Goal: Task Accomplishment & Management: Complete application form

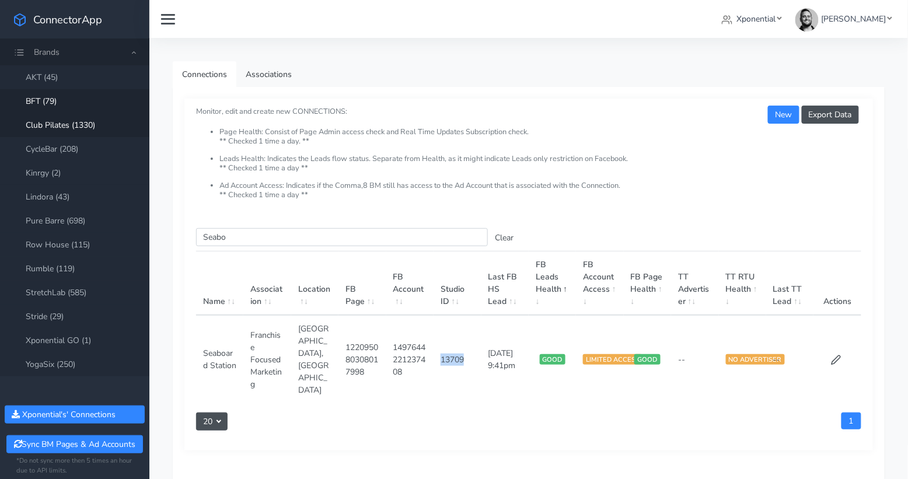
click at [83, 128] on link "Club Pilates (1330)" at bounding box center [74, 125] width 149 height 24
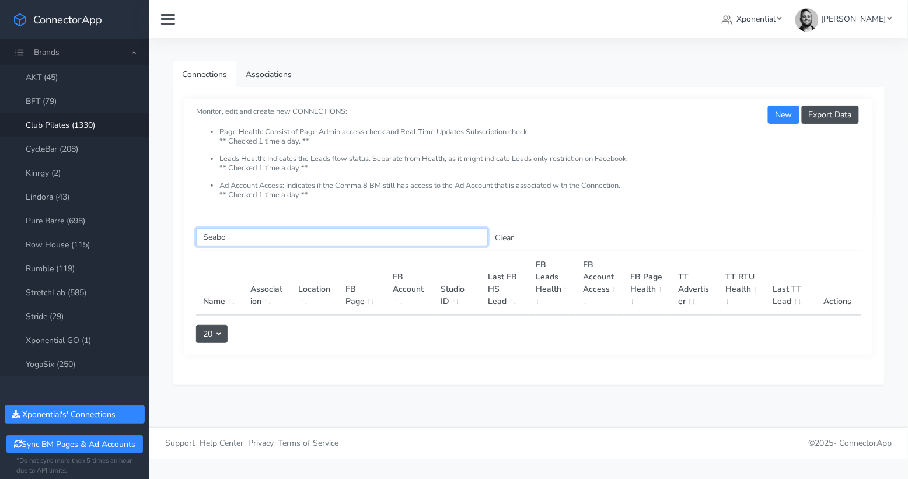
drag, startPoint x: 244, startPoint y: 234, endPoint x: 198, endPoint y: 234, distance: 46.1
click at [198, 234] on input "Seabo" at bounding box center [342, 237] width 292 height 18
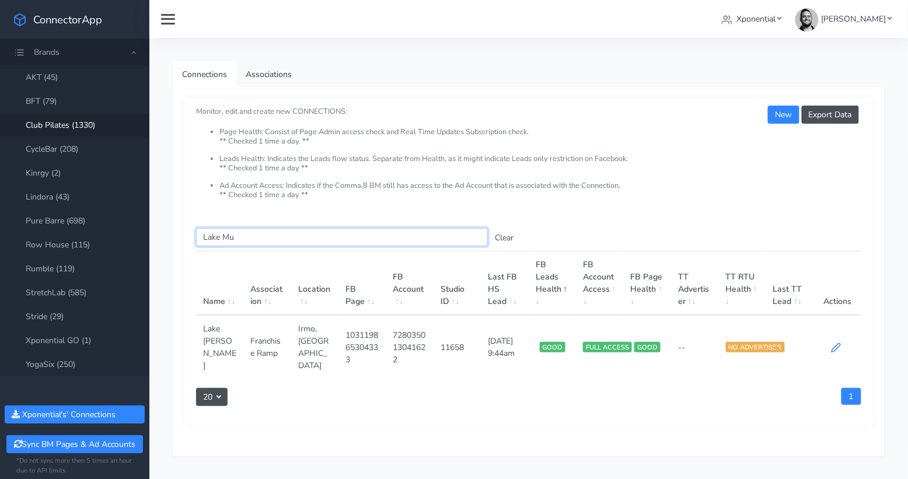
type input "Lake Mu"
click at [833, 344] on icon at bounding box center [836, 348] width 9 height 9
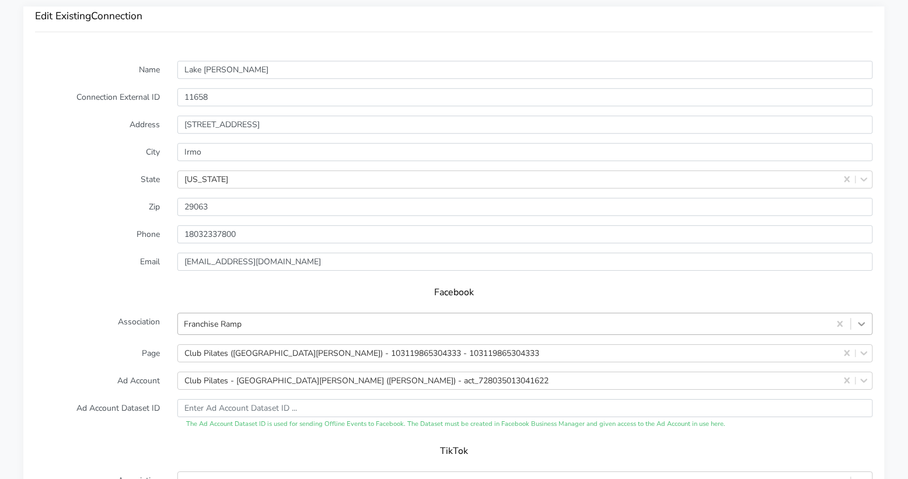
scroll to position [951, 0]
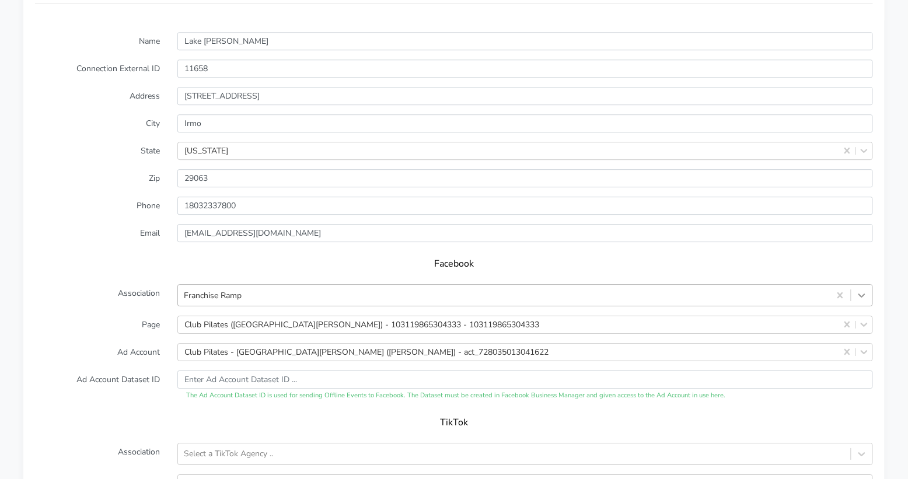
click at [866, 306] on div "Franchise Ramp" at bounding box center [525, 295] width 696 height 22
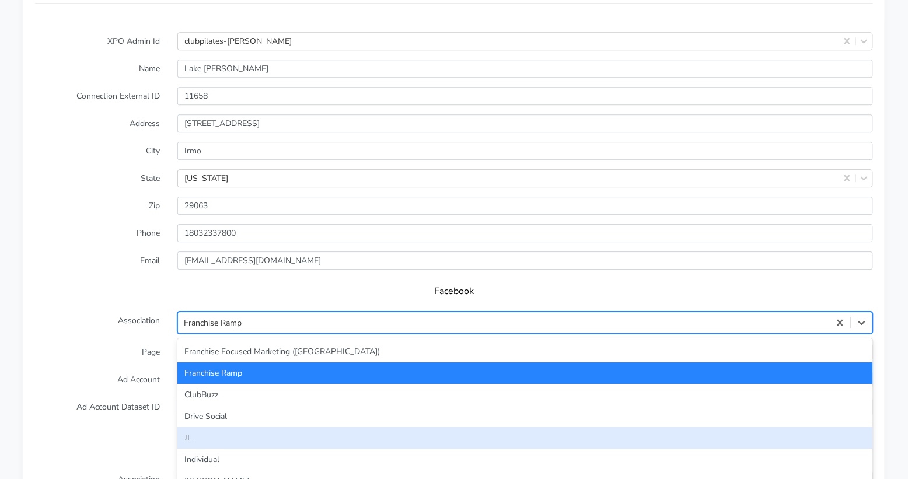
click at [478, 427] on div "JL" at bounding box center [525, 438] width 696 height 22
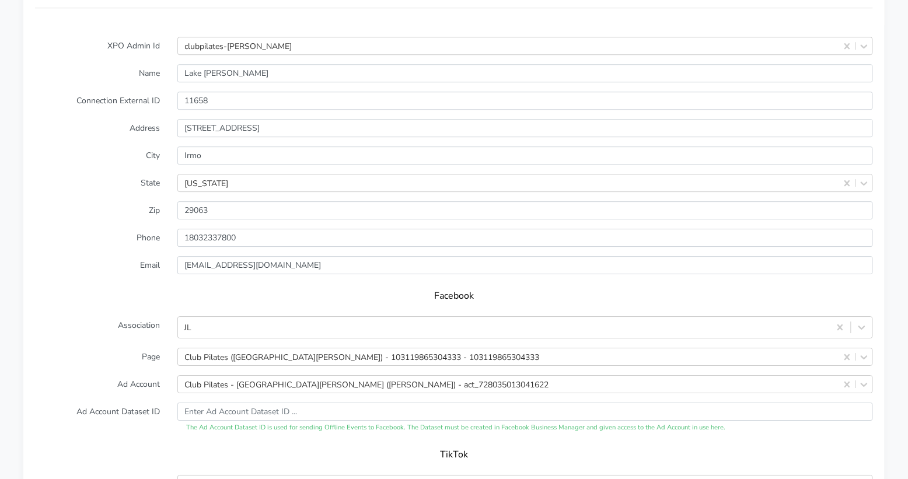
click at [115, 381] on form "XPO Admin Id clubpilates-lake-murray Name Lake Murray Connection External ID 11…" at bounding box center [454, 324] width 838 height 575
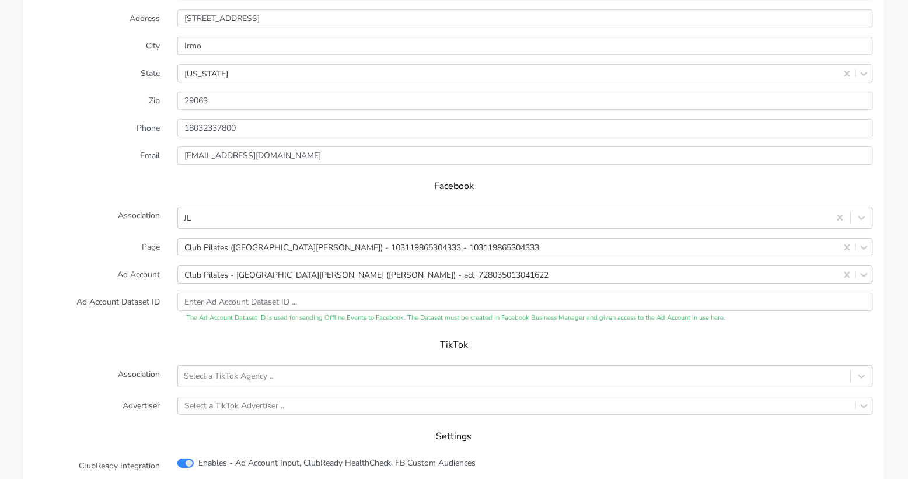
scroll to position [1066, 0]
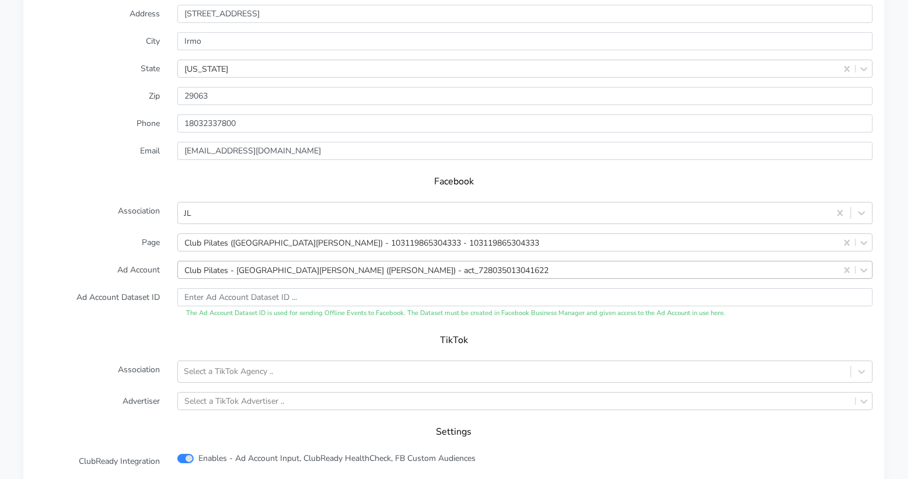
drag, startPoint x: 847, startPoint y: 251, endPoint x: 784, endPoint y: 252, distance: 62.5
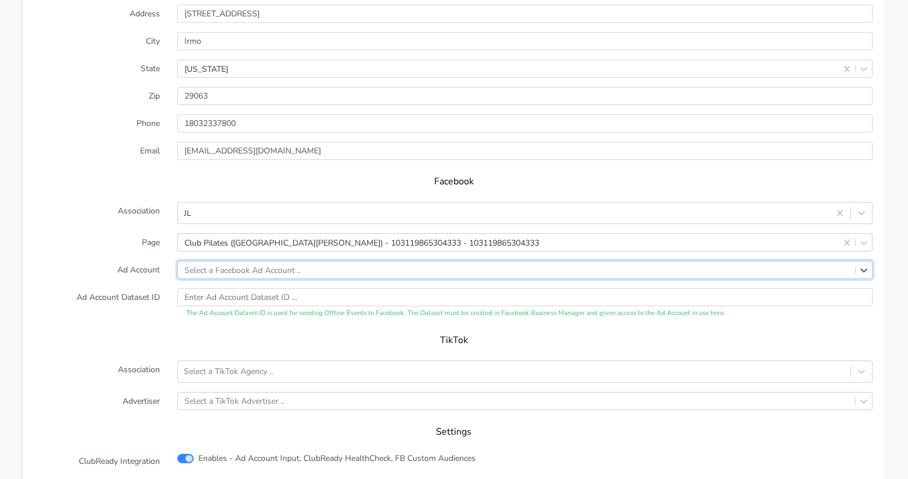
paste input "132864419612523"
type input "132864419612523"
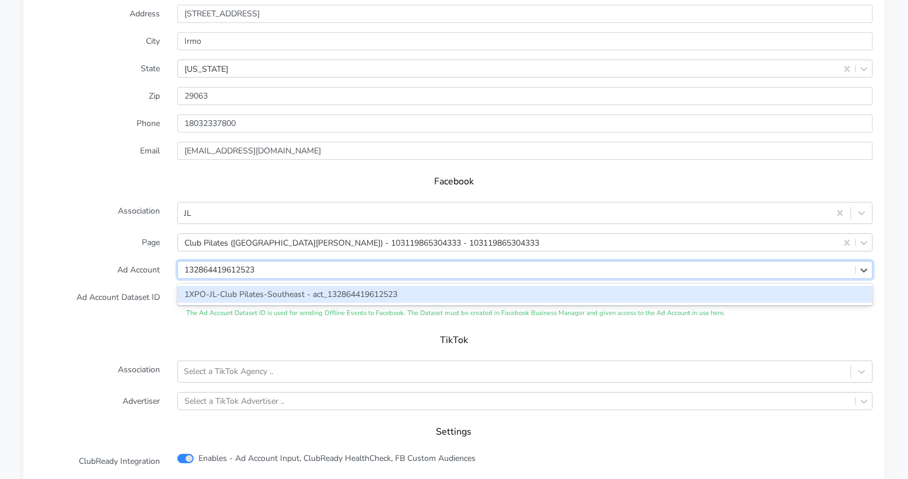
click at [307, 286] on div "1XPO-JL-Club Pilates-Southeast - act_132864419612523" at bounding box center [525, 294] width 696 height 17
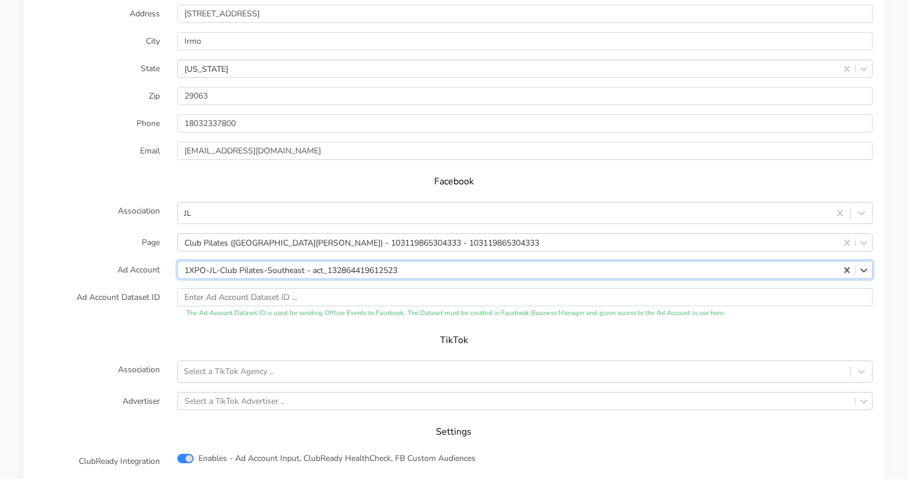
click at [96, 263] on form "XPO Admin Id clubpilates-lake-murray Name Lake Murray Connection External ID 11…" at bounding box center [454, 209] width 838 height 575
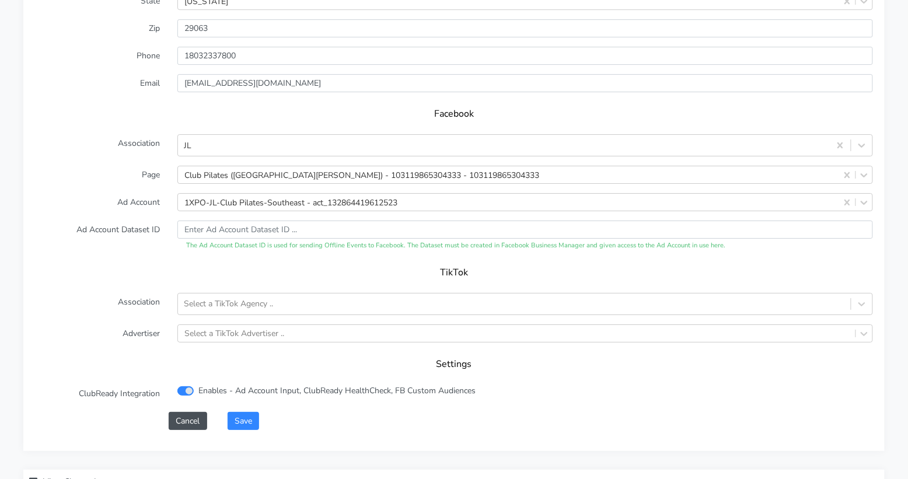
scroll to position [1203, 0]
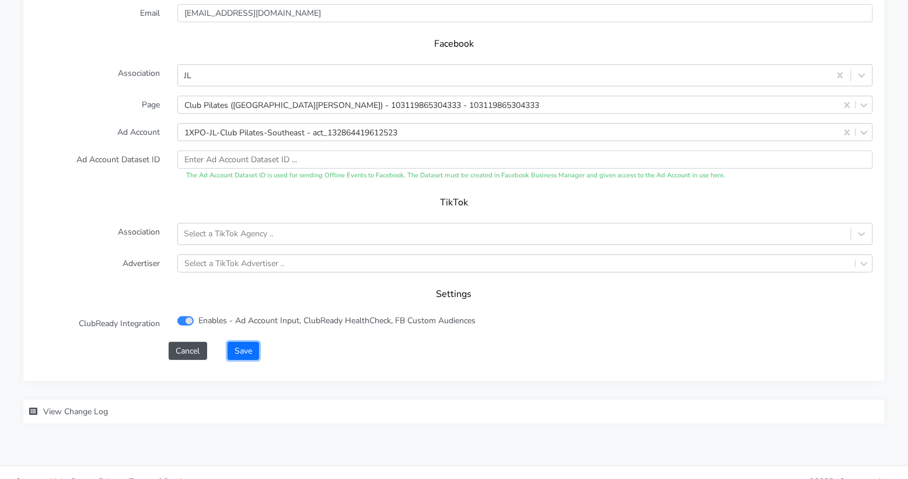
click at [243, 342] on button "Save" at bounding box center [244, 351] width 32 height 18
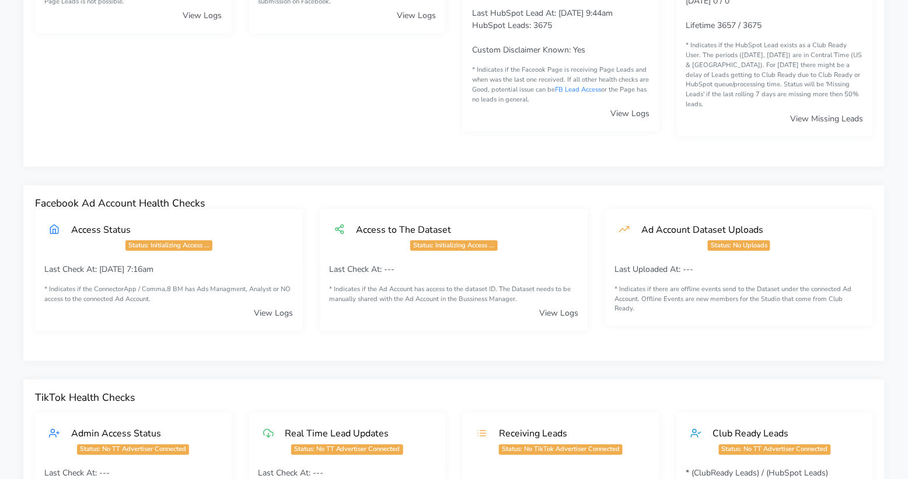
scroll to position [0, 0]
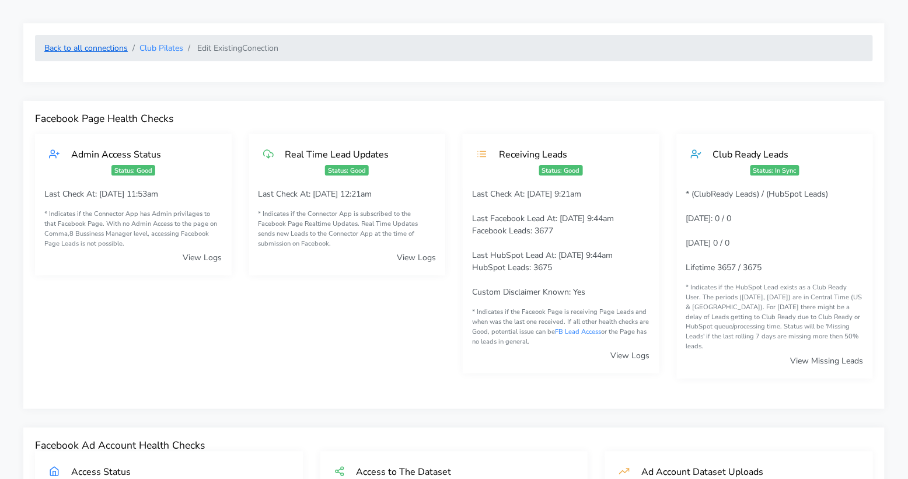
click at [106, 49] on link "Back to all connections" at bounding box center [85, 48] width 83 height 11
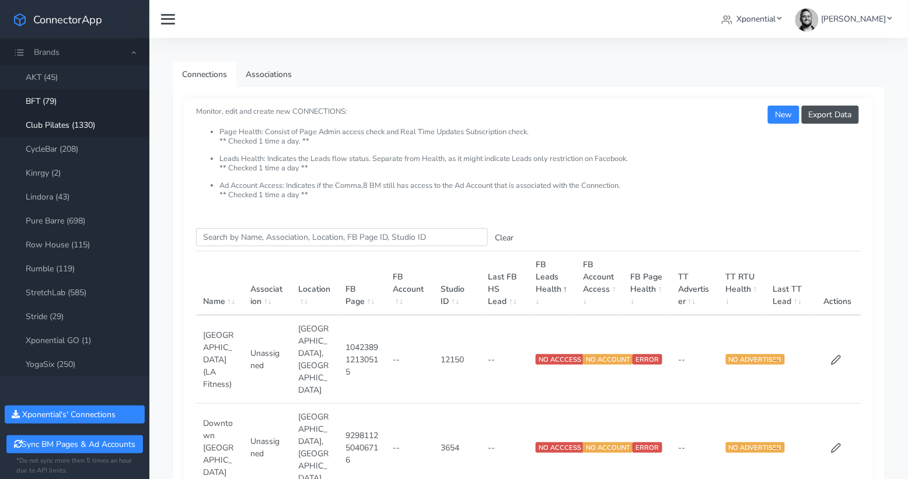
click at [37, 102] on link "BFT (79)" at bounding box center [74, 101] width 149 height 24
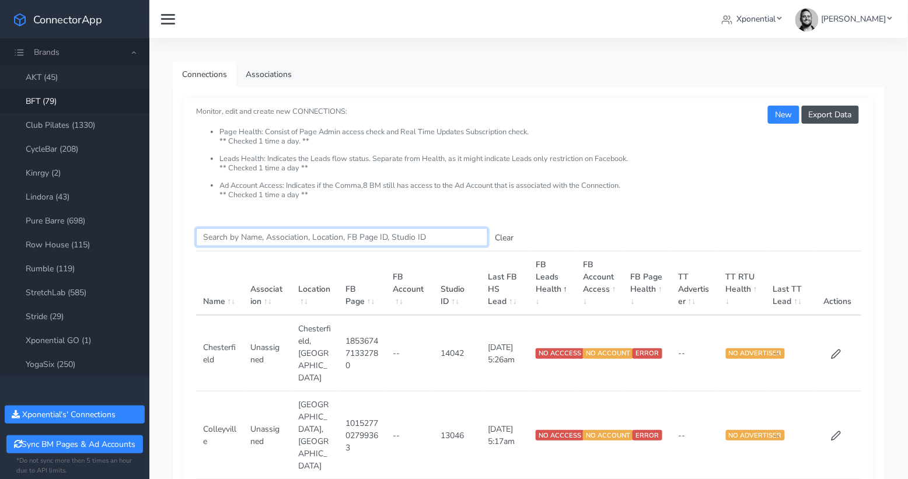
click at [246, 240] on input "Search this table" at bounding box center [342, 237] width 292 height 18
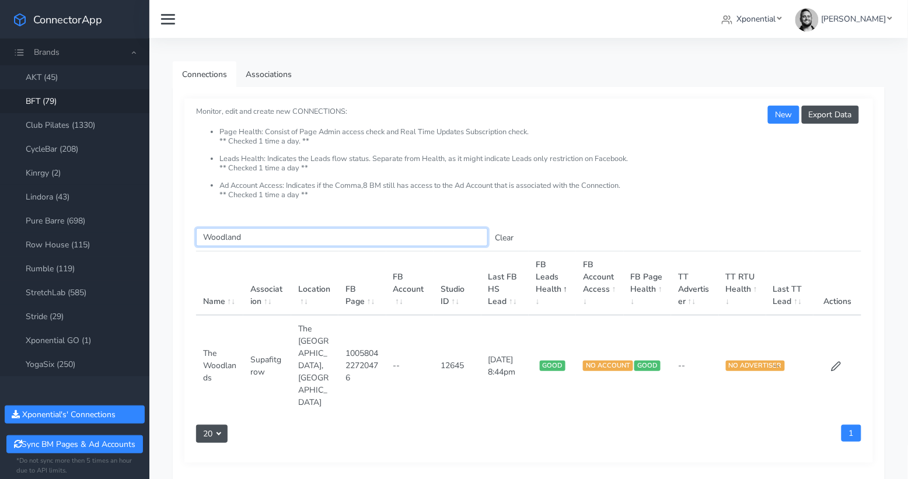
type input "Woodland"
click at [836, 346] on td at bounding box center [838, 365] width 48 height 100
click at [834, 361] on icon at bounding box center [836, 366] width 11 height 11
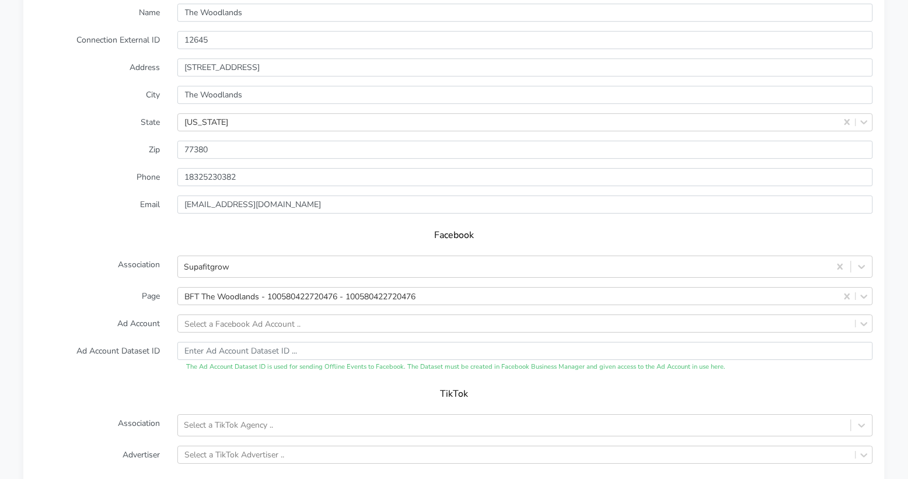
scroll to position [1070, 0]
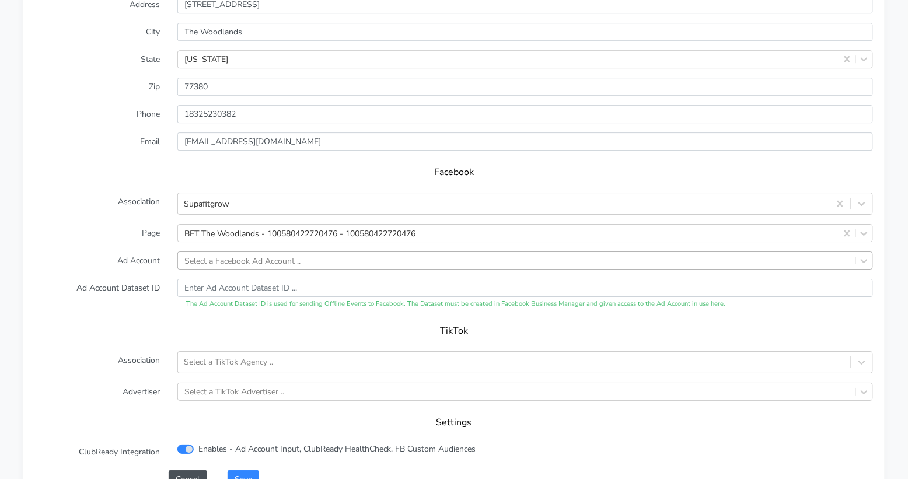
click at [222, 254] on div "Select a Facebook Ad Account .." at bounding box center [243, 260] width 116 height 12
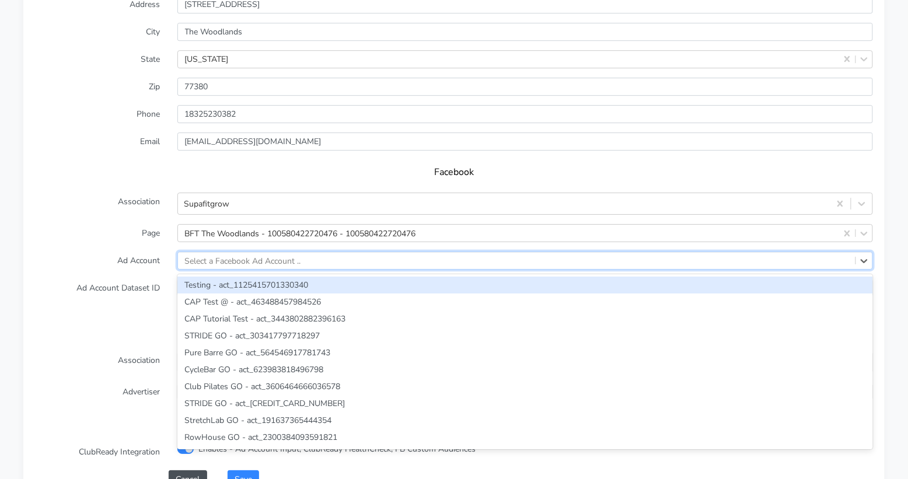
paste input "1105135524746291"
type input "1105135524746291"
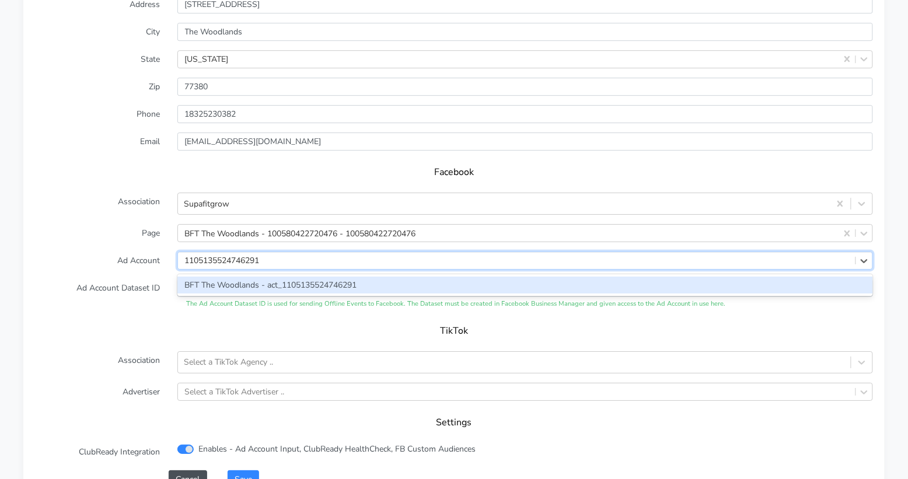
drag, startPoint x: 229, startPoint y: 254, endPoint x: 187, endPoint y: 257, distance: 42.1
click at [229, 277] on div "BFT The Woodlands - act_1105135524746291" at bounding box center [525, 285] width 696 height 17
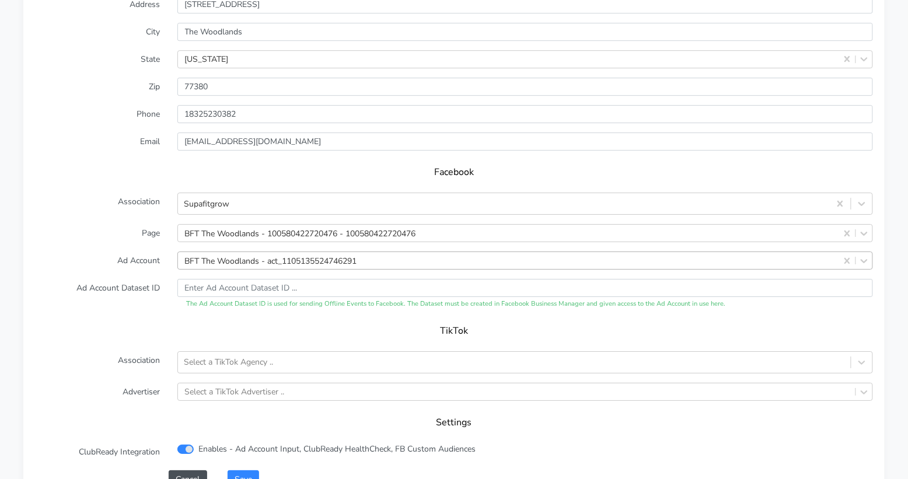
click at [139, 279] on label "Ad Account Dataset ID" at bounding box center [97, 294] width 142 height 30
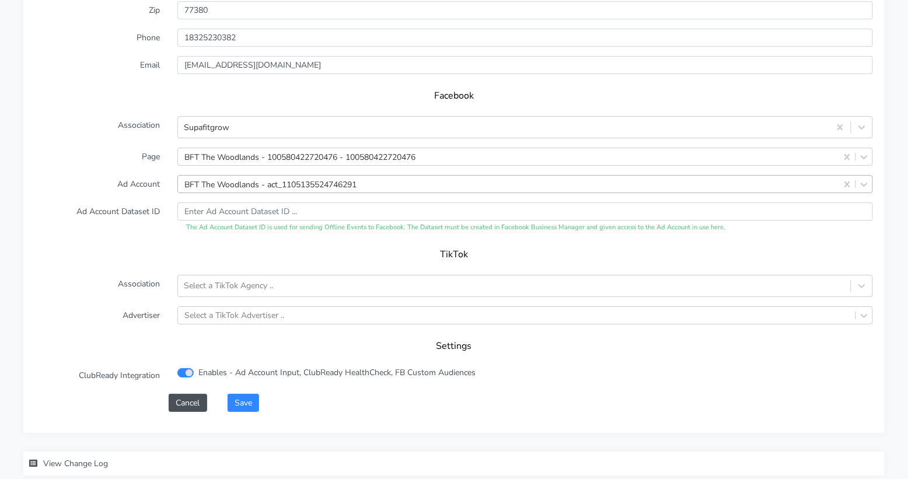
scroll to position [1148, 0]
click at [252, 392] on button "Save" at bounding box center [244, 401] width 32 height 18
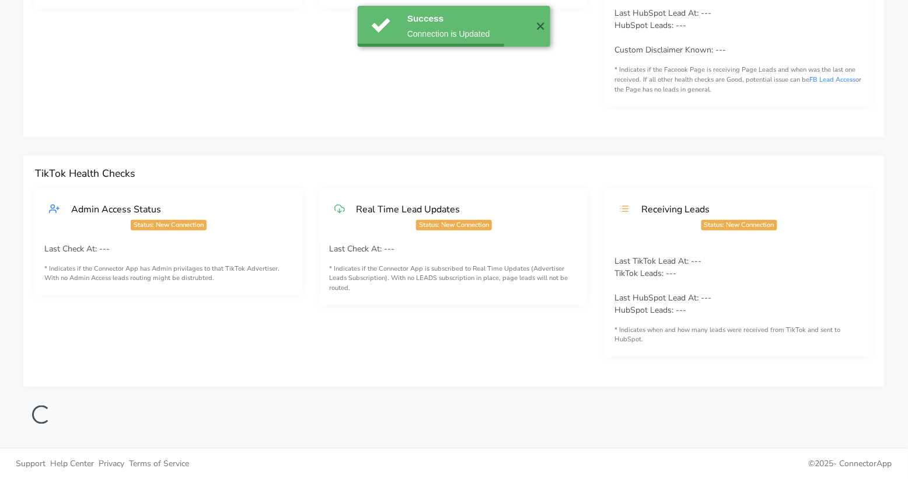
scroll to position [0, 0]
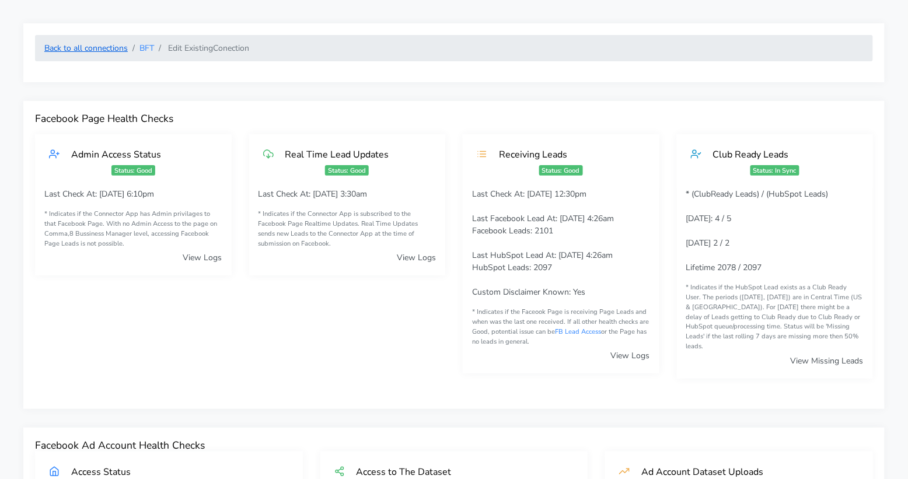
click at [101, 47] on link "Back to all connections" at bounding box center [85, 48] width 83 height 11
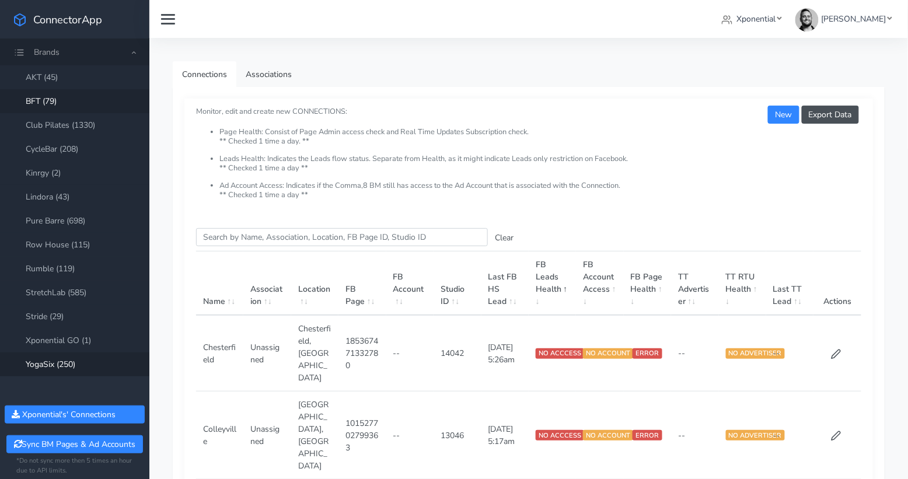
click at [71, 363] on link "YogaSix (250)" at bounding box center [74, 365] width 149 height 24
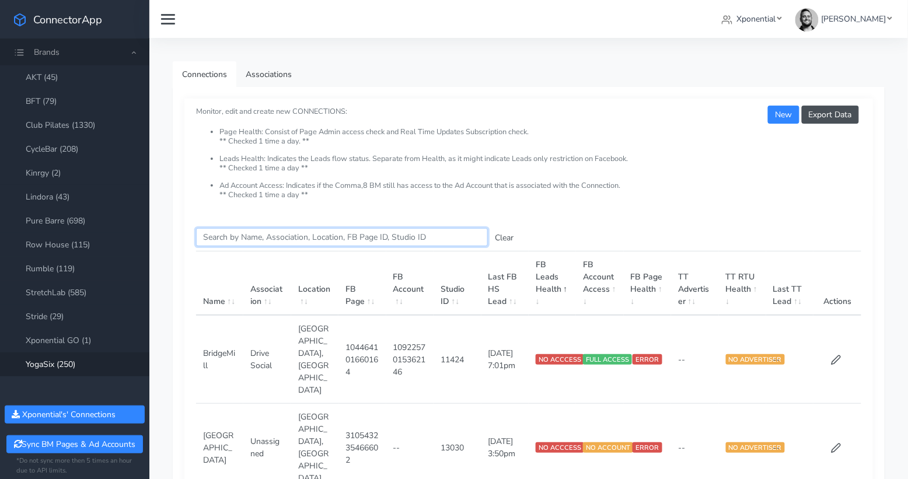
click at [264, 242] on input "Search this table" at bounding box center [342, 237] width 292 height 18
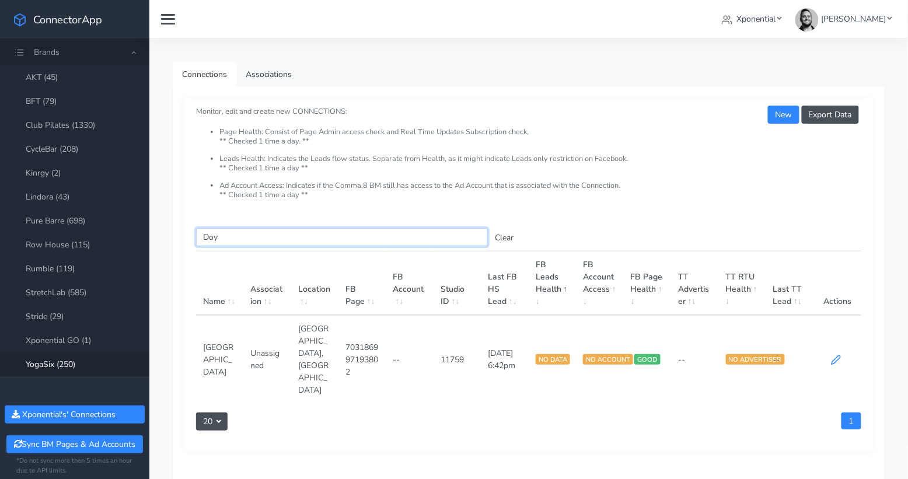
type input "Doy"
click at [833, 355] on icon at bounding box center [836, 360] width 11 height 11
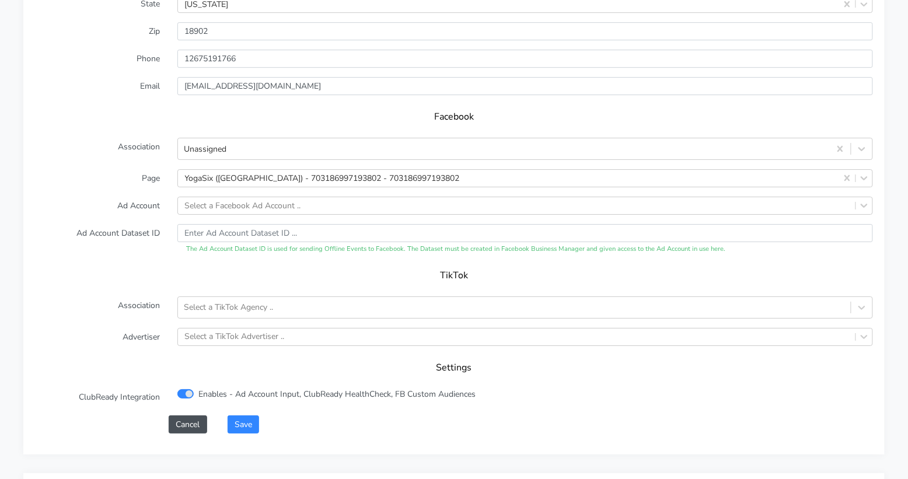
scroll to position [1116, 0]
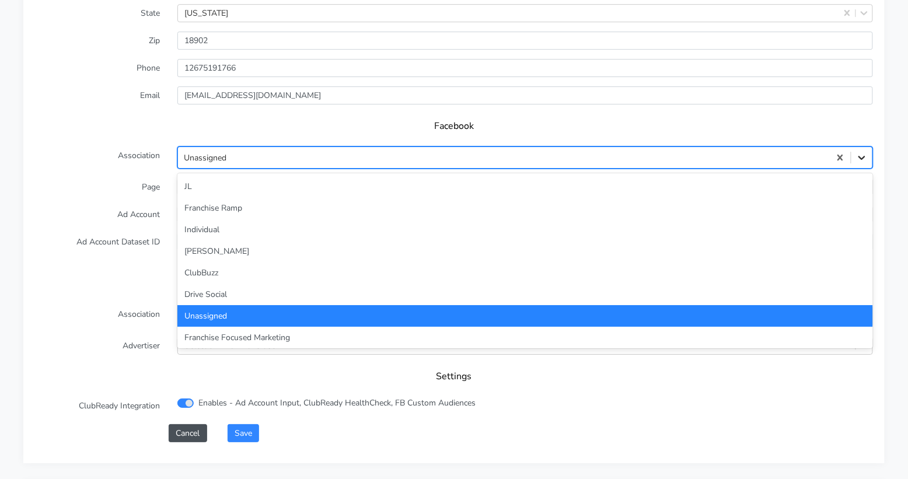
click at [860, 152] on icon at bounding box center [862, 158] width 12 height 12
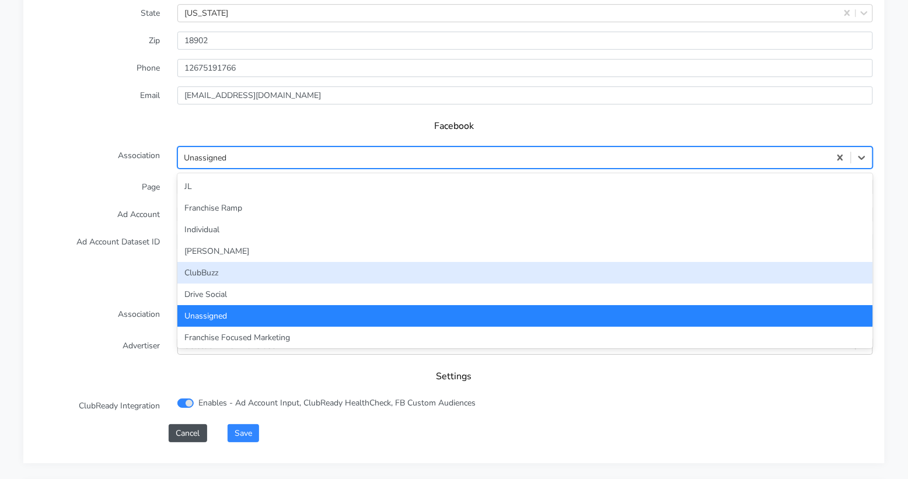
click at [403, 262] on div "ClubBuzz" at bounding box center [525, 273] width 696 height 22
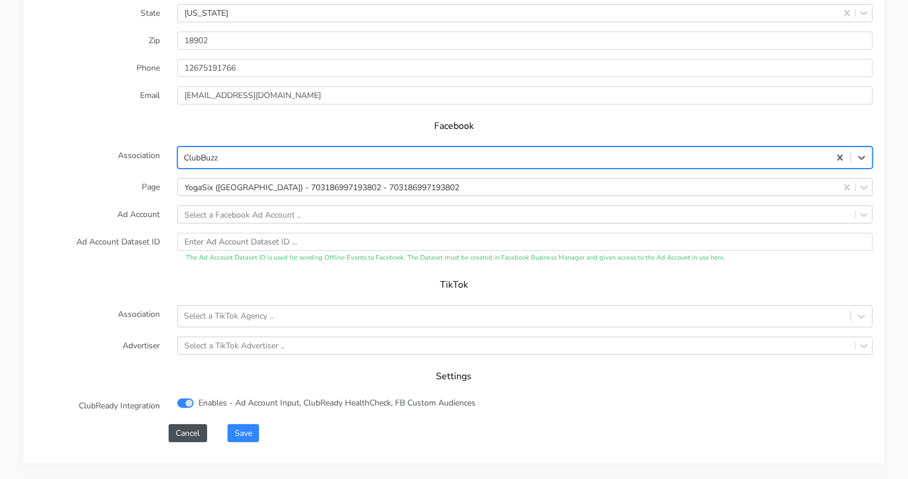
click at [142, 233] on label "Ad Account Dataset ID" at bounding box center [97, 248] width 142 height 30
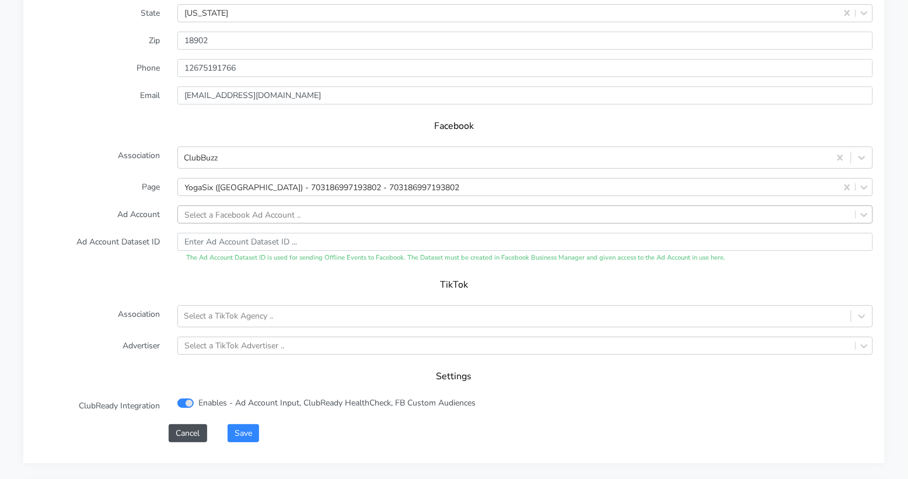
click at [215, 208] on div "Select a Facebook Ad Account .." at bounding box center [243, 214] width 116 height 12
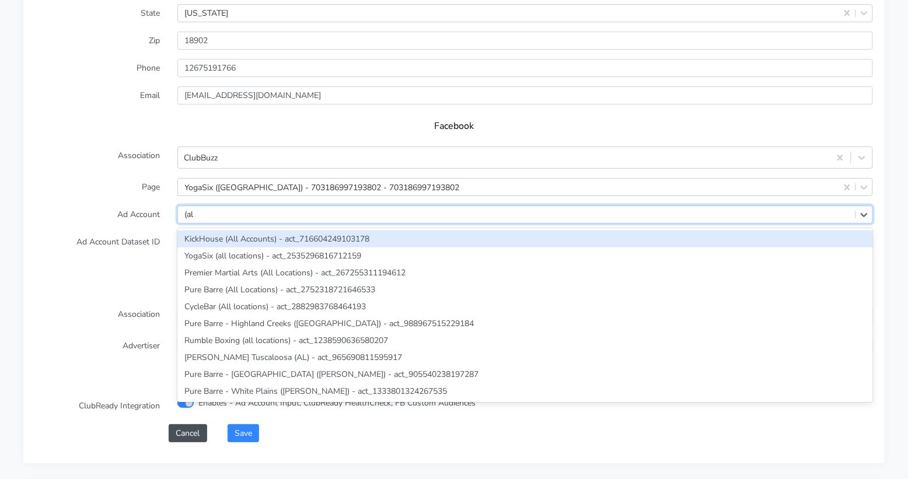
type input "(all"
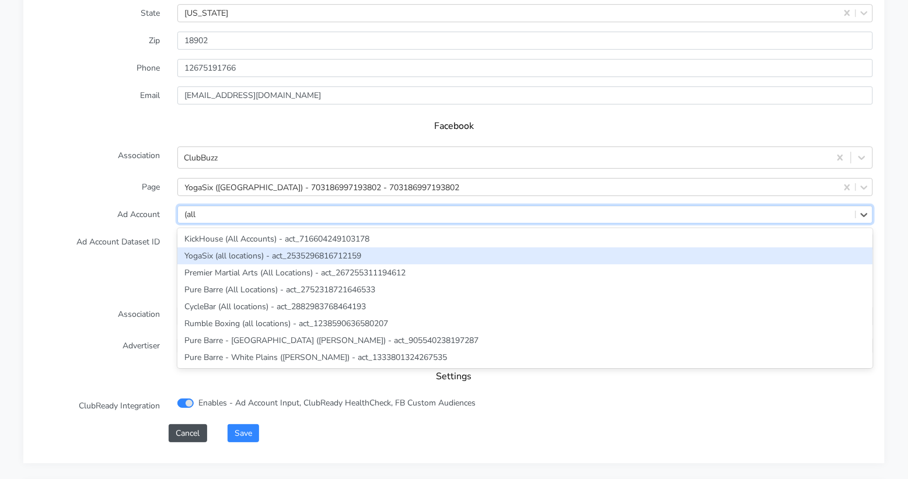
click at [223, 247] on div "YogaSix (all locations) - act_2535296816712159" at bounding box center [525, 255] width 696 height 17
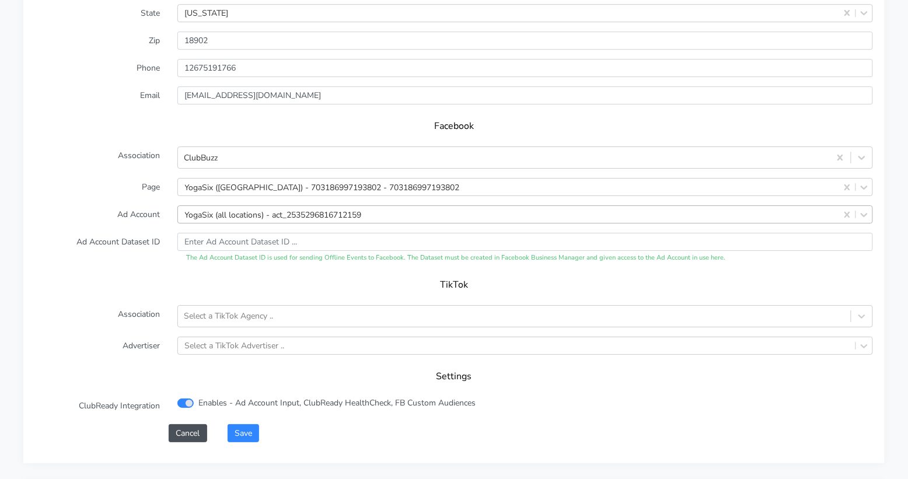
click at [151, 233] on label "Ad Account Dataset ID" at bounding box center [97, 248] width 142 height 30
click at [250, 424] on button "Save" at bounding box center [244, 433] width 32 height 18
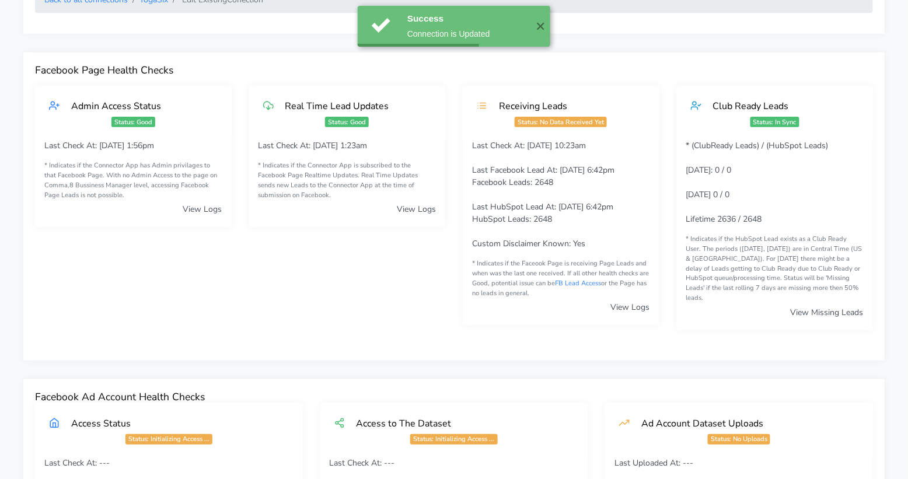
scroll to position [0, 0]
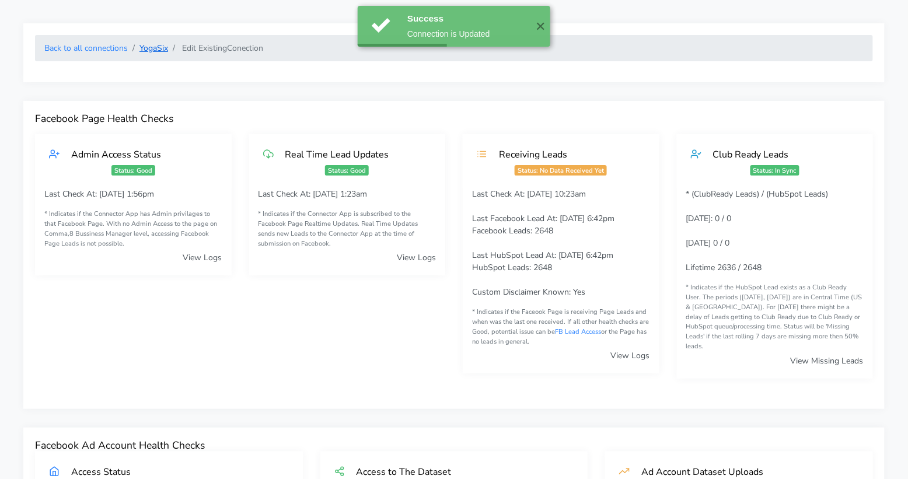
click at [152, 49] on link "YogaSix" at bounding box center [153, 48] width 29 height 11
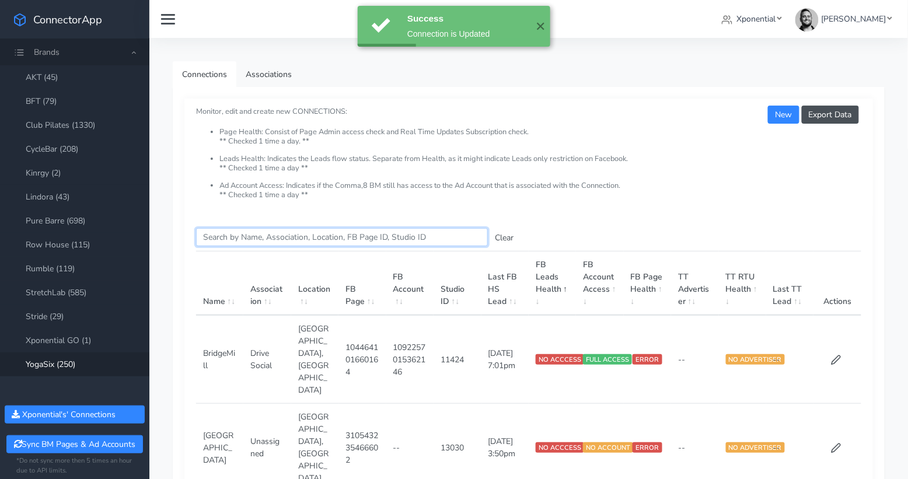
click at [229, 228] on input "Search this table" at bounding box center [342, 237] width 292 height 18
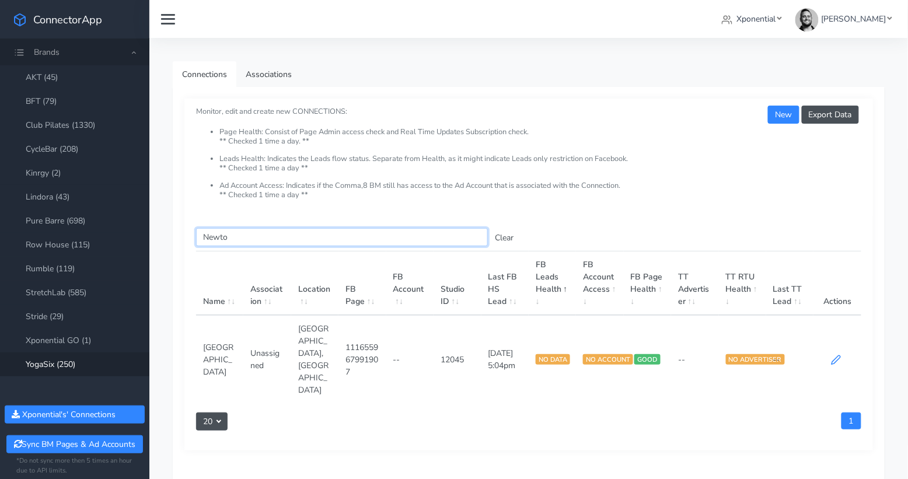
type input "Newto"
click at [836, 355] on icon at bounding box center [836, 360] width 11 height 11
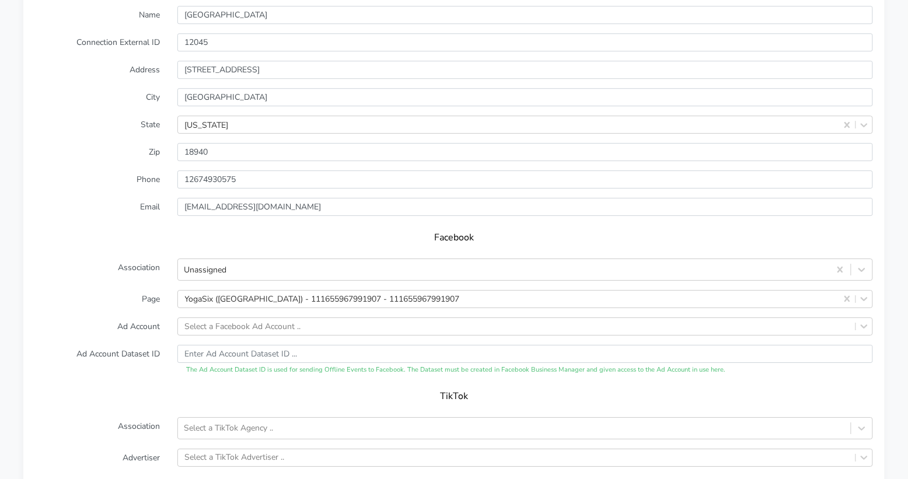
scroll to position [1001, 0]
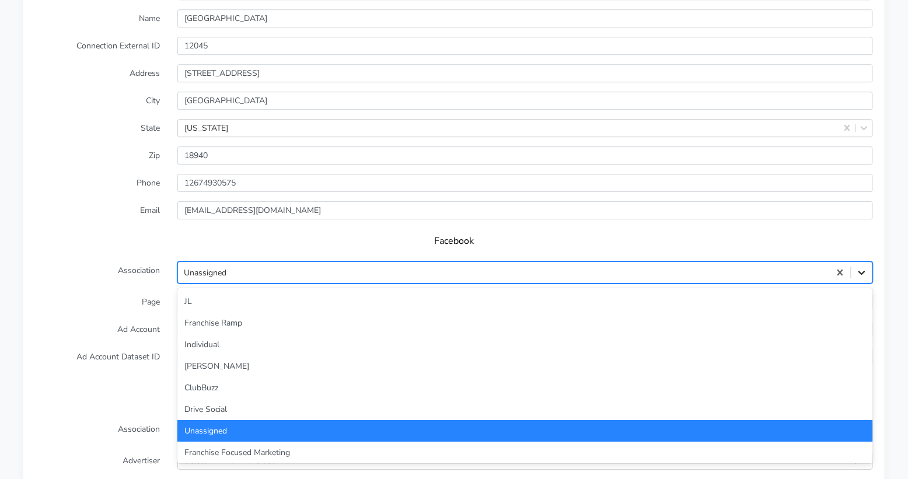
click at [865, 271] on icon at bounding box center [861, 273] width 7 height 4
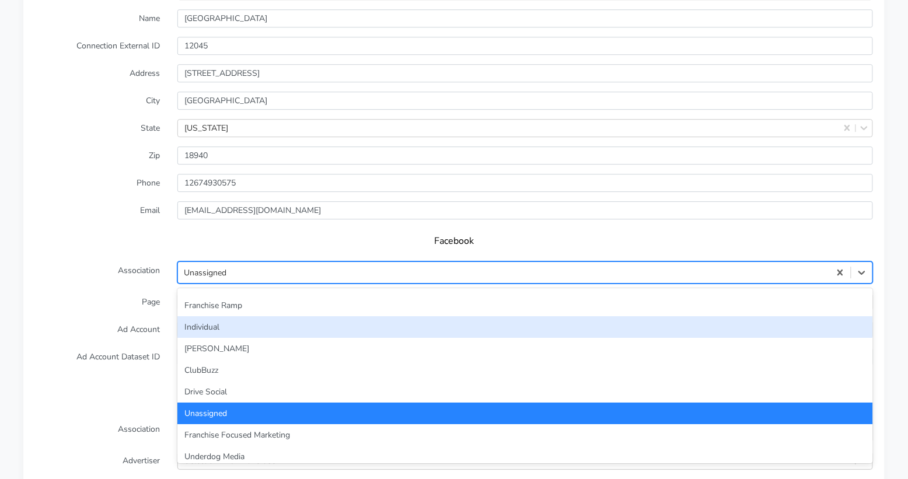
scroll to position [27, 0]
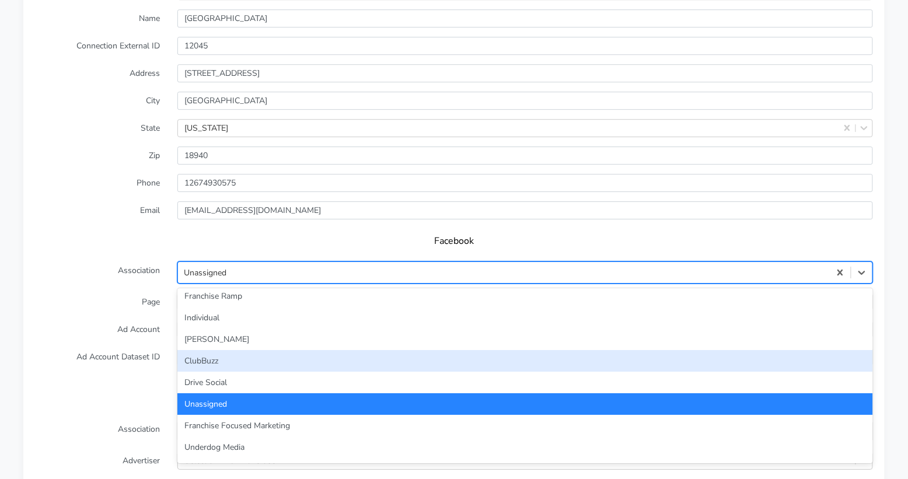
click at [380, 350] on div "ClubBuzz" at bounding box center [525, 361] width 696 height 22
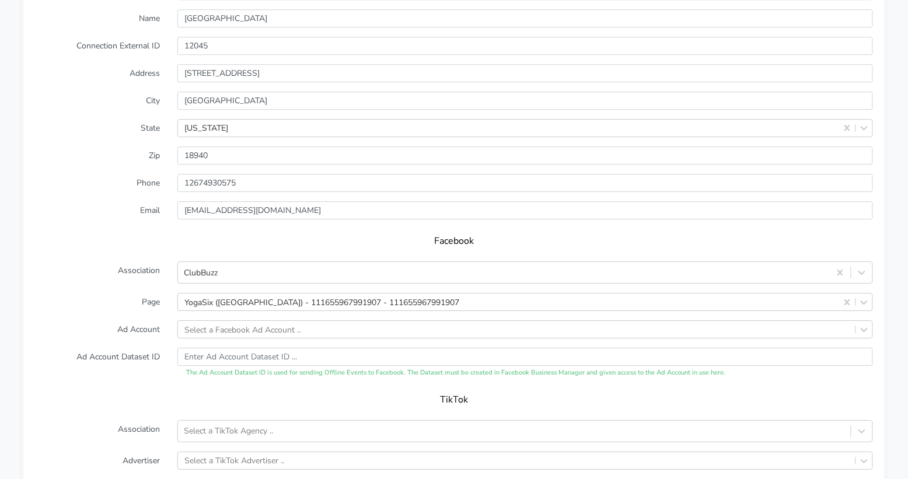
click at [127, 320] on label "Ad Account" at bounding box center [97, 329] width 142 height 18
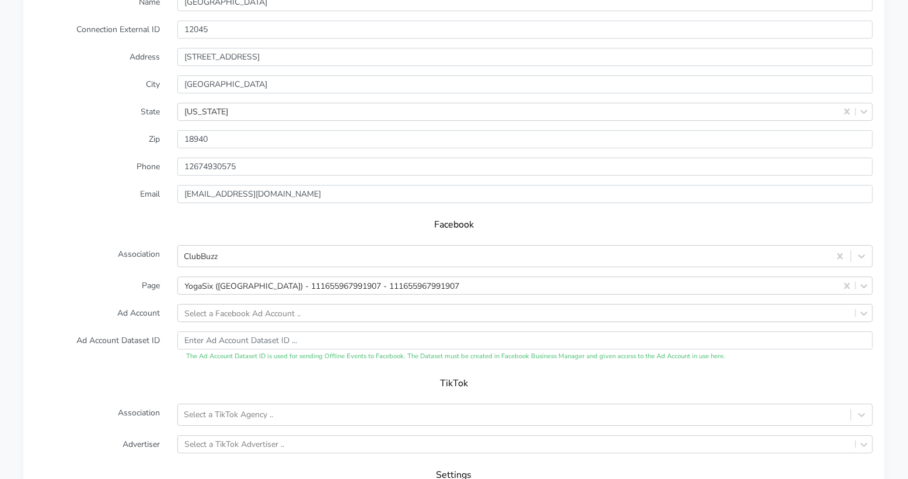
scroll to position [1019, 0]
click at [221, 305] on div "Select a Facebook Ad Account .." at bounding box center [243, 311] width 116 height 12
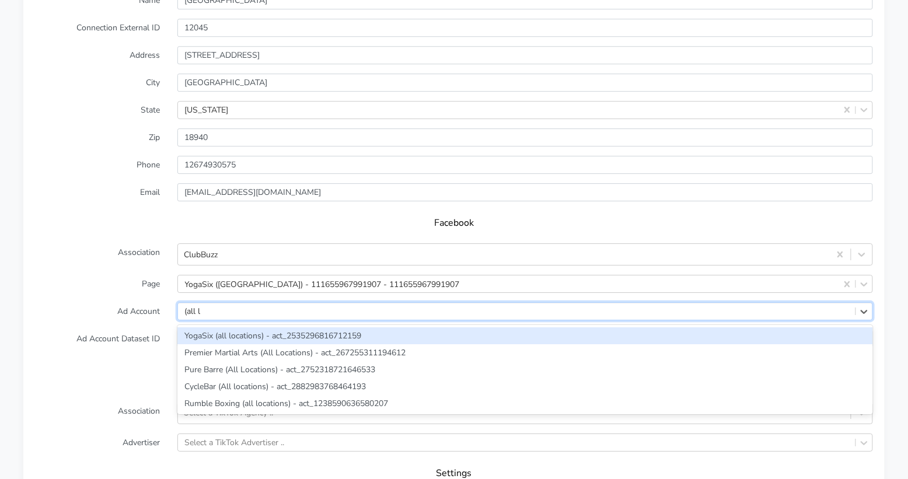
type input "(all lo"
click at [229, 327] on div "YogaSix (all locations) - act_2535296816712159" at bounding box center [525, 335] width 696 height 17
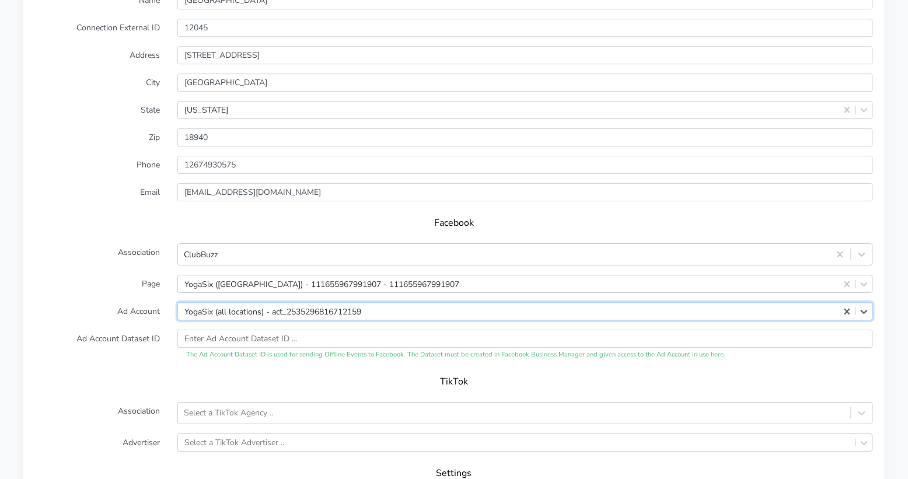
click at [96, 302] on label "Ad Account" at bounding box center [97, 311] width 142 height 18
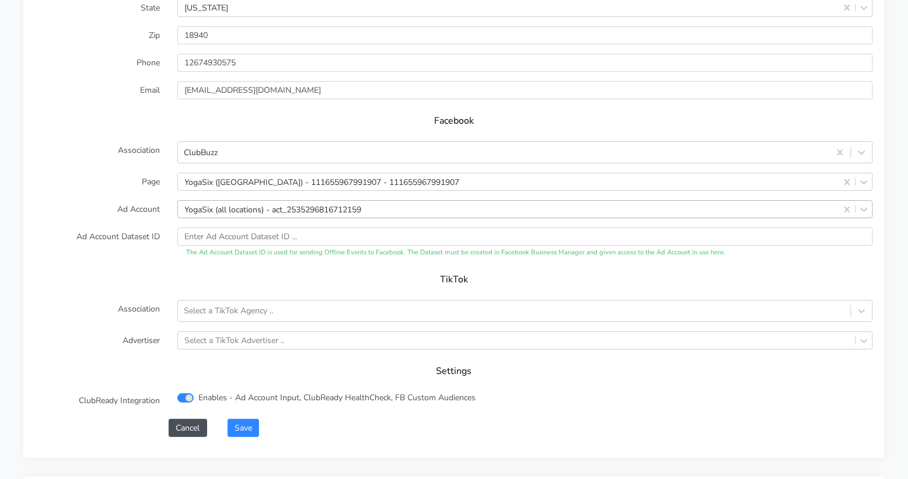
scroll to position [1128, 0]
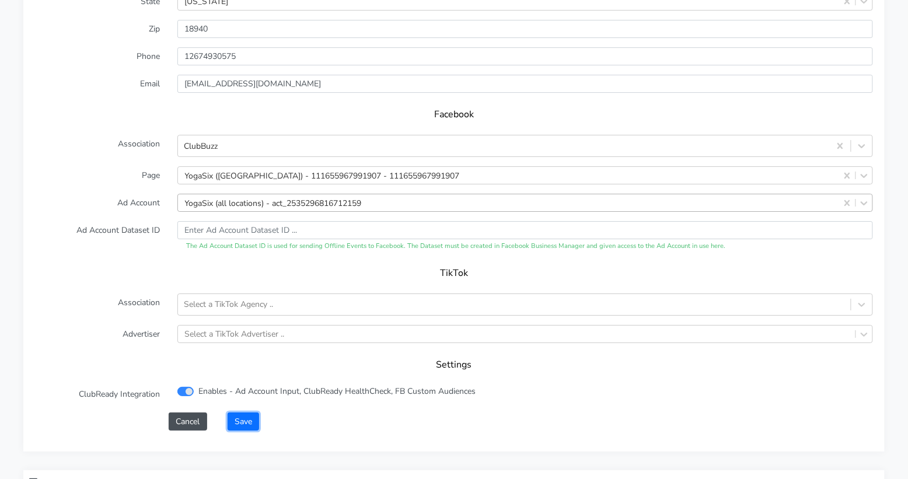
click at [249, 413] on button "Save" at bounding box center [244, 422] width 32 height 18
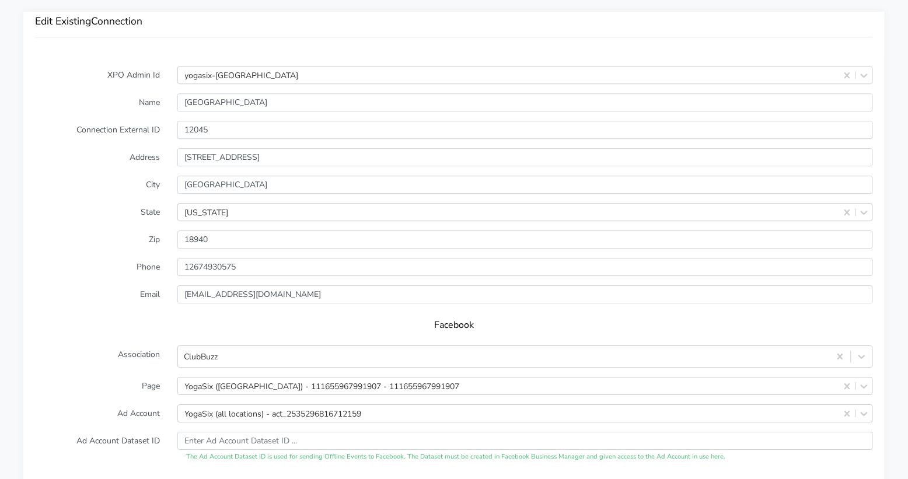
scroll to position [1203, 0]
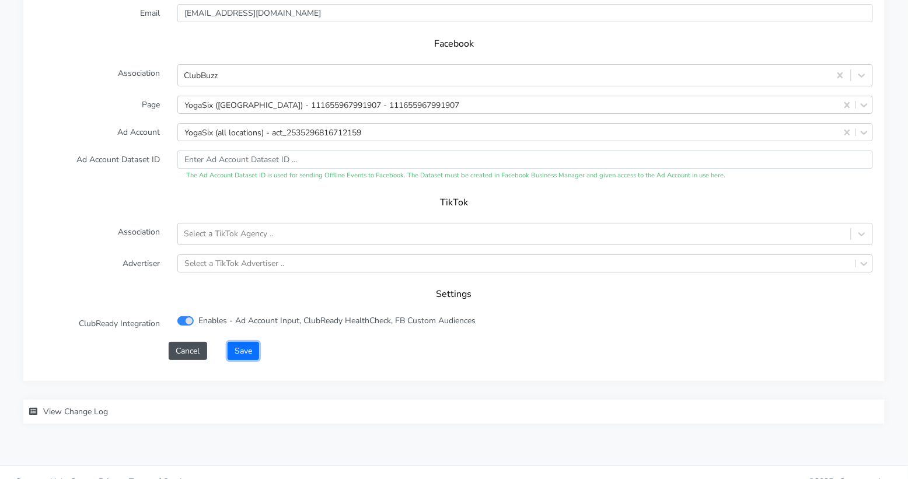
click at [246, 342] on button "Save" at bounding box center [244, 351] width 32 height 18
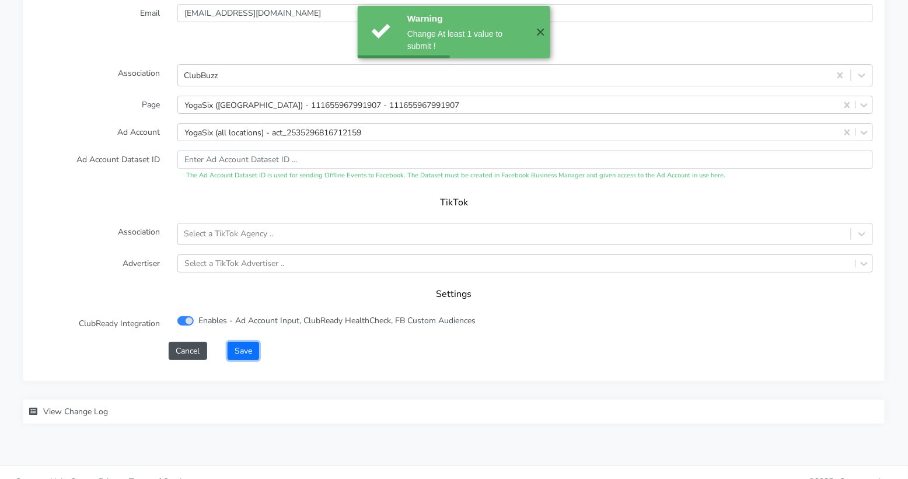
click at [247, 342] on button "Save" at bounding box center [244, 351] width 32 height 18
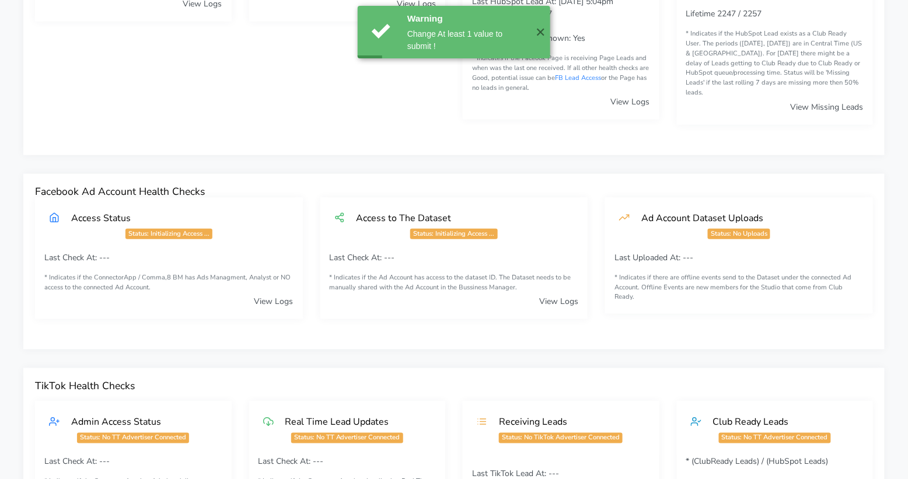
scroll to position [0, 0]
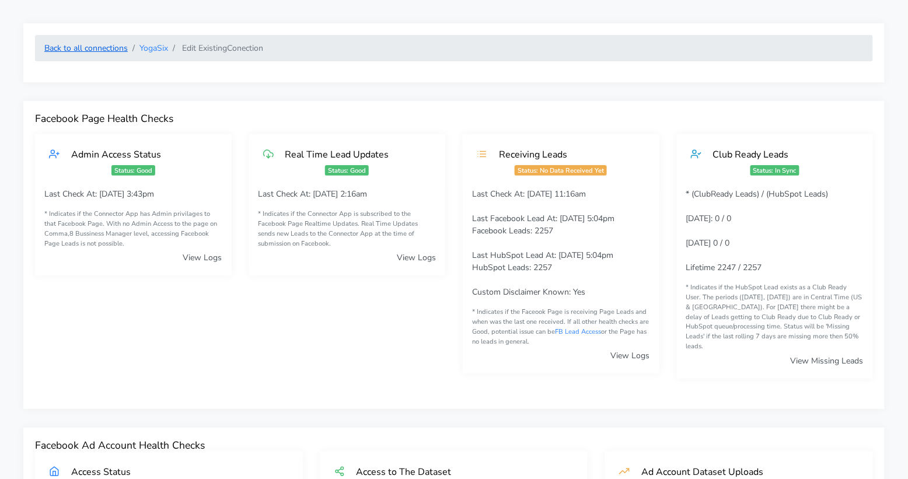
click at [92, 49] on link "Back to all connections" at bounding box center [85, 48] width 83 height 11
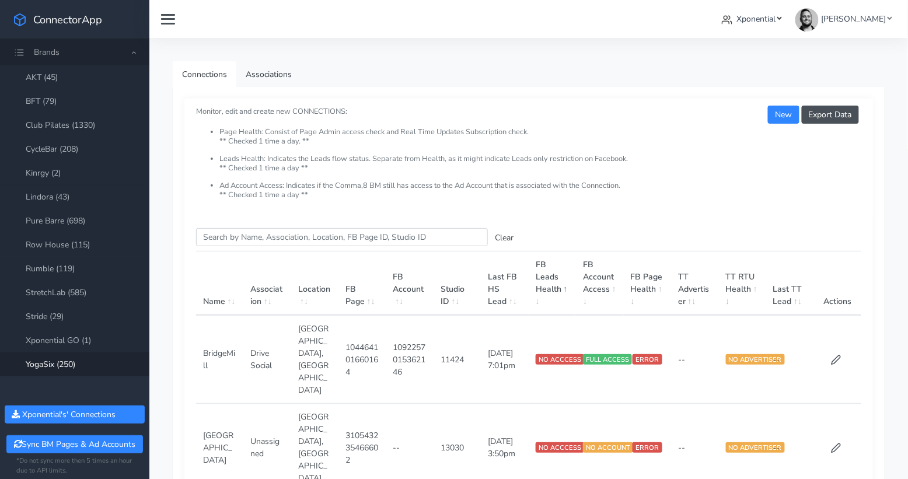
click at [787, 20] on link "Xponential" at bounding box center [751, 19] width 69 height 22
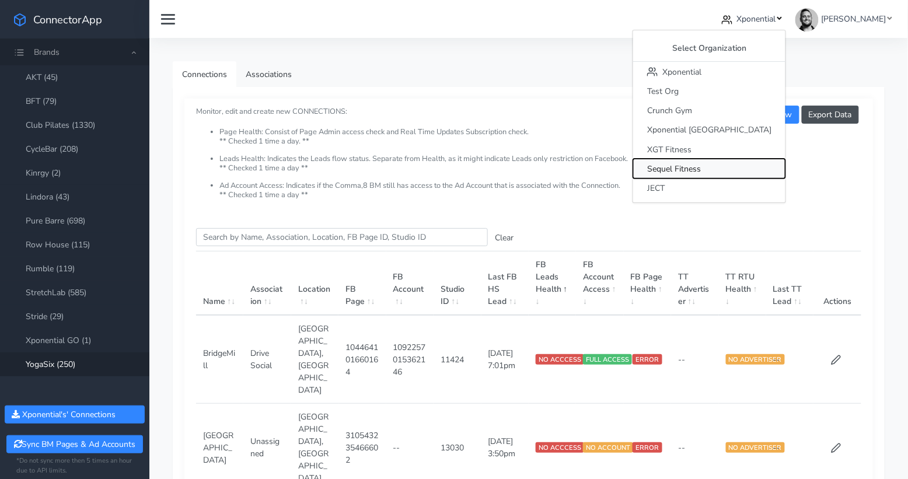
click at [701, 168] on span "Sequel Fitness" at bounding box center [674, 168] width 54 height 11
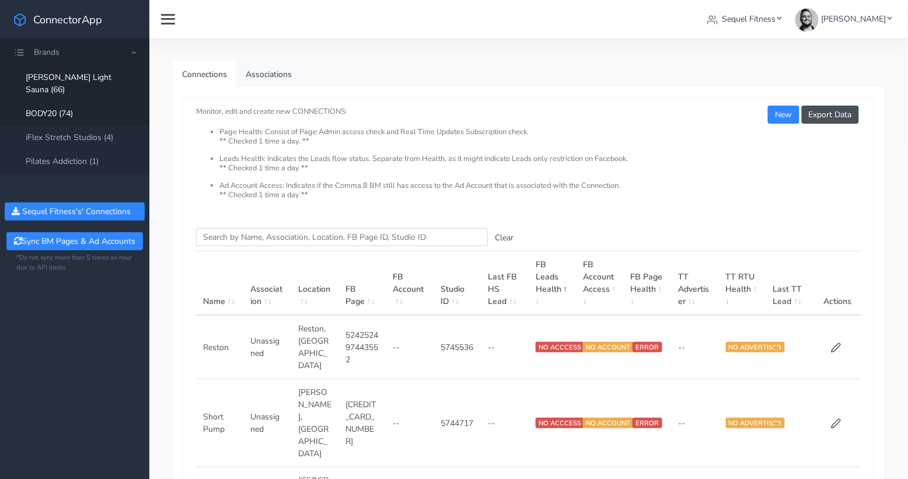
click at [58, 102] on link "BODY20 (74)" at bounding box center [74, 114] width 149 height 24
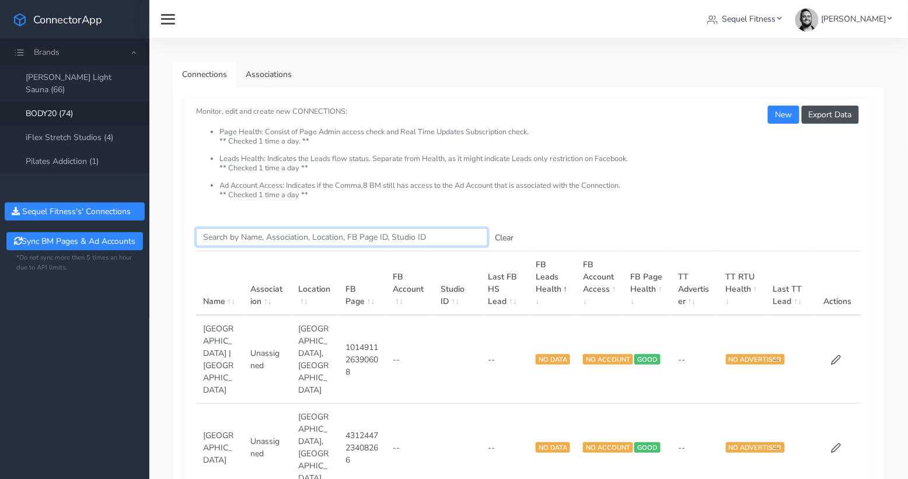
click at [226, 239] on input "Search this table" at bounding box center [342, 237] width 292 height 18
click at [309, 239] on input "Search this table" at bounding box center [342, 237] width 292 height 18
paste input "Fort Collins"
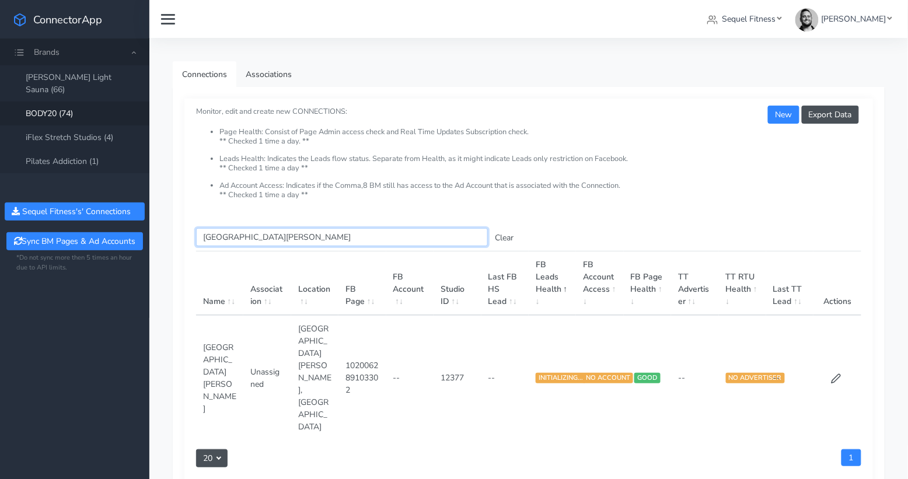
type input "Fort Collins"
click at [261, 233] on input "Fort Collins" at bounding box center [342, 237] width 292 height 18
paste input "Greenwood Village"
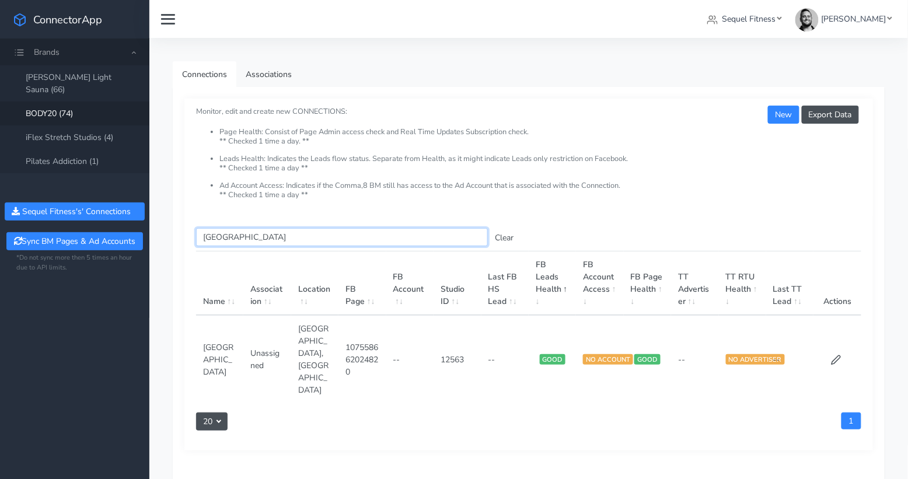
type input "Greenwood Village"
click at [242, 239] on input "Greenwood Village" at bounding box center [342, 237] width 292 height 18
paste input "North Broomfield"
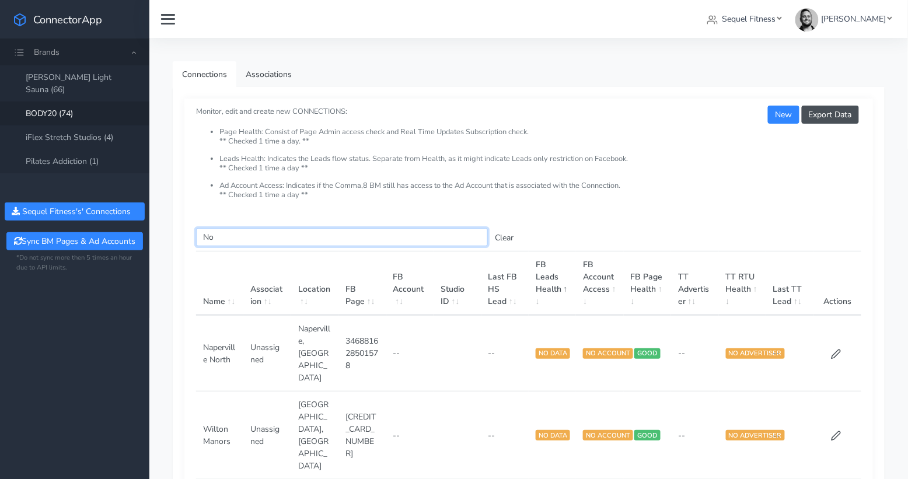
type input "N"
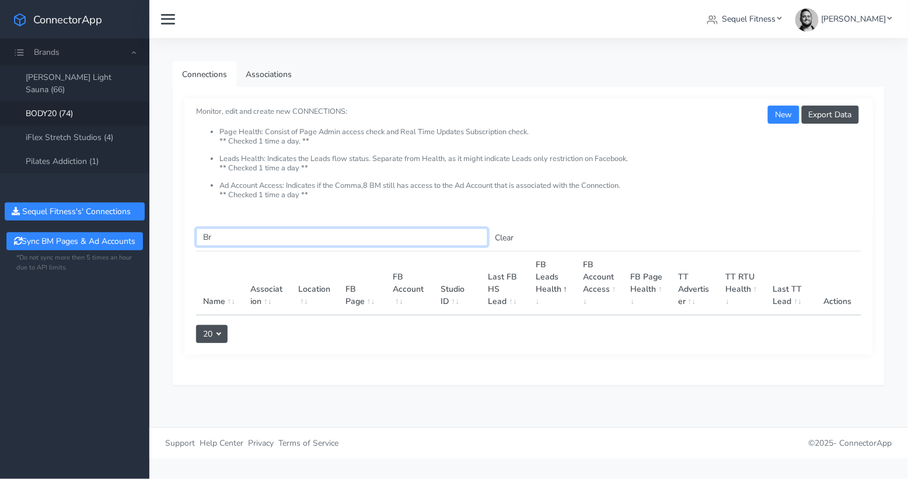
type input "B"
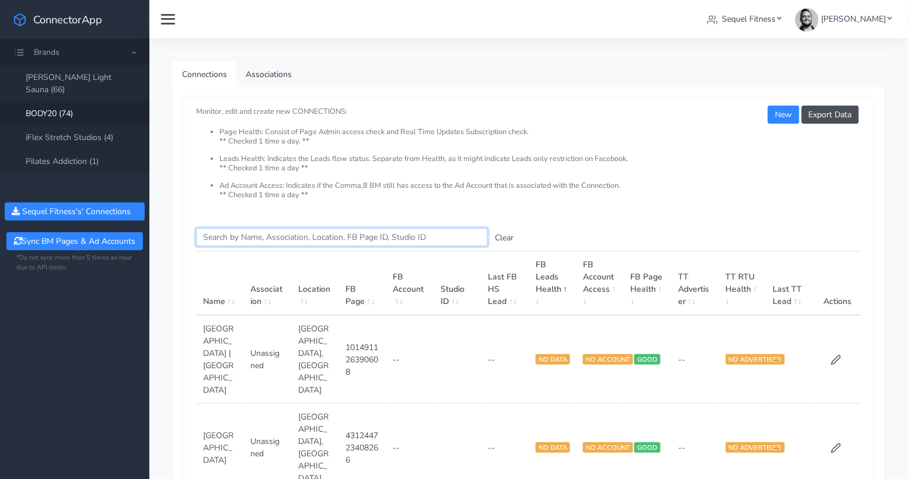
click at [230, 238] on input "Search this table" at bounding box center [342, 237] width 292 height 18
paste input "13240"
type input "13240"
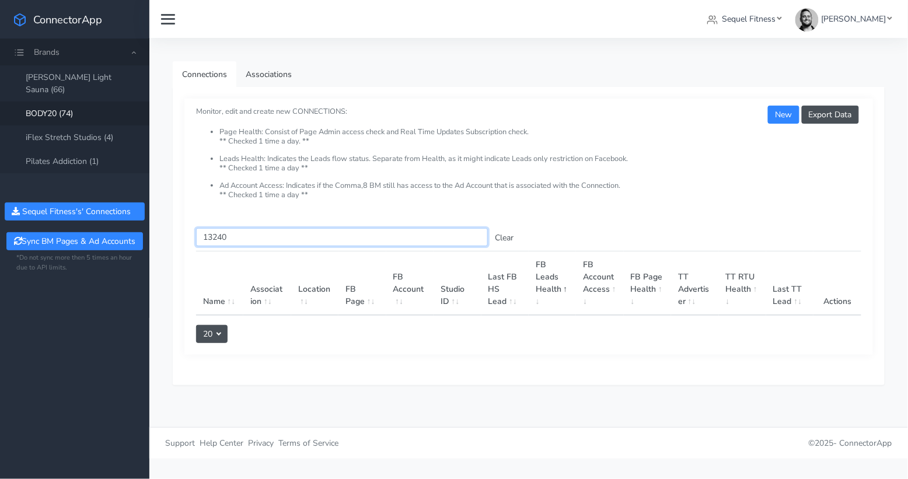
drag, startPoint x: 228, startPoint y: 239, endPoint x: 191, endPoint y: 238, distance: 37.4
click at [191, 238] on div "Search this table 13240 Clear Name Association Location FB Page FB Account Stud…" at bounding box center [528, 286] width 689 height 138
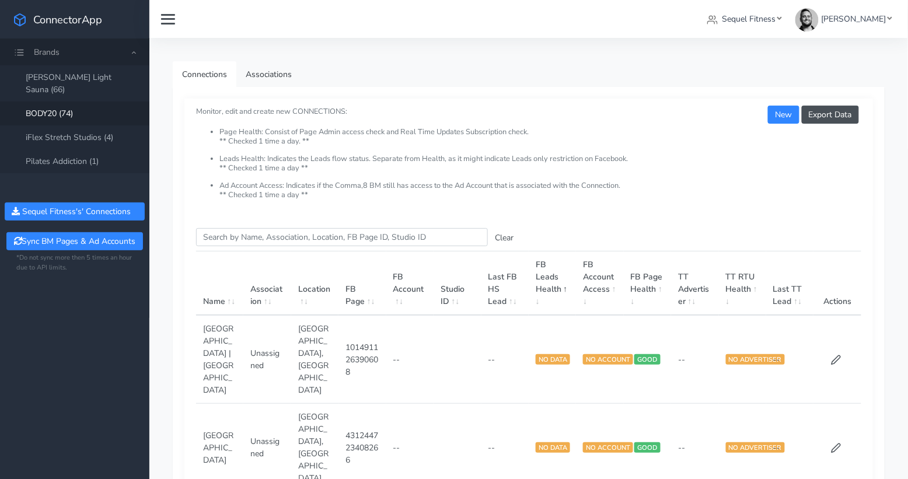
click at [235, 242] on input "Search this table" at bounding box center [342, 237] width 292 height 18
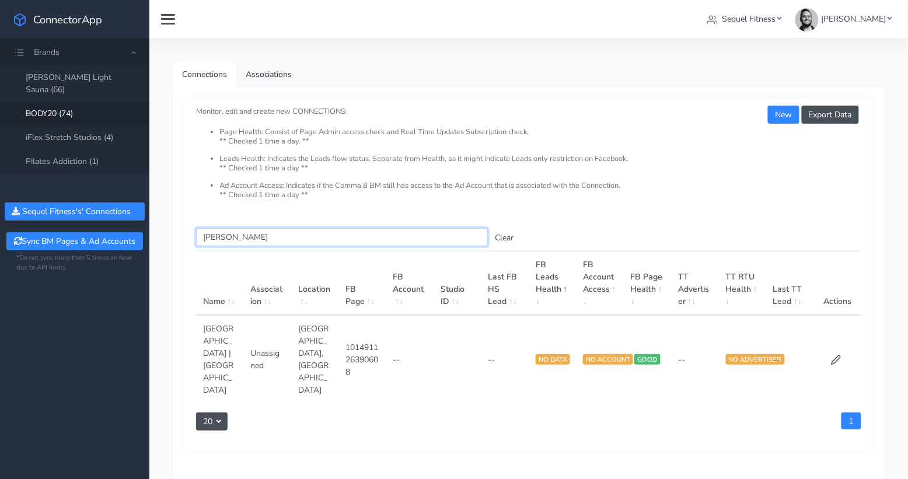
type input "Carr"
click at [839, 355] on icon at bounding box center [836, 360] width 11 height 11
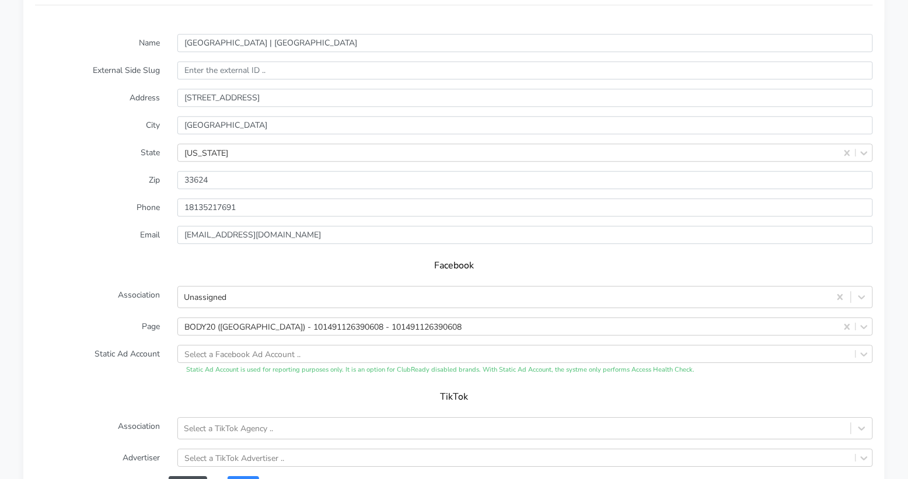
scroll to position [852, 0]
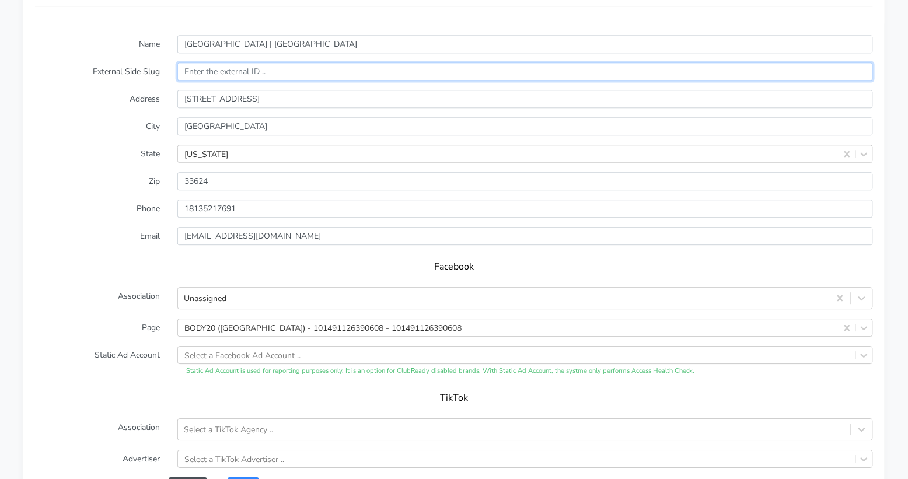
click at [211, 66] on input "text" at bounding box center [525, 71] width 696 height 18
paste input "13847"
type input "13847"
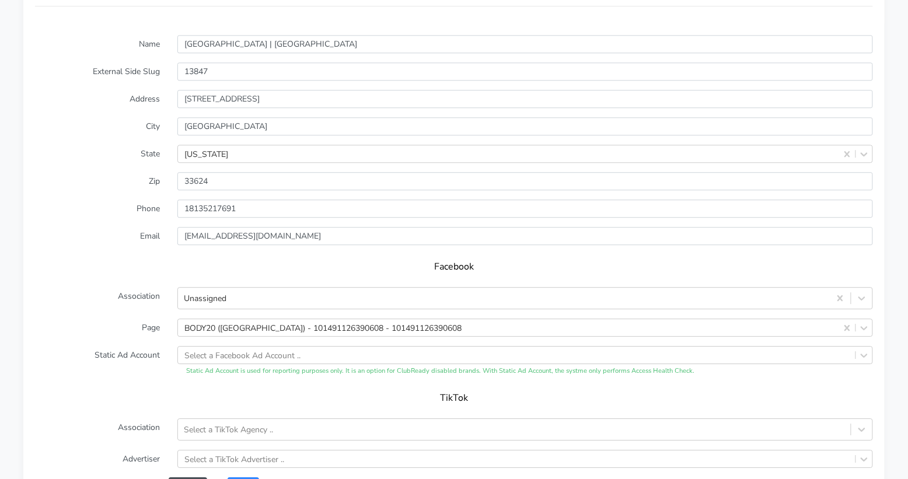
click at [110, 120] on label "City" at bounding box center [97, 126] width 142 height 18
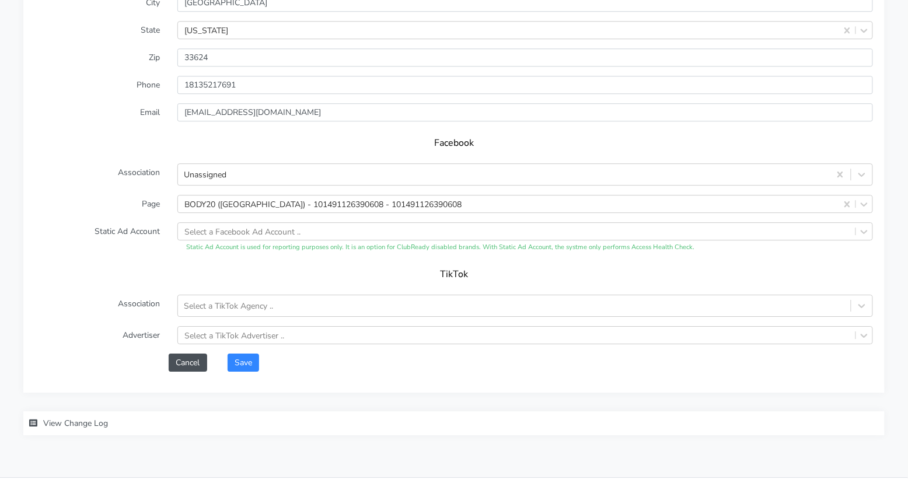
scroll to position [1002, 0]
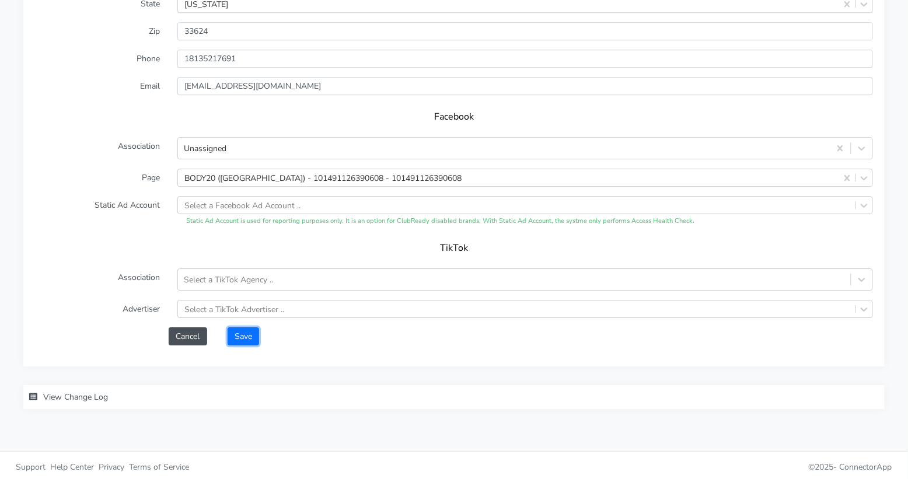
click at [245, 337] on button "Save" at bounding box center [244, 336] width 32 height 18
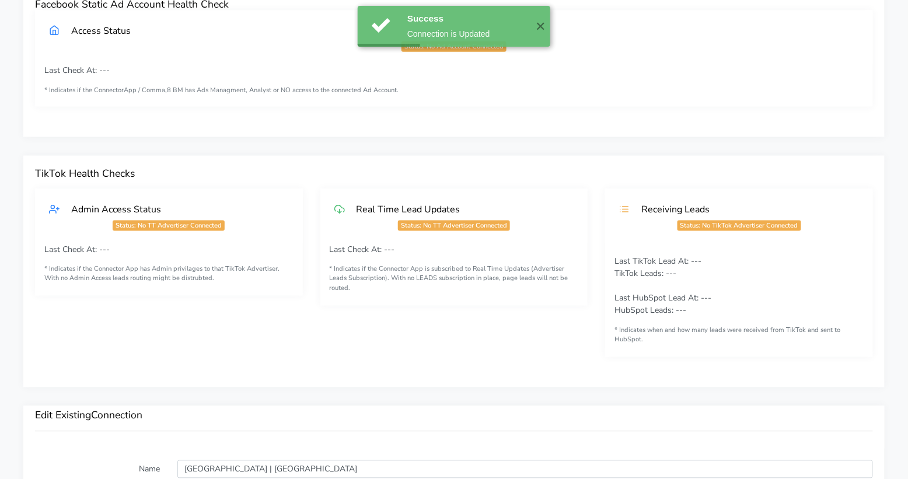
scroll to position [0, 0]
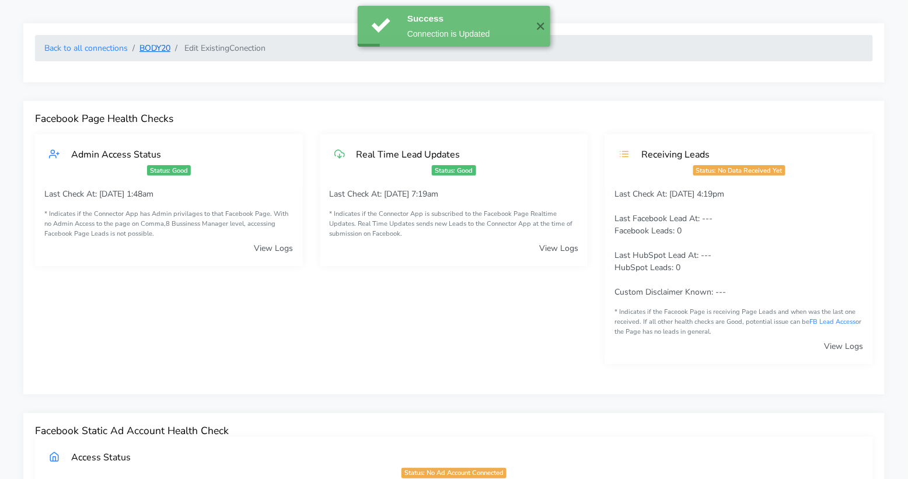
click at [153, 51] on link "BODY20" at bounding box center [154, 48] width 31 height 11
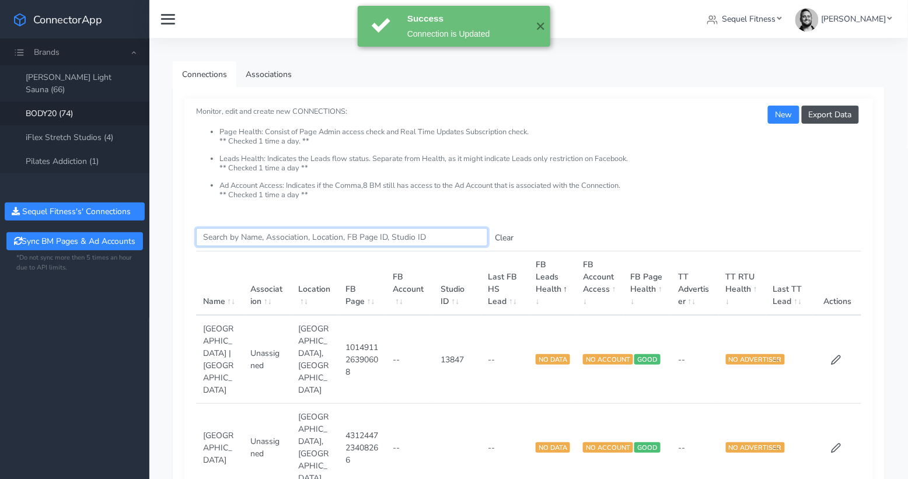
click at [215, 241] on input "Search this table" at bounding box center [342, 237] width 292 height 18
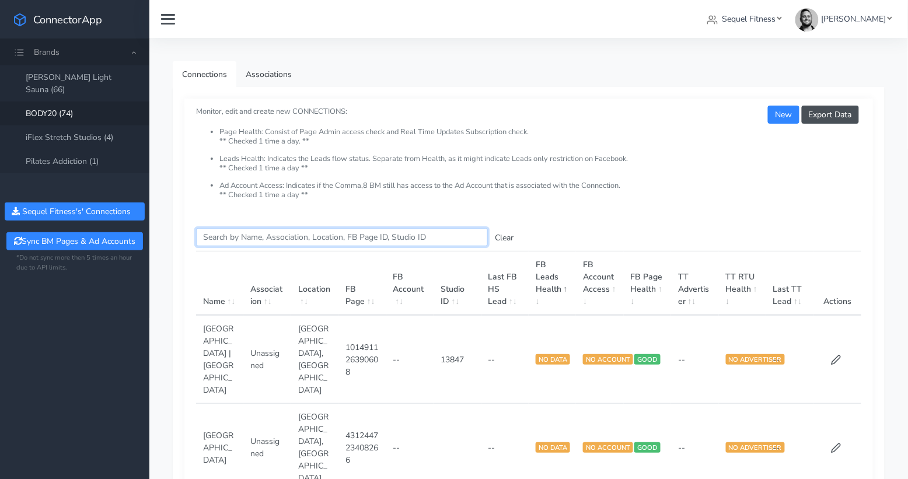
paste input "[GEOGRAPHIC_DATA]"
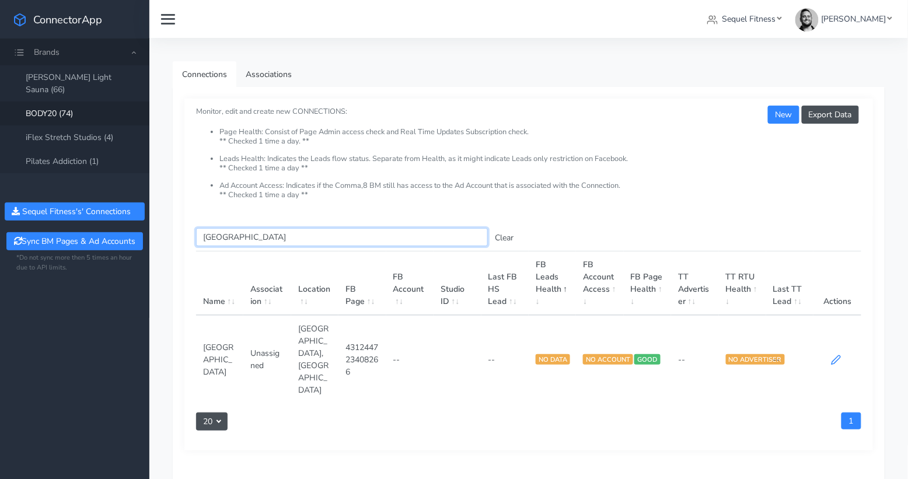
type input "[GEOGRAPHIC_DATA]"
click at [833, 356] on icon at bounding box center [836, 360] width 9 height 9
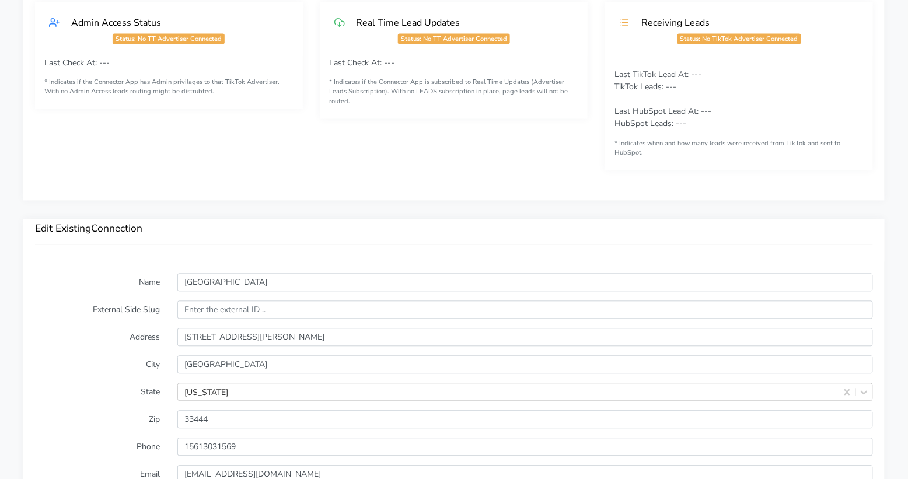
scroll to position [623, 0]
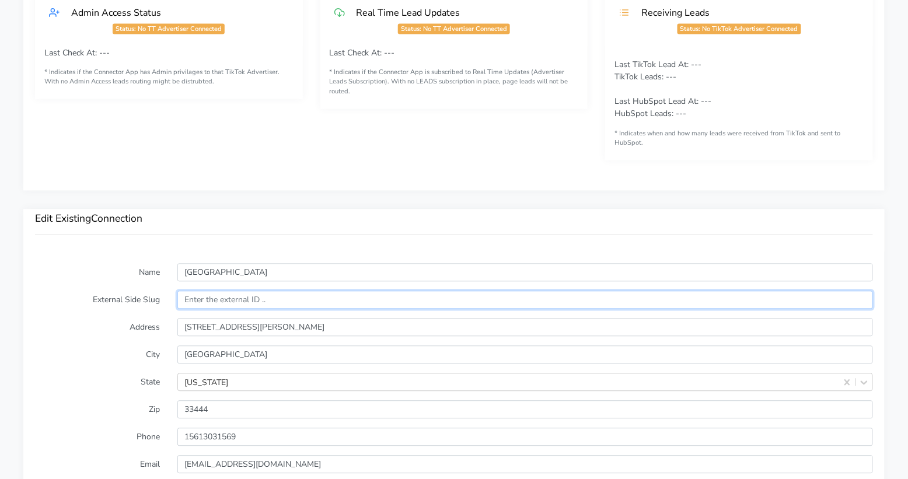
click at [203, 296] on input "text" at bounding box center [525, 300] width 696 height 18
paste input "11268"
type input "11268"
click at [132, 299] on label "External Side Slug" at bounding box center [97, 300] width 142 height 18
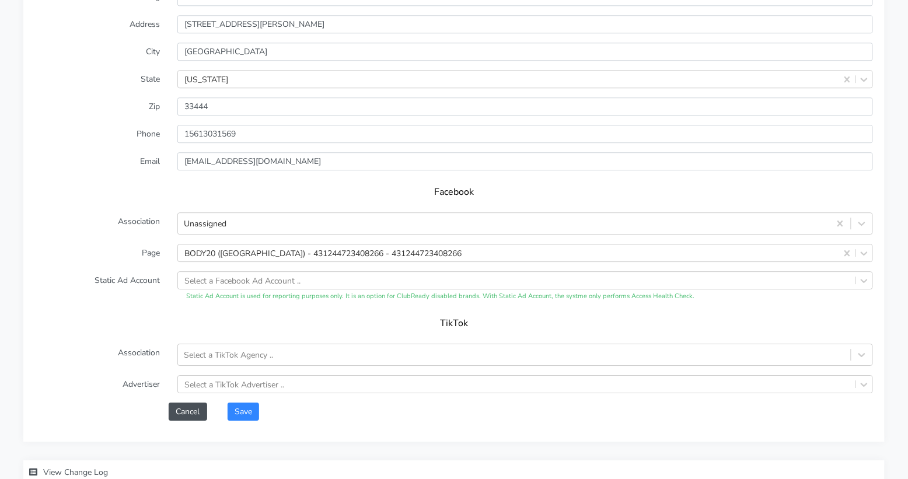
scroll to position [996, 0]
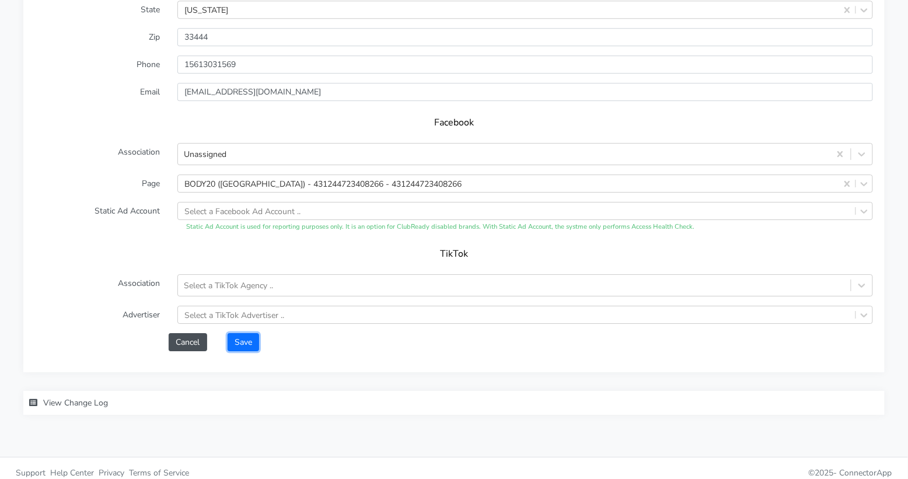
click at [251, 337] on button "Save" at bounding box center [244, 342] width 32 height 18
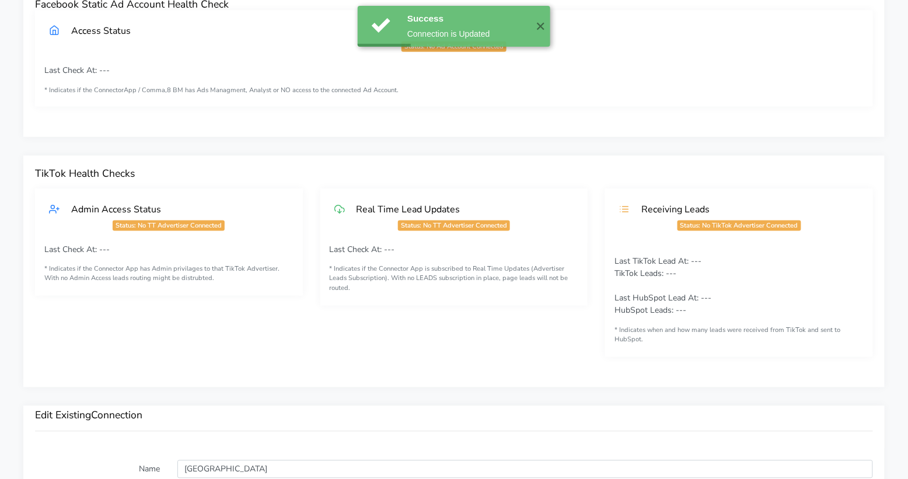
scroll to position [0, 0]
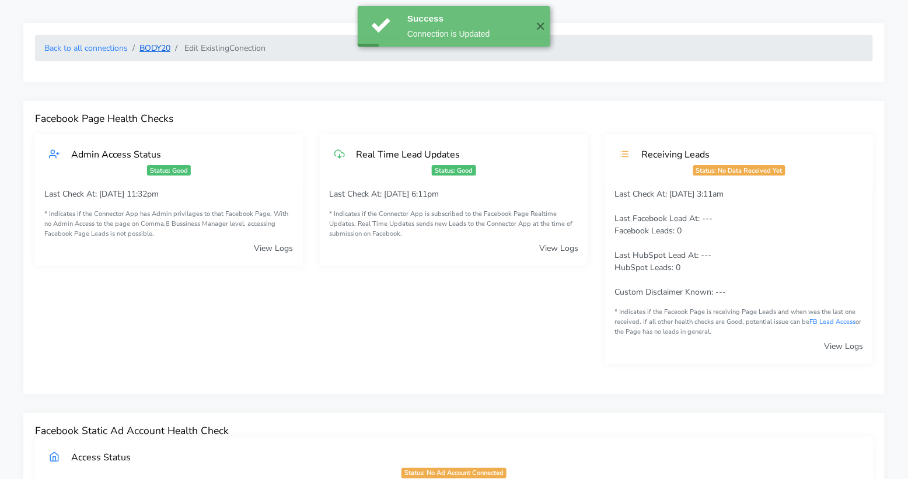
click at [157, 50] on link "BODY20" at bounding box center [154, 48] width 31 height 11
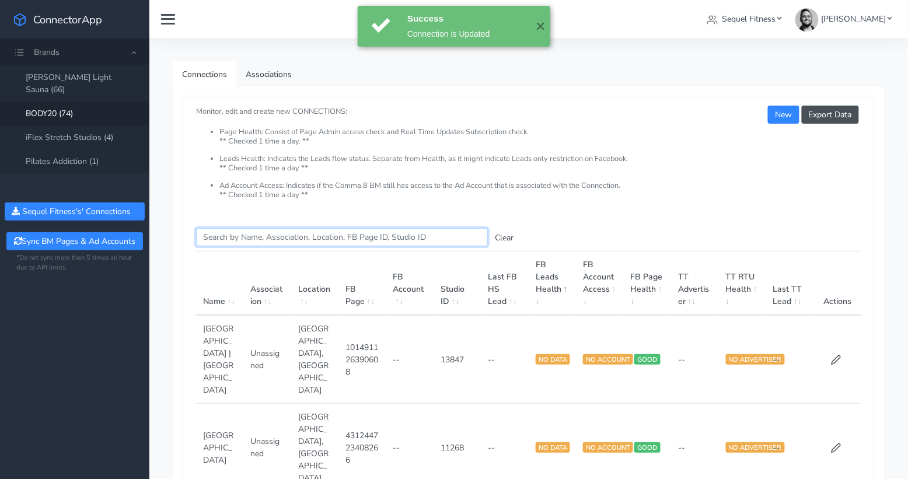
click at [242, 233] on input "Search this table" at bounding box center [342, 237] width 292 height 18
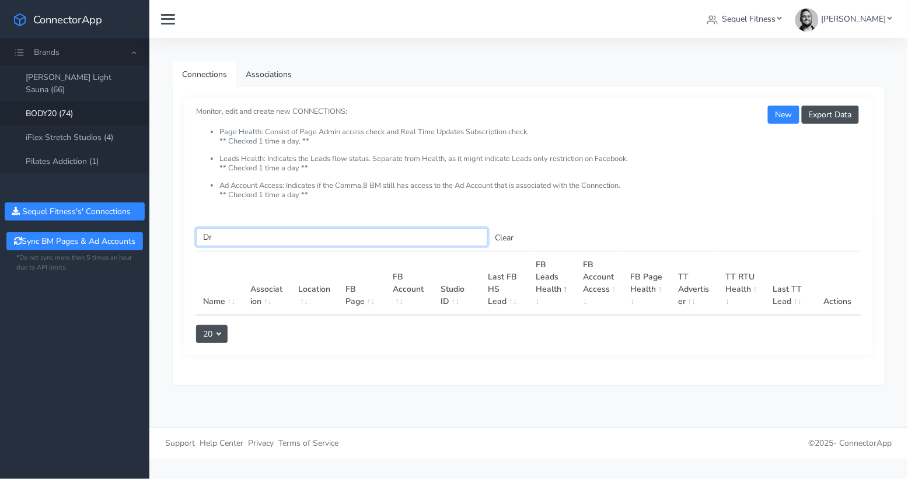
type input "D"
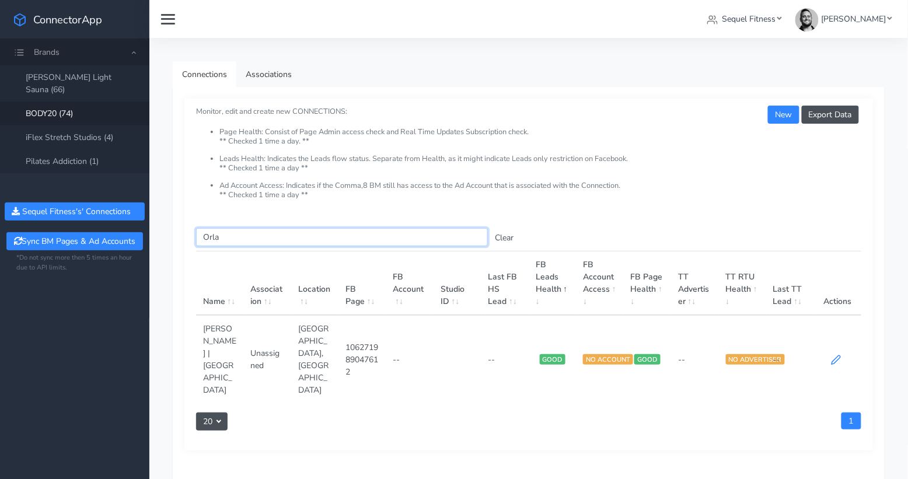
type input "Orla"
click at [837, 355] on icon at bounding box center [836, 360] width 11 height 11
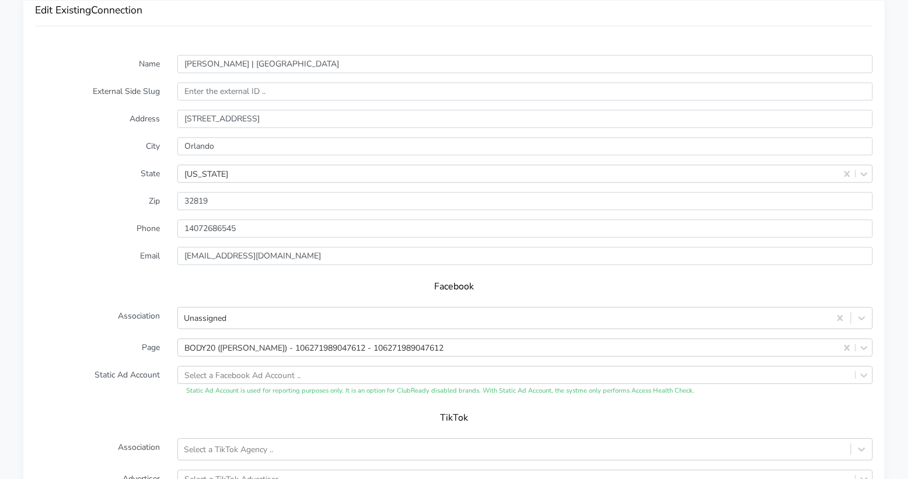
scroll to position [849, 0]
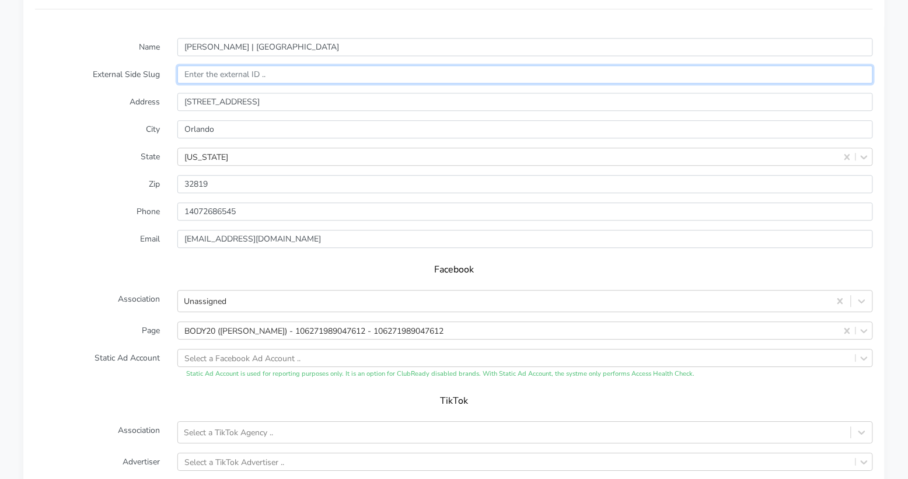
click at [203, 73] on input "text" at bounding box center [525, 74] width 696 height 18
paste input "13226"
type input "13226"
click at [91, 125] on label "City" at bounding box center [97, 129] width 142 height 18
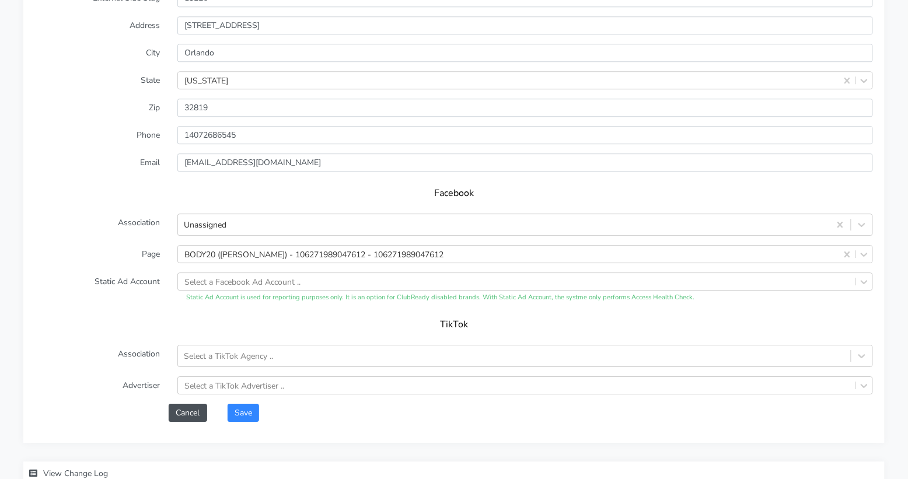
scroll to position [1002, 0]
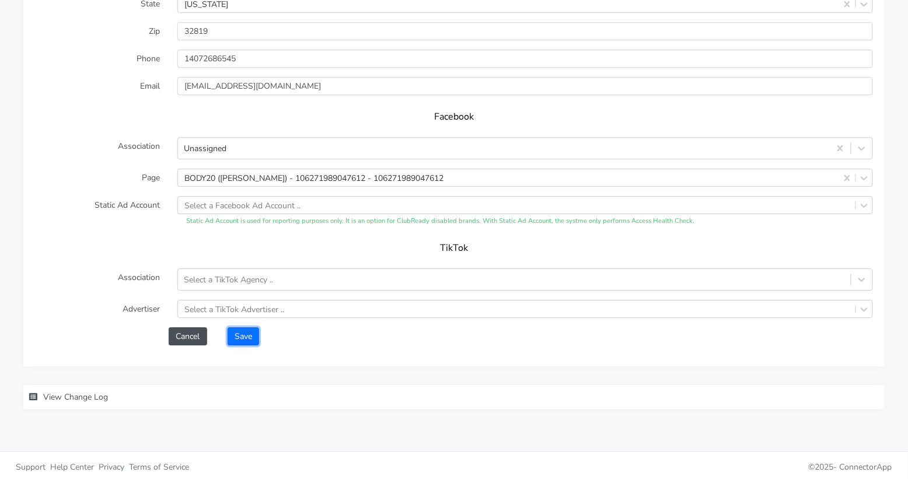
click at [250, 335] on button "Save" at bounding box center [244, 336] width 32 height 18
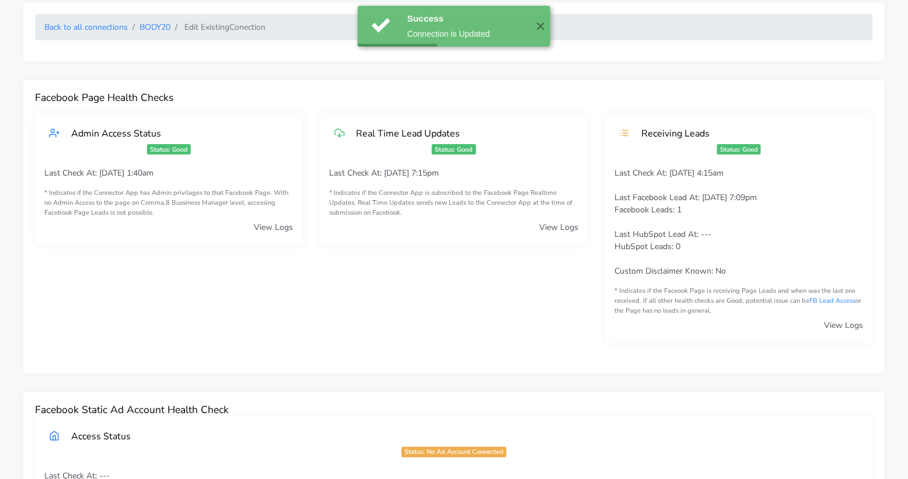
scroll to position [0, 0]
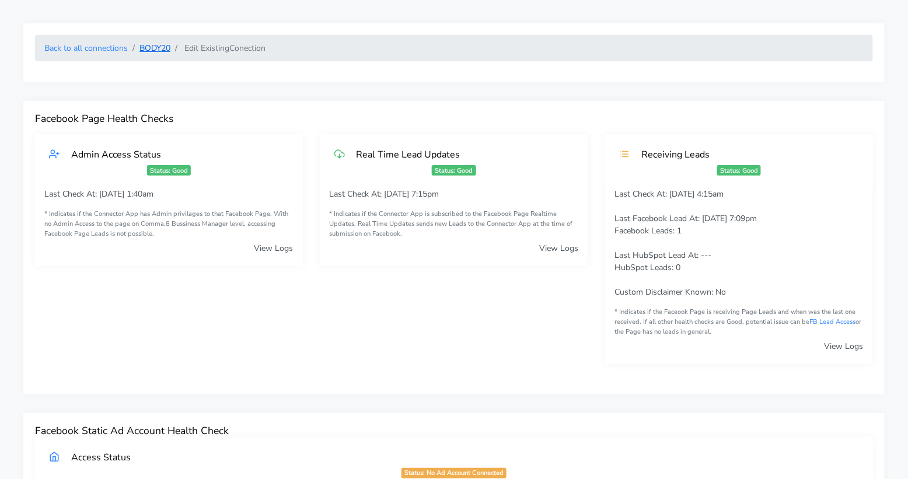
click at [150, 48] on link "BODY20" at bounding box center [154, 48] width 31 height 11
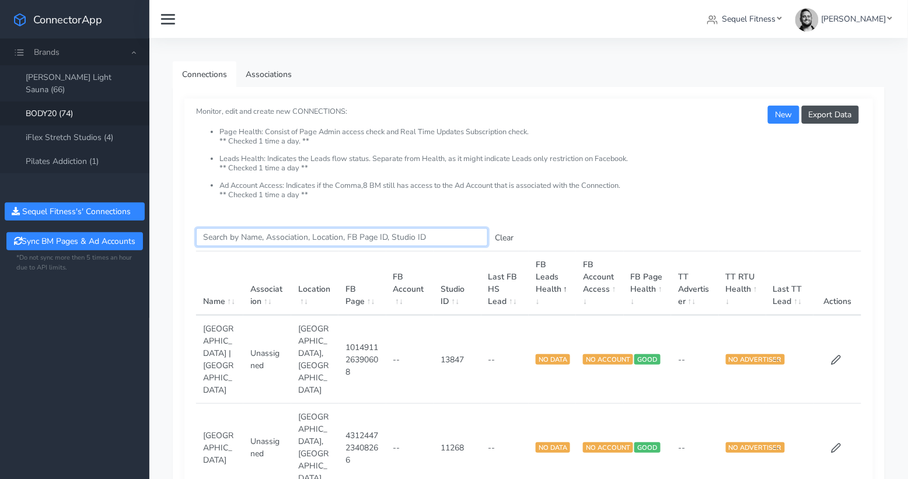
click at [235, 239] on input "Search this table" at bounding box center [342, 237] width 292 height 18
paste input "Pembroke Pines"
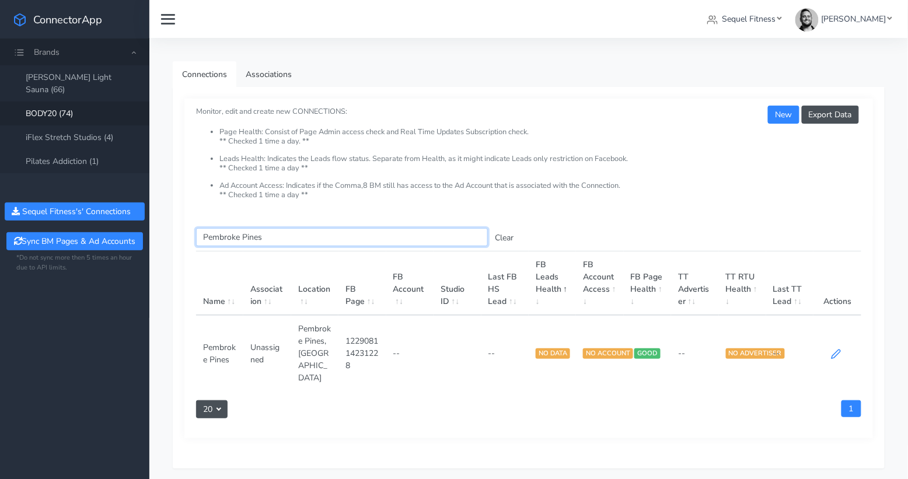
type input "Pembroke Pines"
click at [837, 349] on icon at bounding box center [836, 354] width 11 height 11
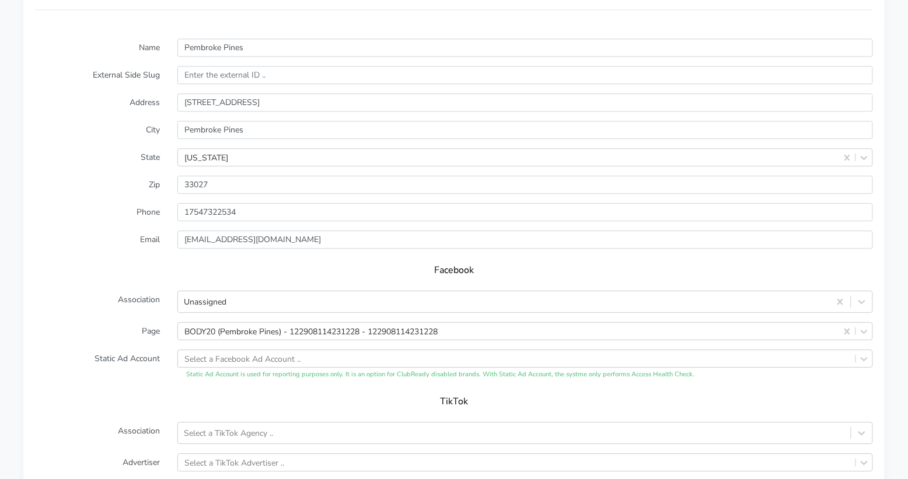
scroll to position [871, 0]
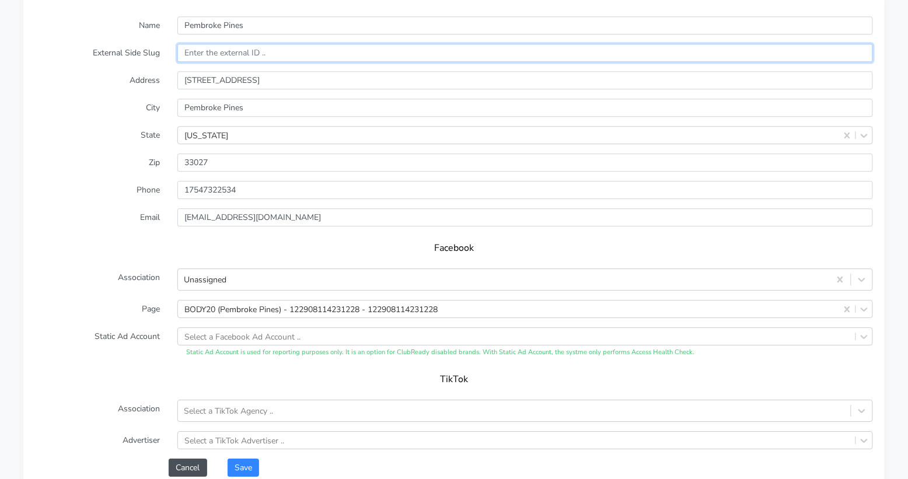
click at [219, 53] on input "text" at bounding box center [525, 53] width 696 height 18
paste input "13736"
type input "13736"
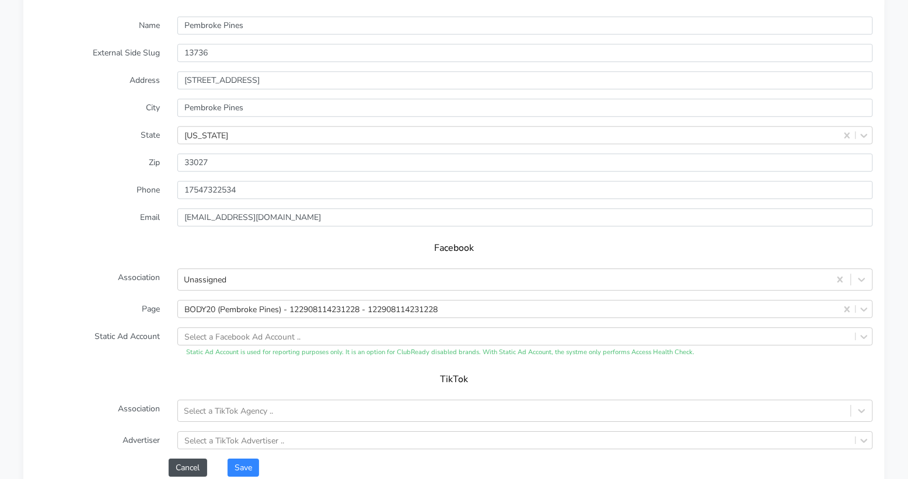
click at [116, 88] on form "Name Pembroke Pines External Side Slug 13736 Address 15959 Pines Boulevard Suit…" at bounding box center [454, 246] width 838 height 460
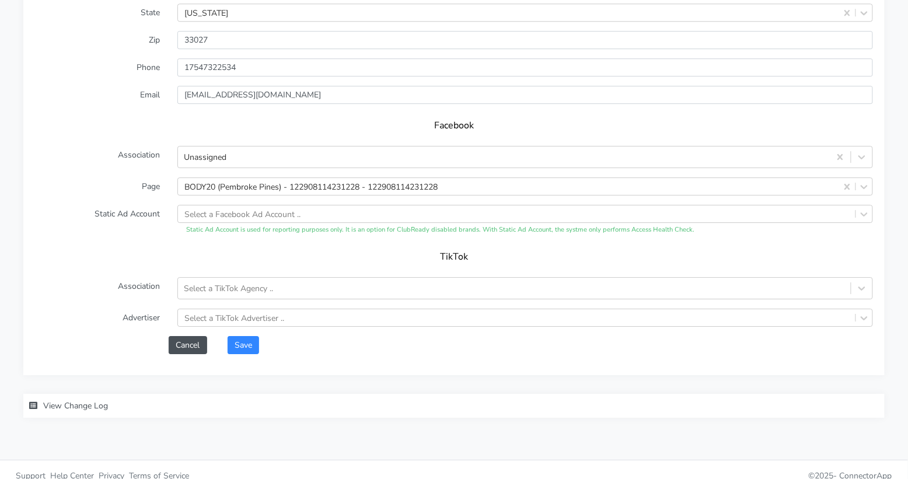
scroll to position [1002, 0]
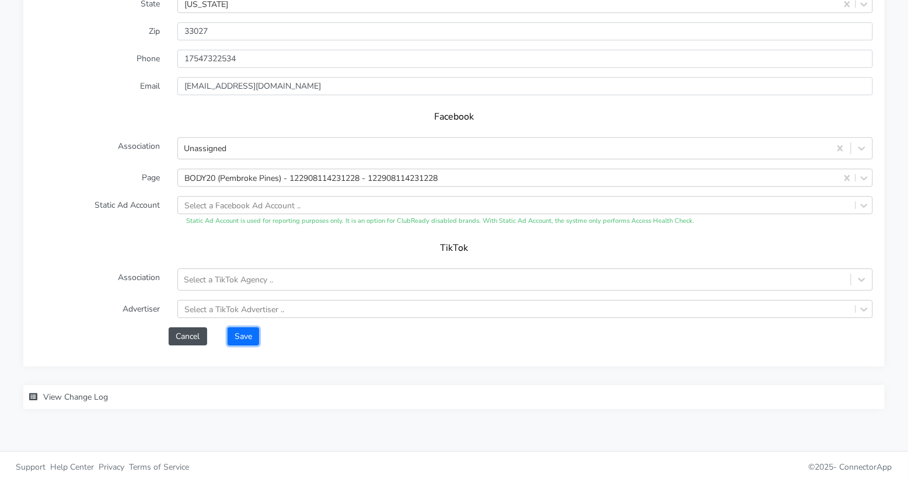
click at [252, 333] on button "Save" at bounding box center [244, 336] width 32 height 18
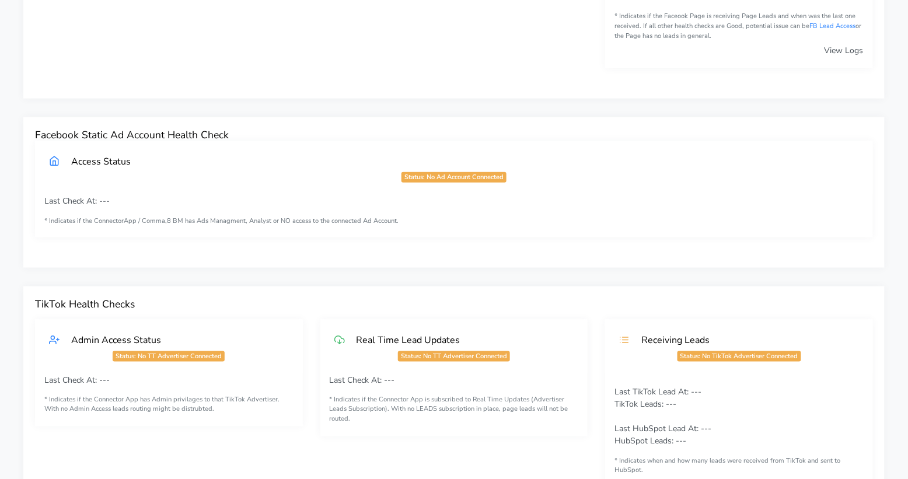
scroll to position [0, 0]
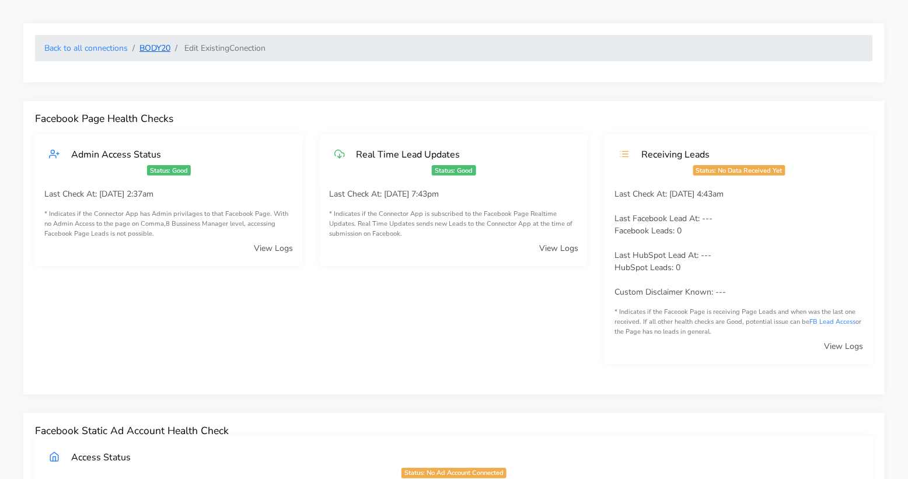
click at [159, 52] on link "BODY20" at bounding box center [154, 48] width 31 height 11
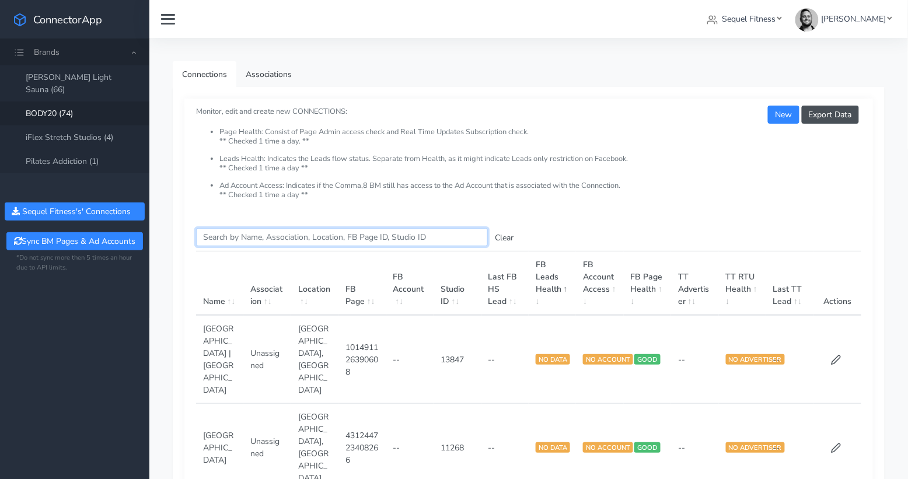
click at [278, 232] on input "Search this table" at bounding box center [342, 237] width 292 height 18
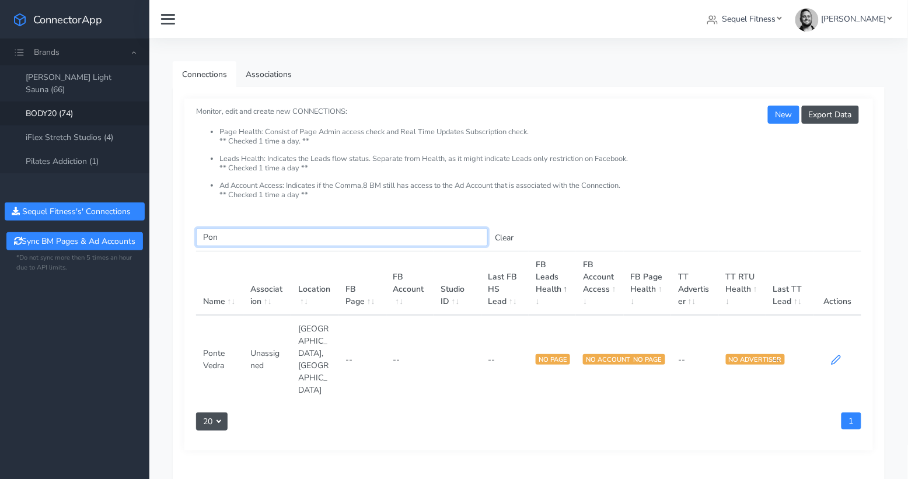
type input "Pon"
click at [835, 355] on icon at bounding box center [836, 360] width 11 height 11
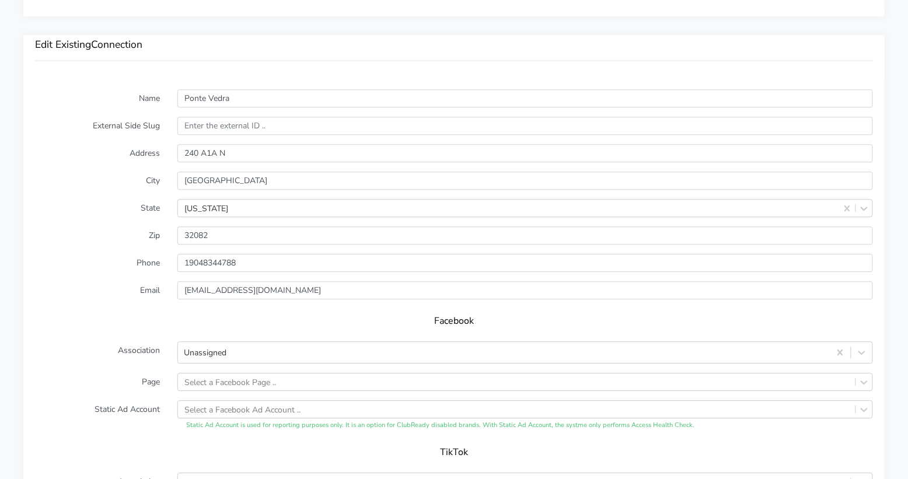
scroll to position [733, 0]
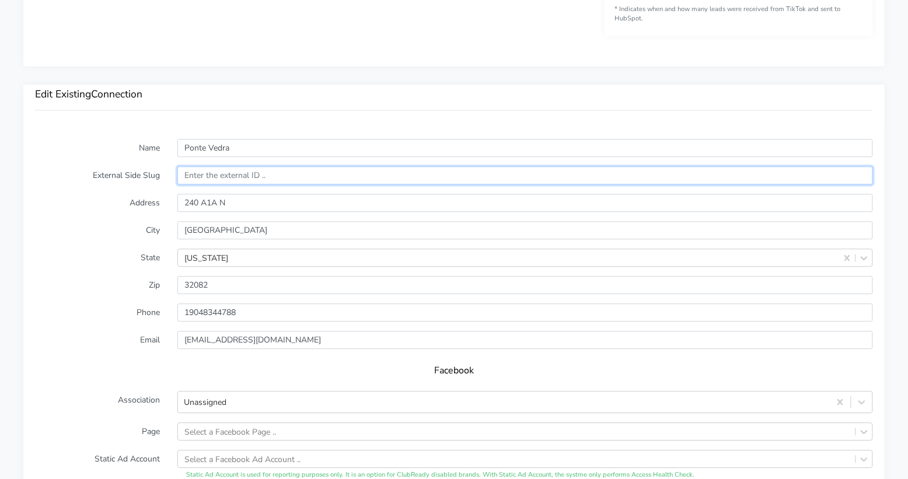
click at [212, 173] on input "text" at bounding box center [525, 175] width 696 height 18
paste input "11335"
type input "11335"
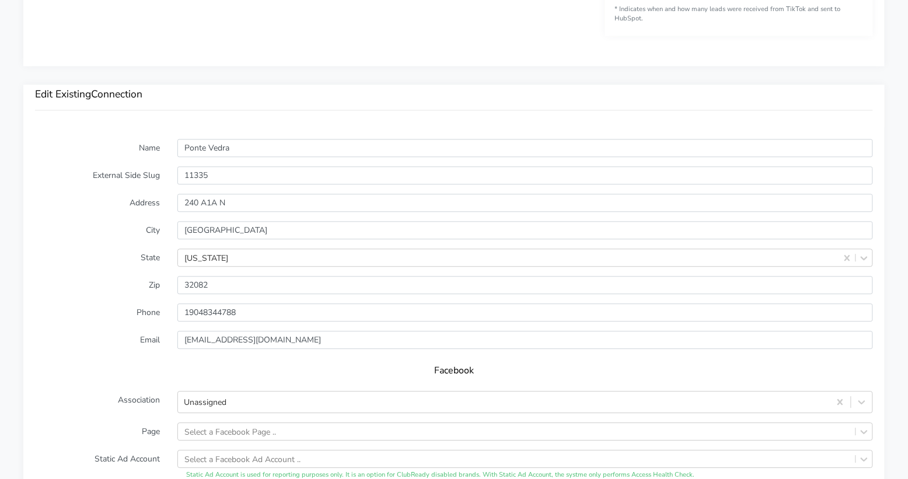
click at [100, 197] on label "Address" at bounding box center [97, 203] width 142 height 18
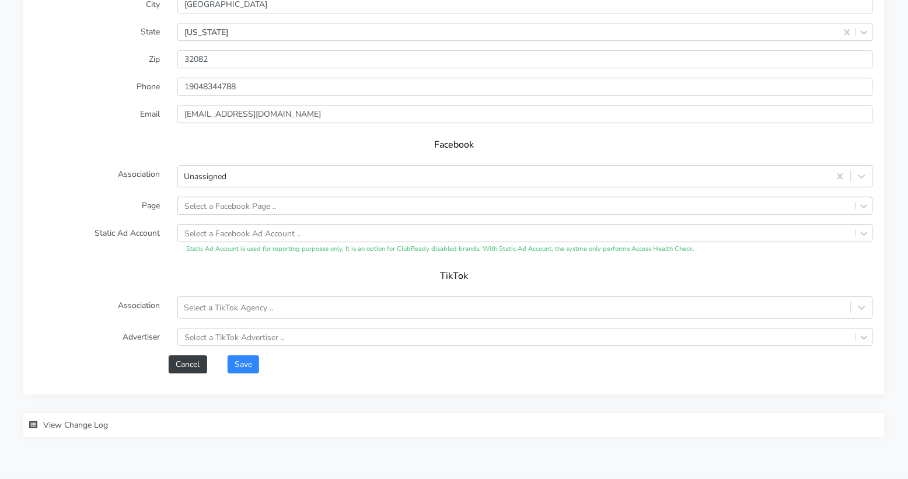
scroll to position [972, 0]
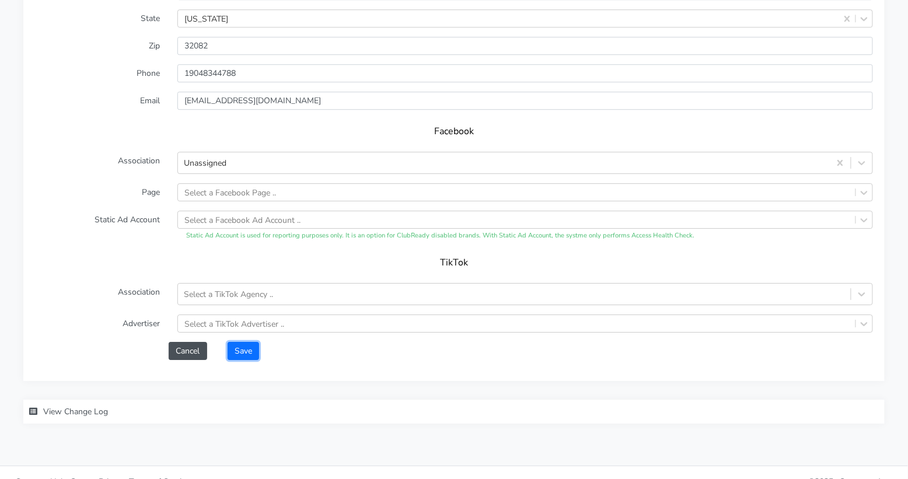
click at [243, 347] on button "Save" at bounding box center [244, 351] width 32 height 18
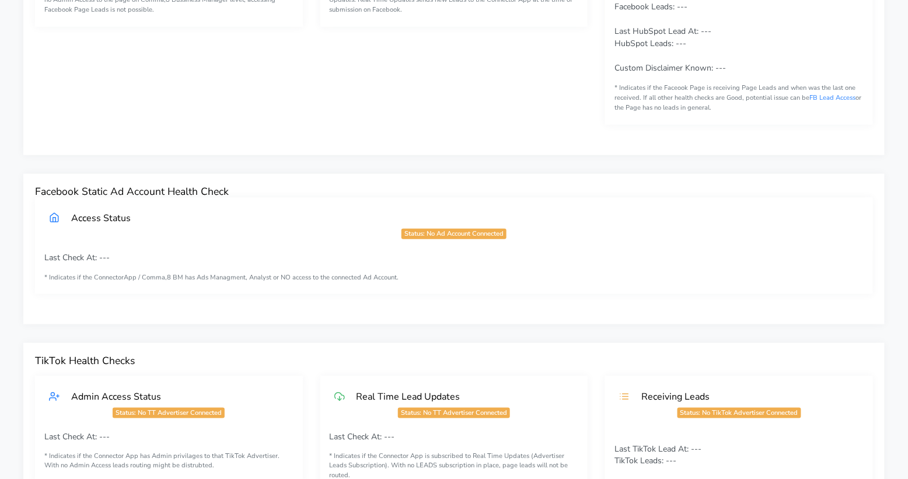
scroll to position [0, 0]
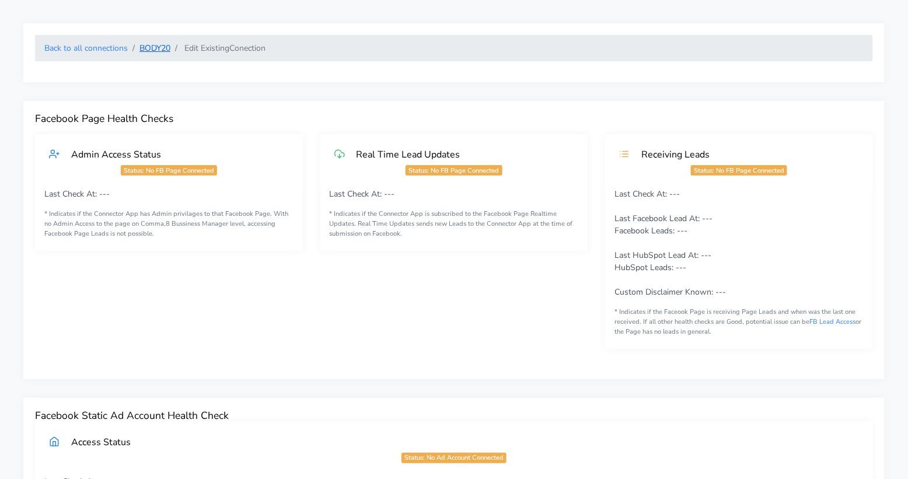
click at [161, 50] on link "BODY20" at bounding box center [154, 48] width 31 height 11
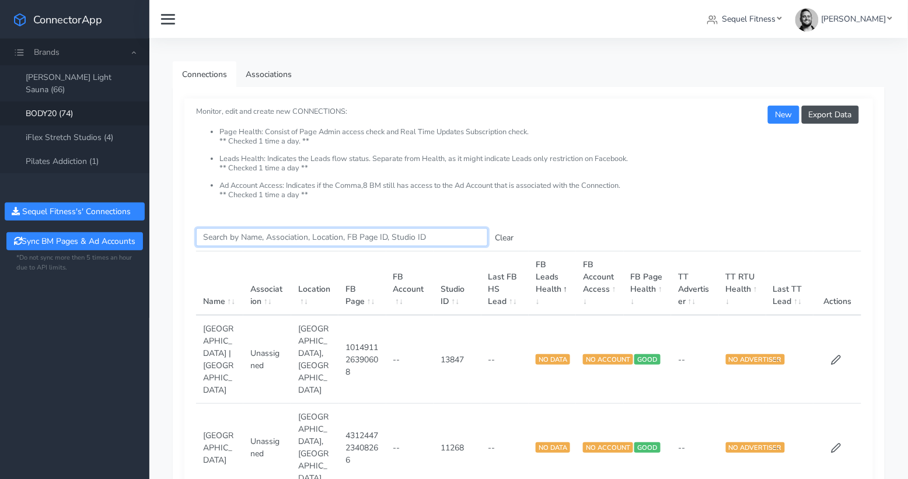
click at [253, 234] on input "Search this table" at bounding box center [342, 237] width 292 height 18
paste input "Weston"
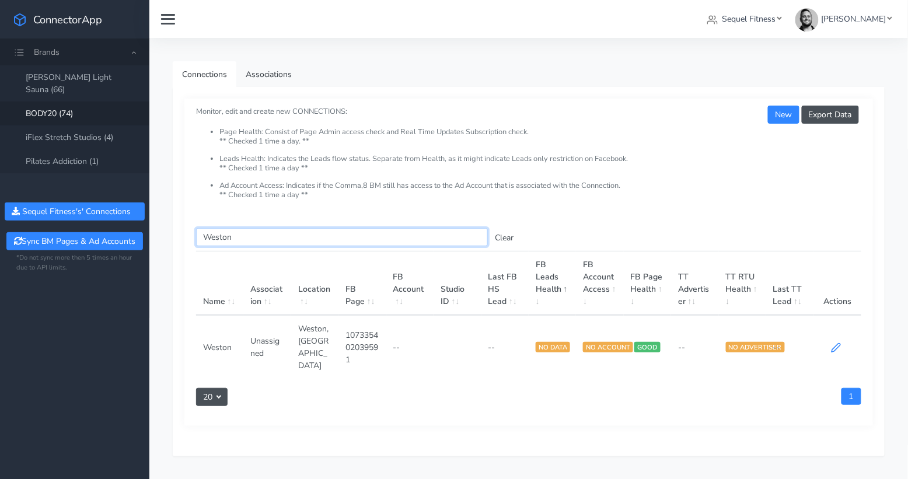
type input "Weston"
click at [839, 343] on icon at bounding box center [836, 348] width 11 height 11
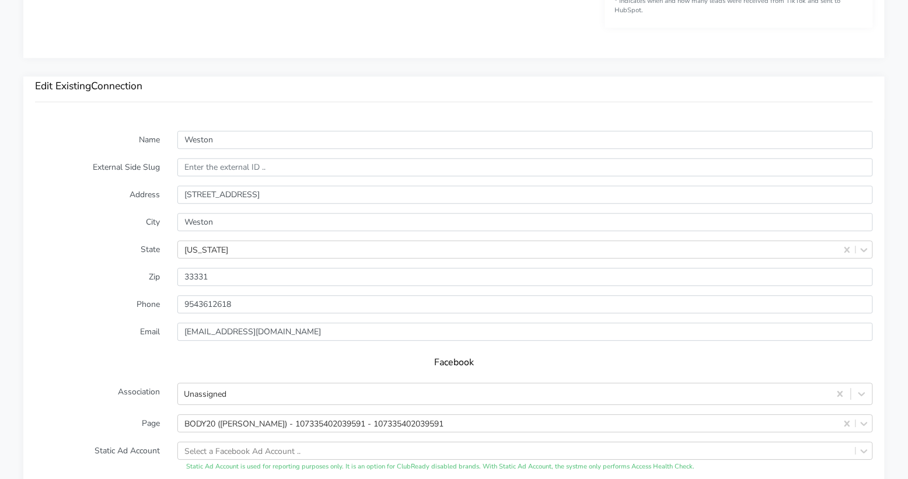
scroll to position [763, 0]
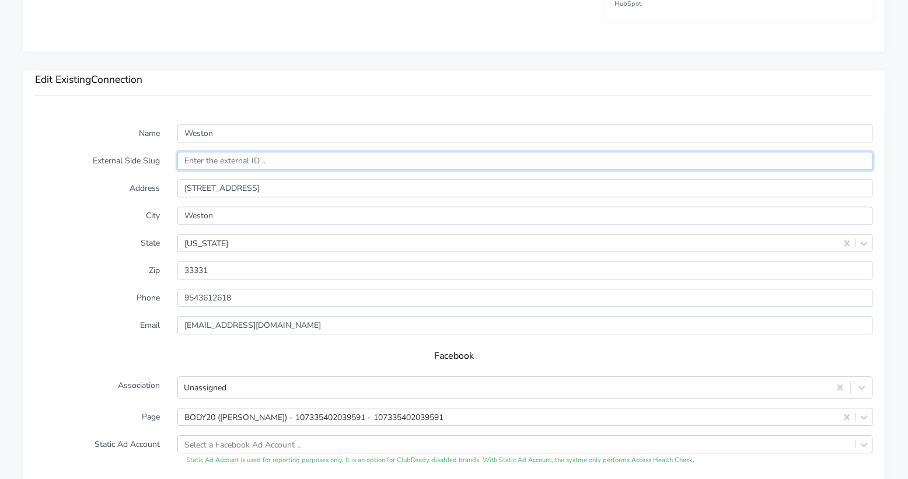
click at [206, 158] on input "text" at bounding box center [525, 161] width 696 height 18
paste input "12646"
type input "12646"
click at [78, 190] on label "Address" at bounding box center [97, 188] width 142 height 18
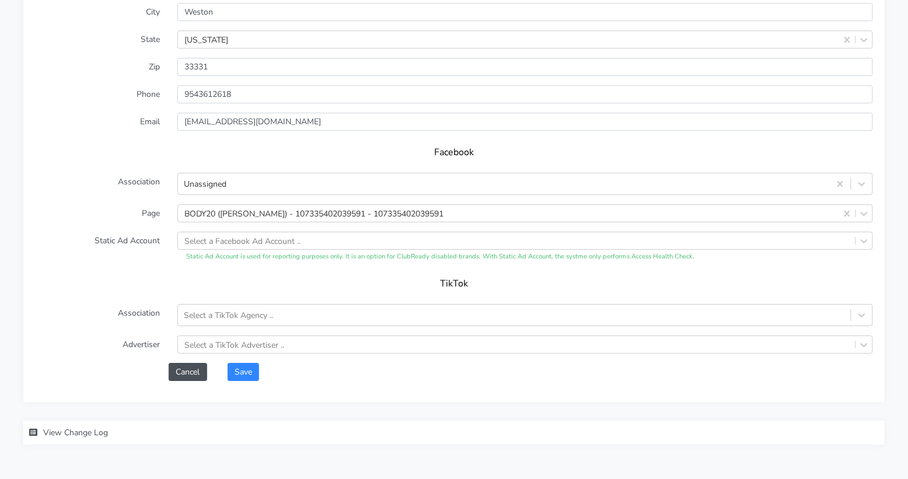
scroll to position [1002, 0]
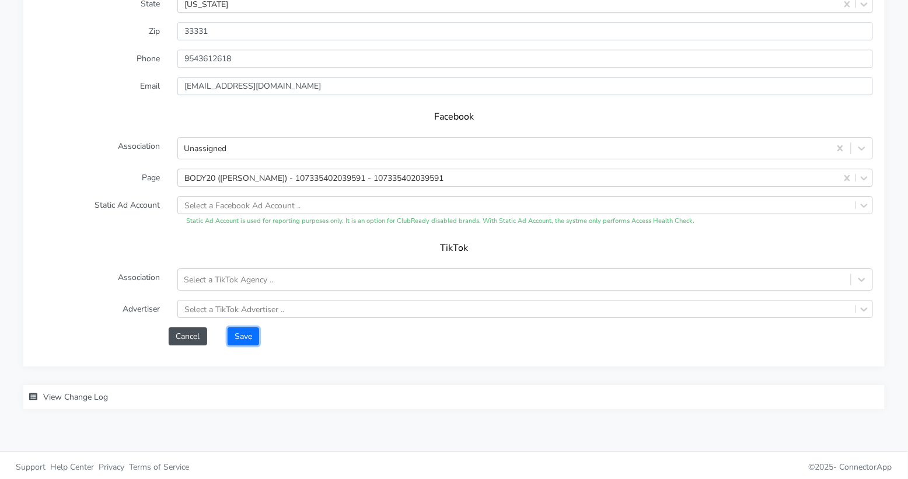
click at [243, 334] on button "Save" at bounding box center [244, 336] width 32 height 18
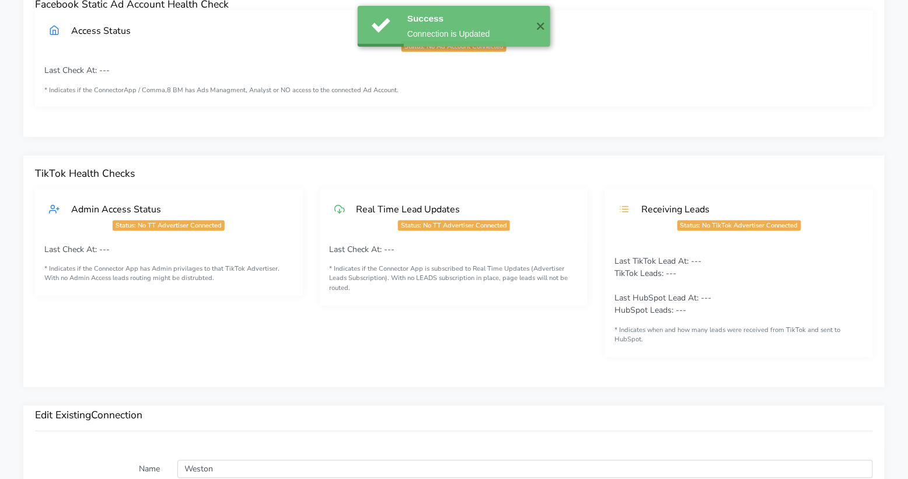
scroll to position [0, 0]
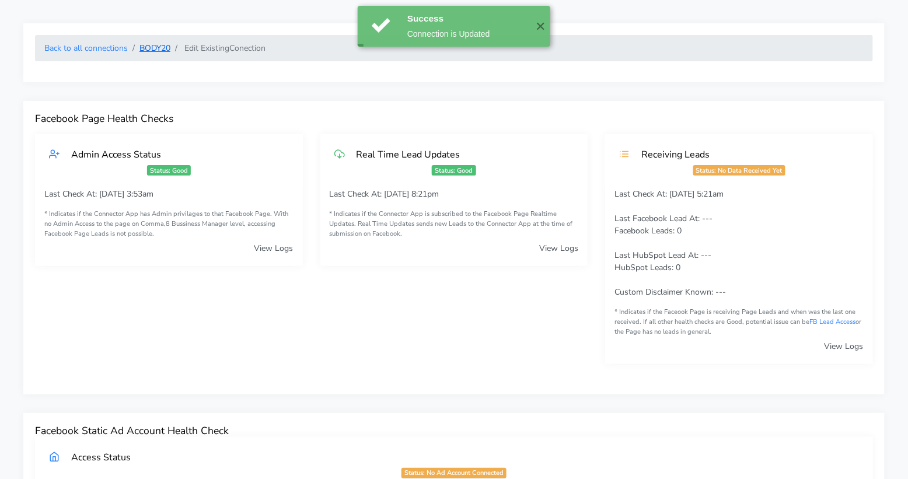
click at [155, 50] on link "BODY20" at bounding box center [154, 48] width 31 height 11
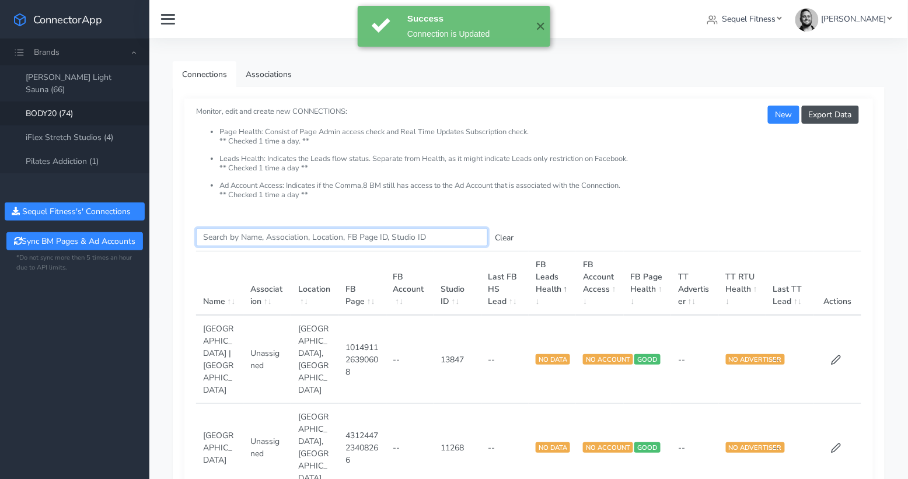
click at [242, 238] on input "Search this table" at bounding box center [342, 237] width 292 height 18
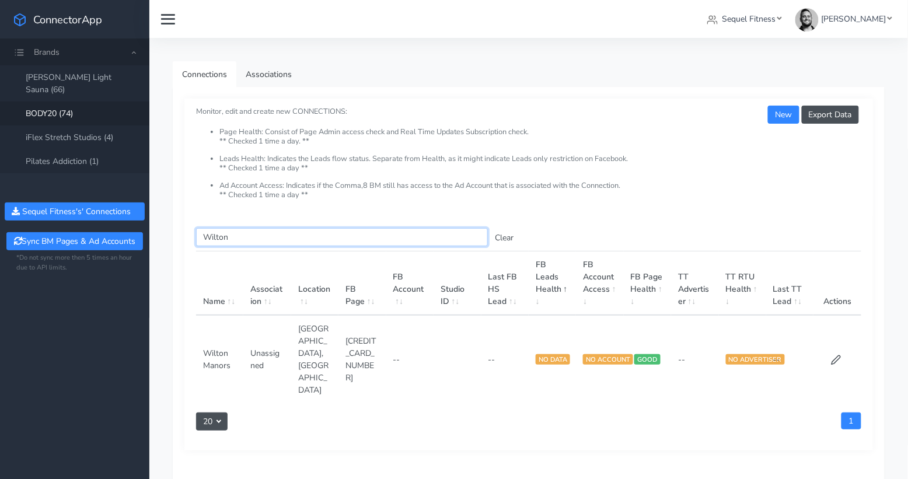
type input "Wilton"
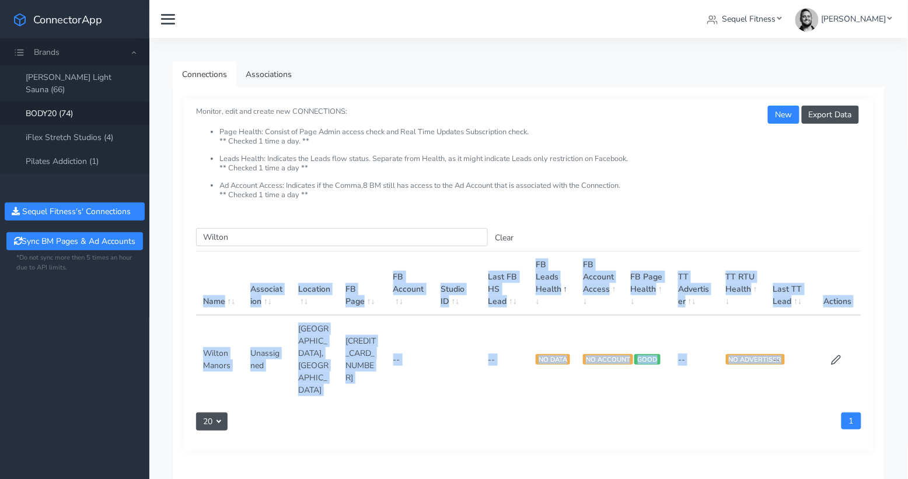
drag, startPoint x: 813, startPoint y: 331, endPoint x: 827, endPoint y: 333, distance: 14.1
click at [822, 331] on tr "Wilton Manors Unassigned Wilton Manors,FL 108303195348734 -- -- NO DATA NO ACCO…" at bounding box center [528, 359] width 665 height 88
click at [835, 355] on icon at bounding box center [836, 360] width 11 height 11
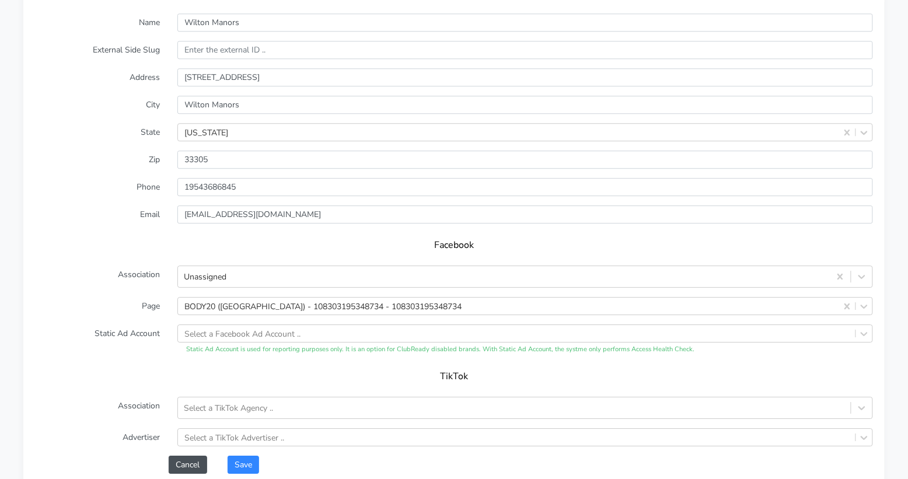
scroll to position [881, 0]
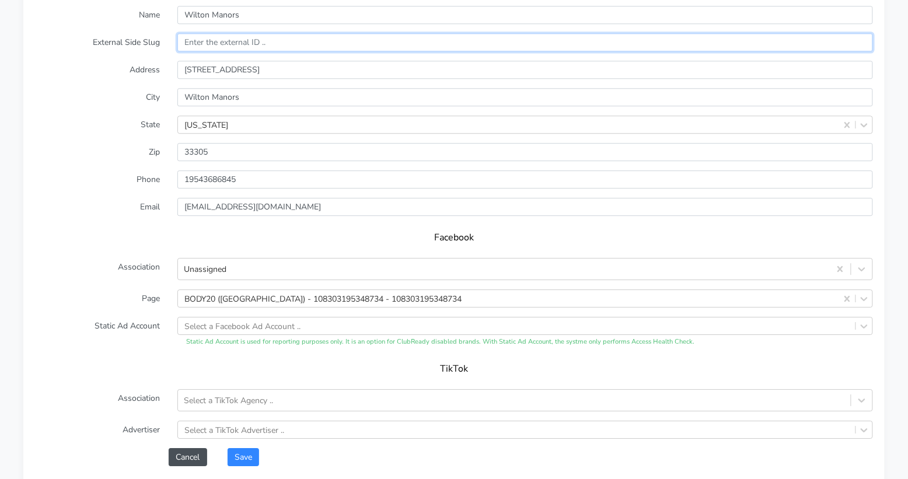
click at [203, 46] on input "text" at bounding box center [525, 42] width 696 height 18
paste input "9669"
type input "9669"
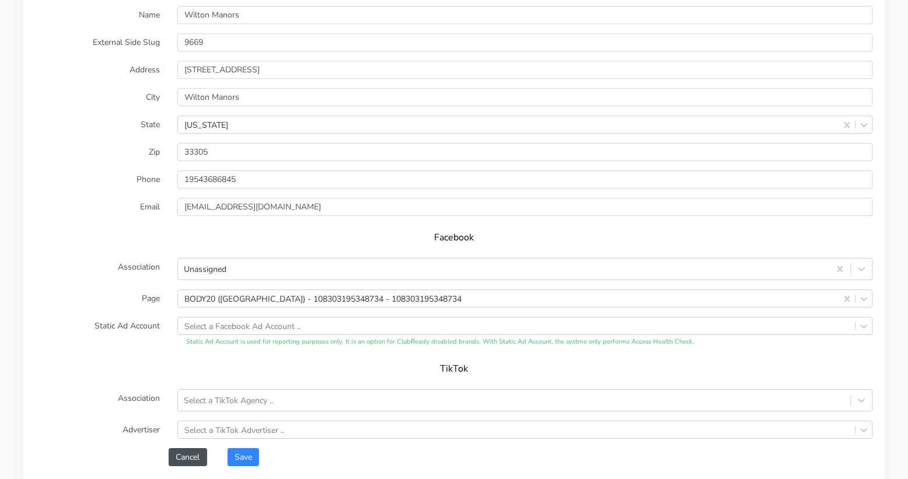
drag, startPoint x: 116, startPoint y: 80, endPoint x: 134, endPoint y: 125, distance: 49.2
click at [116, 80] on form "Name Wilton Manors External Side Slug 9669 Address 1881 NE 26th Street Suite 10…" at bounding box center [454, 236] width 838 height 460
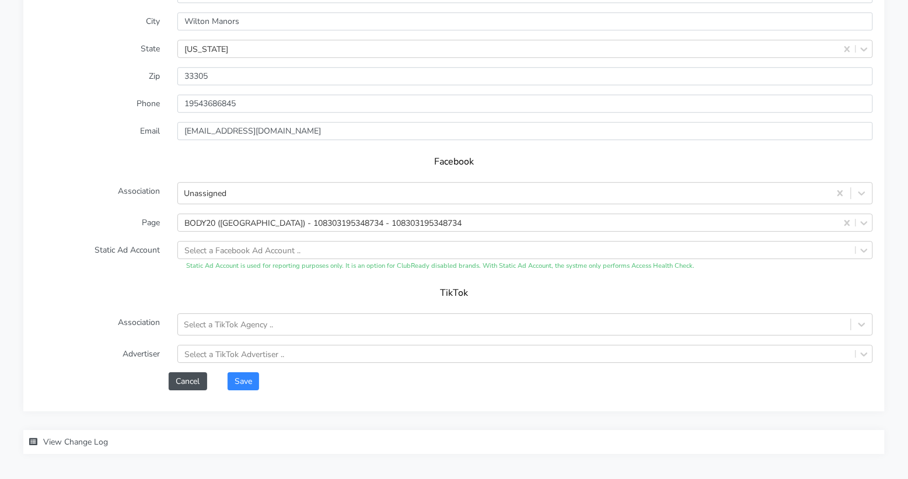
scroll to position [1002, 0]
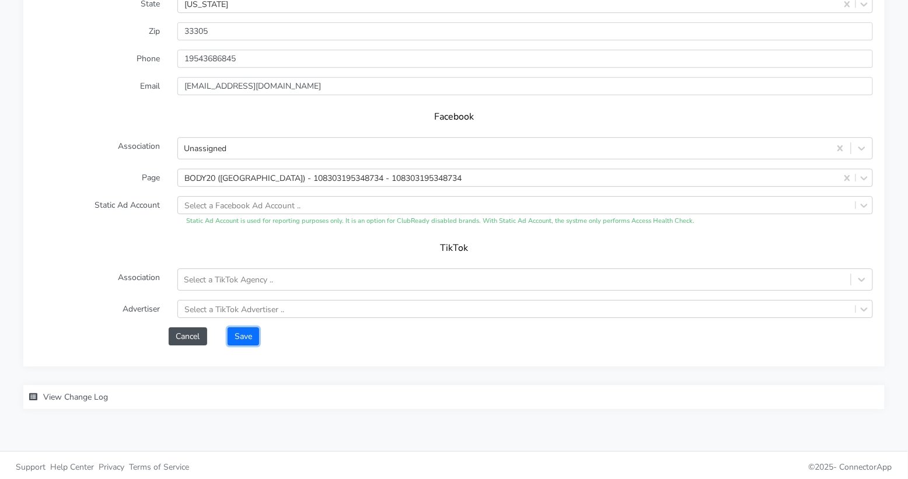
click at [238, 332] on button "Save" at bounding box center [244, 336] width 32 height 18
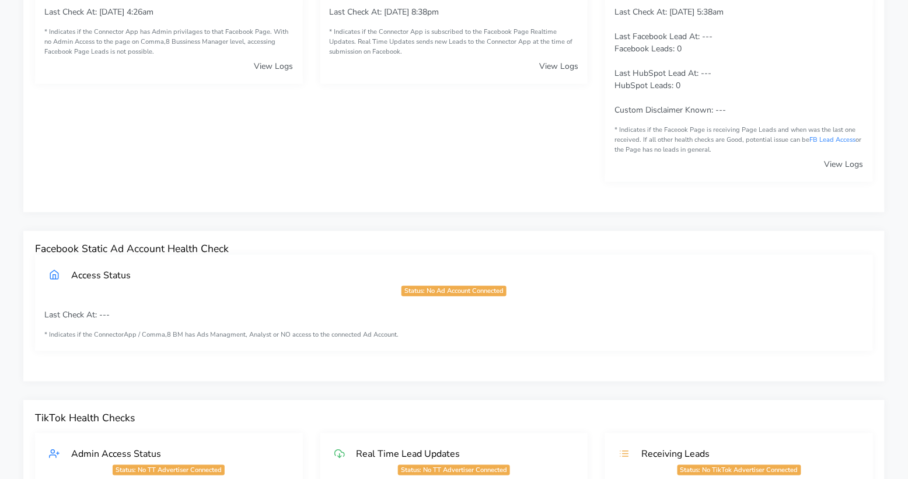
scroll to position [0, 0]
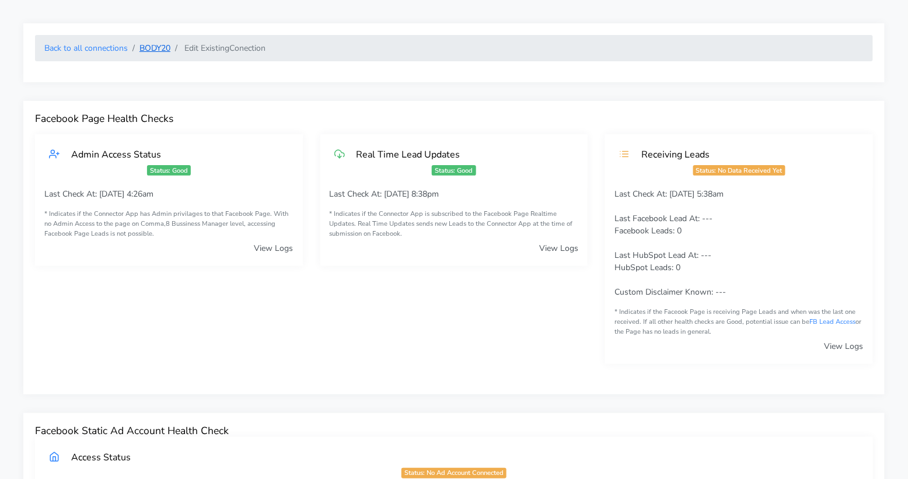
click at [155, 50] on link "BODY20" at bounding box center [154, 48] width 31 height 11
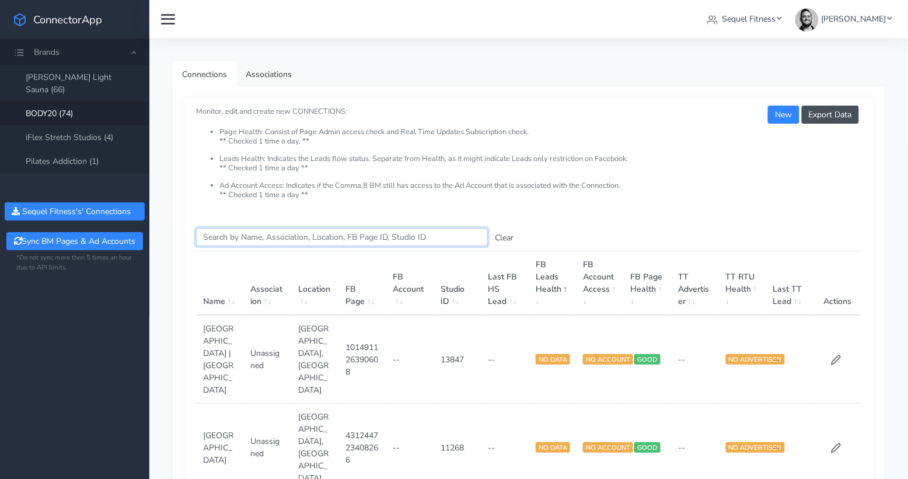
click at [233, 234] on input "Search this table" at bounding box center [342, 237] width 292 height 18
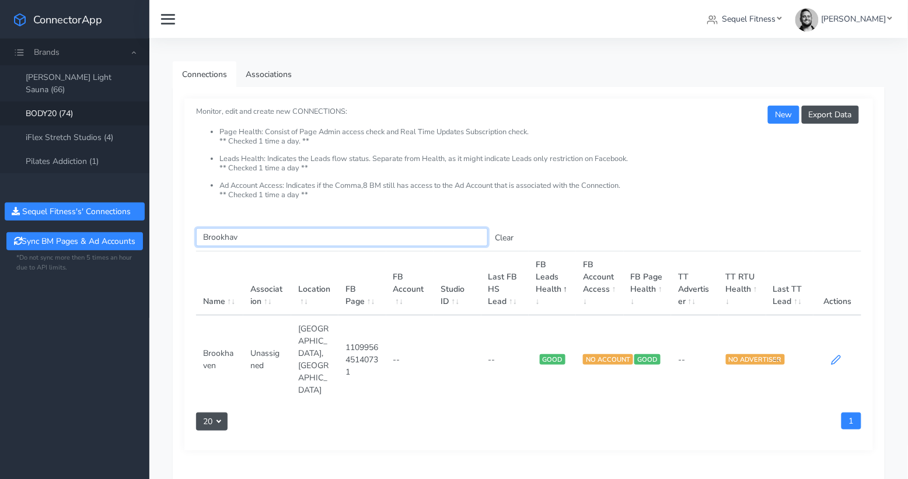
type input "Brookhav"
click at [837, 355] on icon at bounding box center [836, 360] width 11 height 11
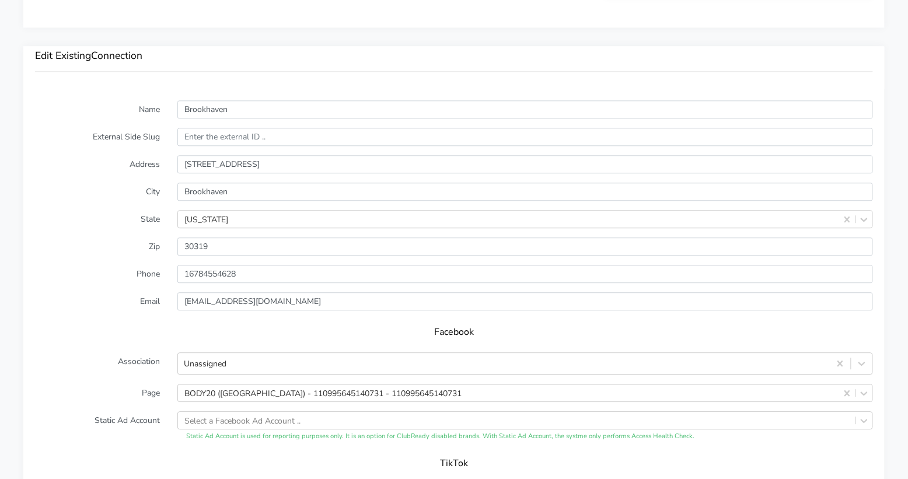
scroll to position [805, 0]
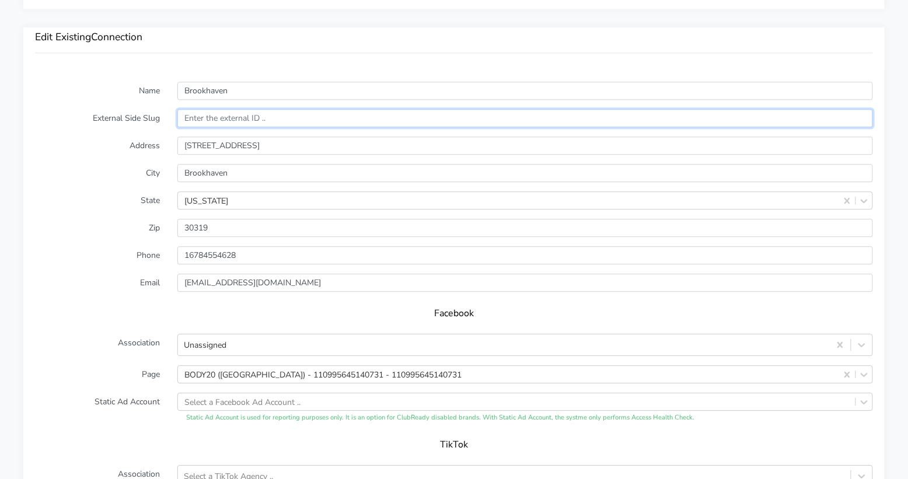
click at [219, 124] on input "text" at bounding box center [525, 118] width 696 height 18
click at [218, 120] on input "text" at bounding box center [525, 118] width 696 height 18
paste input "12972"
type input "12972"
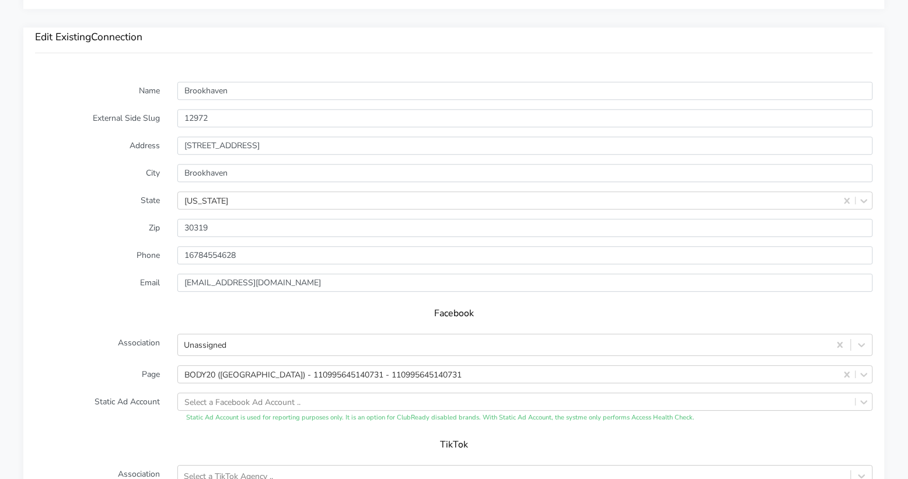
click at [118, 150] on label "Address" at bounding box center [97, 146] width 142 height 18
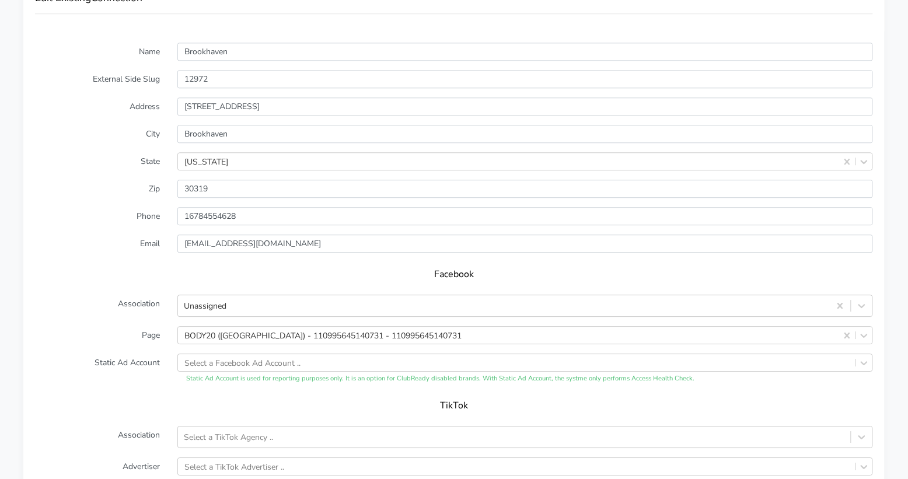
scroll to position [892, 0]
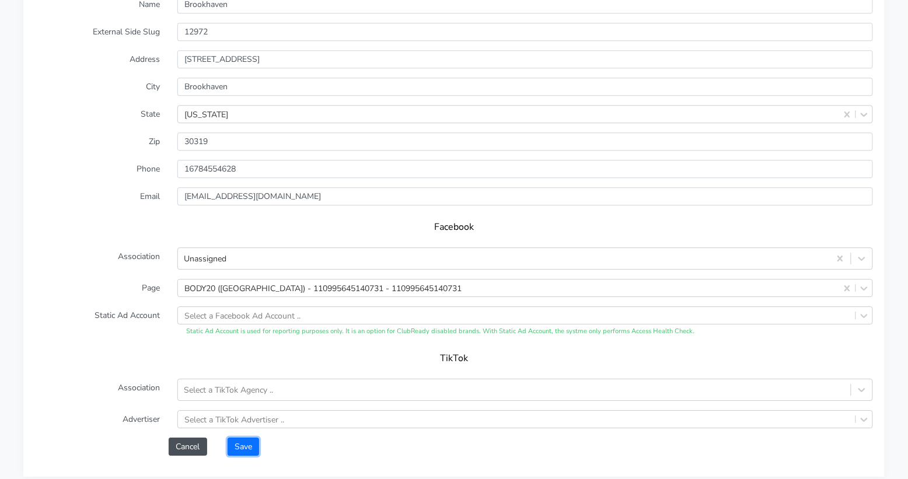
click at [251, 444] on button "Save" at bounding box center [244, 447] width 32 height 18
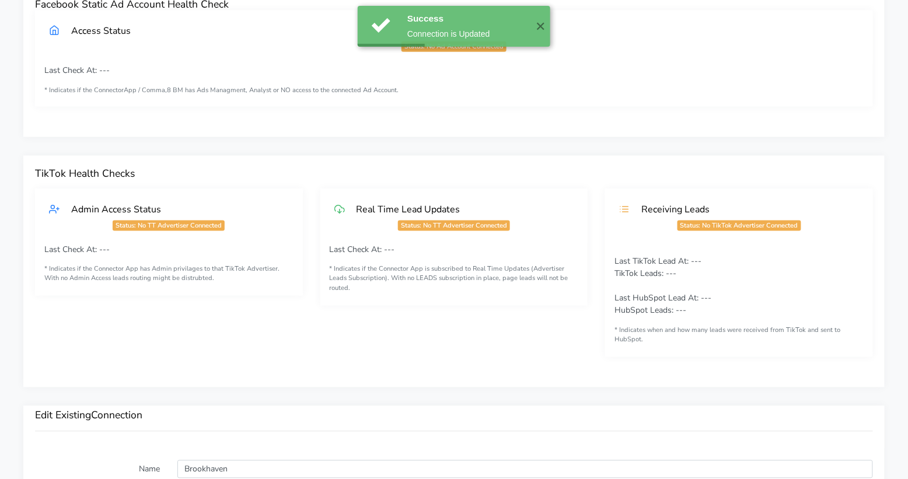
scroll to position [0, 0]
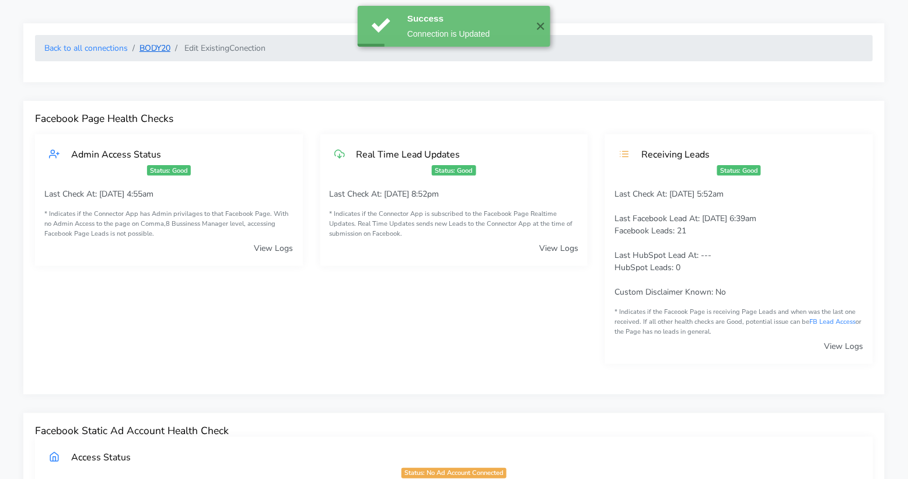
click at [149, 47] on link "BODY20" at bounding box center [154, 48] width 31 height 11
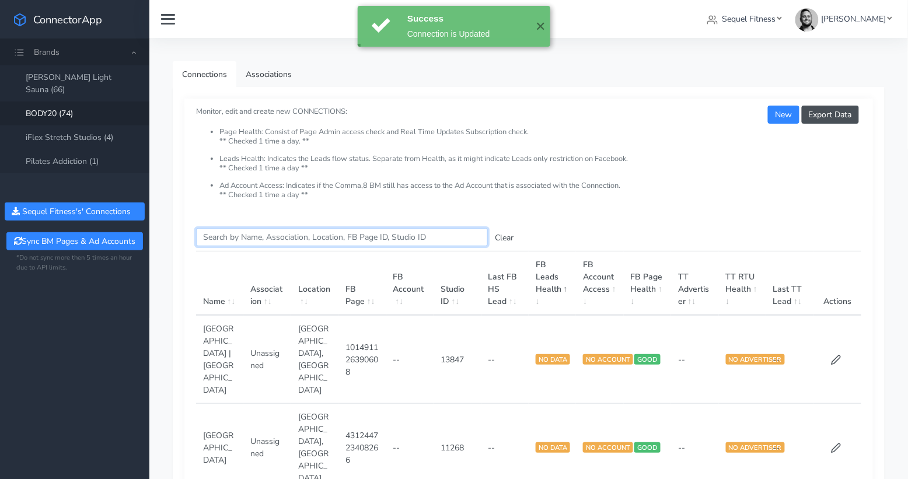
click at [243, 239] on input "Search this table" at bounding box center [342, 237] width 292 height 18
paste input "Buckhead"
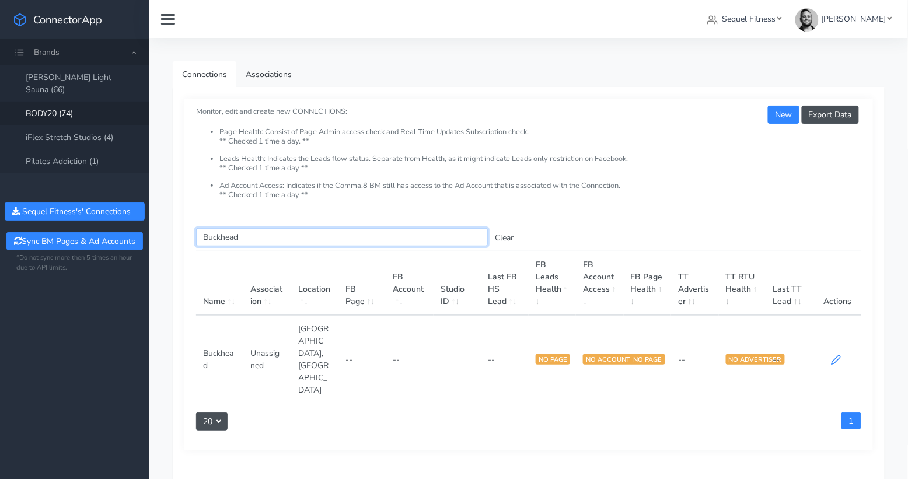
type input "Buckhead"
click at [839, 355] on icon at bounding box center [836, 360] width 11 height 11
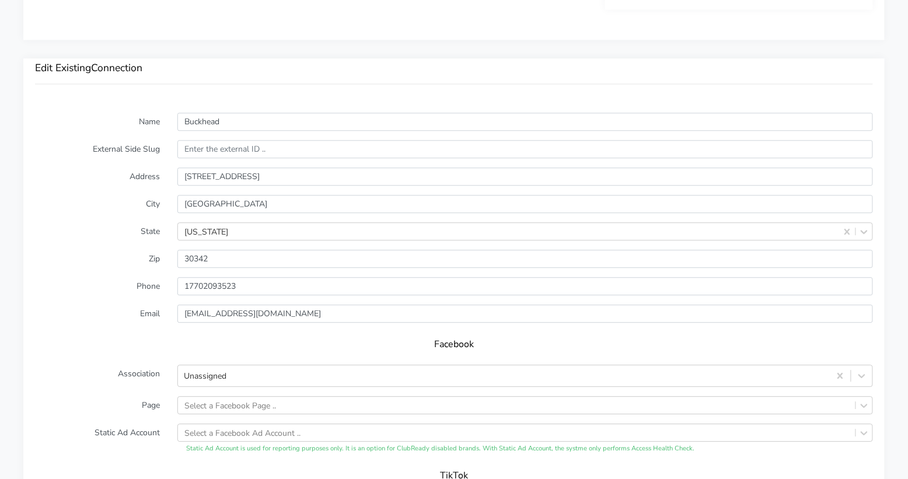
scroll to position [760, 0]
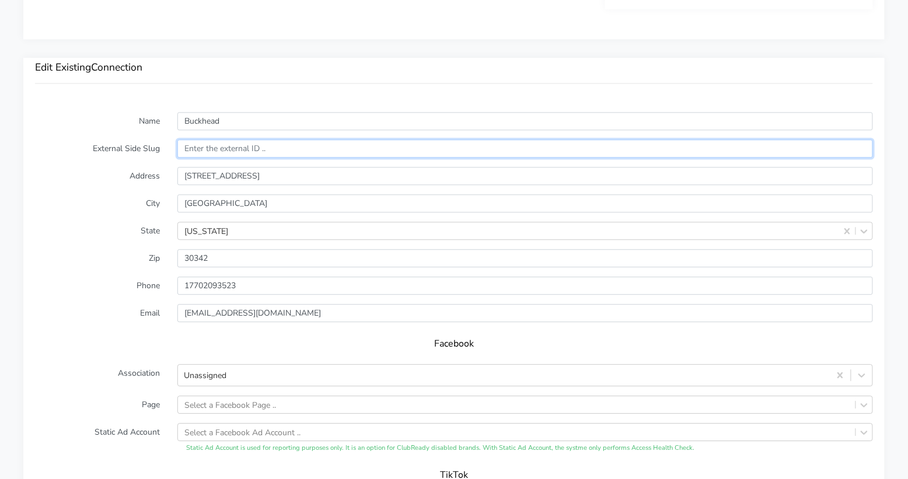
click at [208, 146] on input "text" at bounding box center [525, 148] width 696 height 18
paste input "13039"
type input "13039"
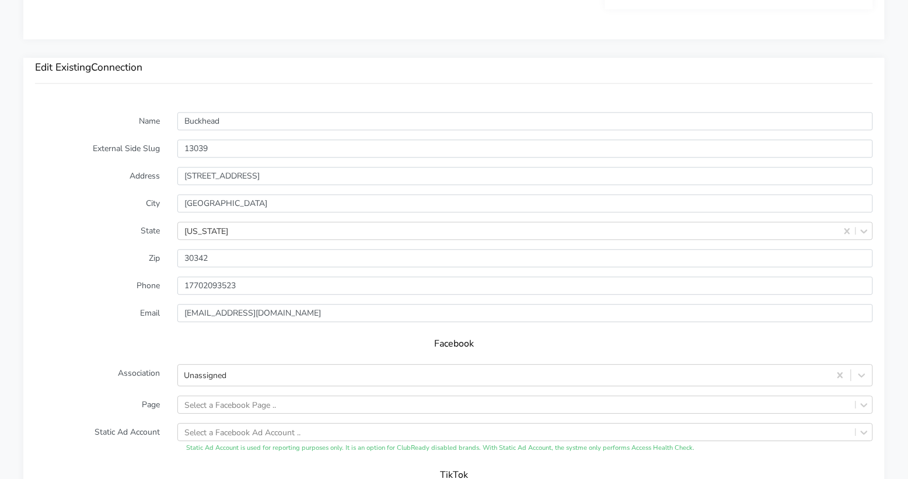
click at [81, 180] on label "Address" at bounding box center [97, 176] width 142 height 18
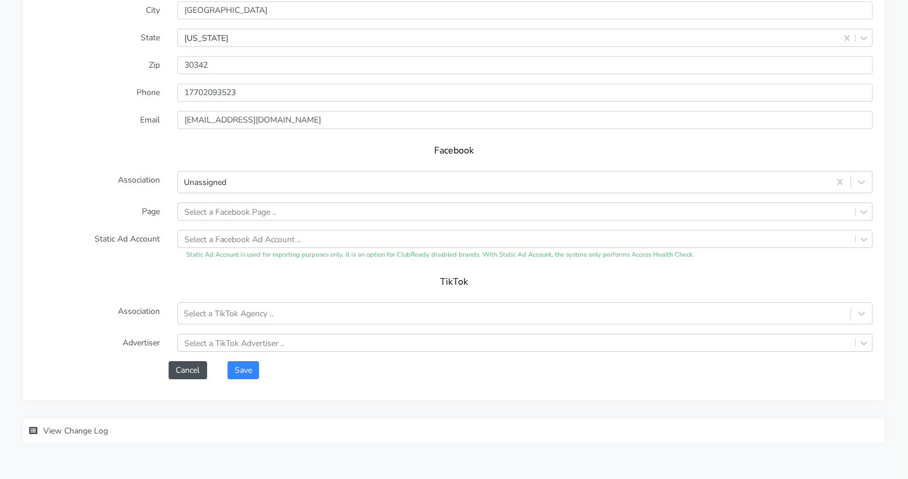
scroll to position [985, 0]
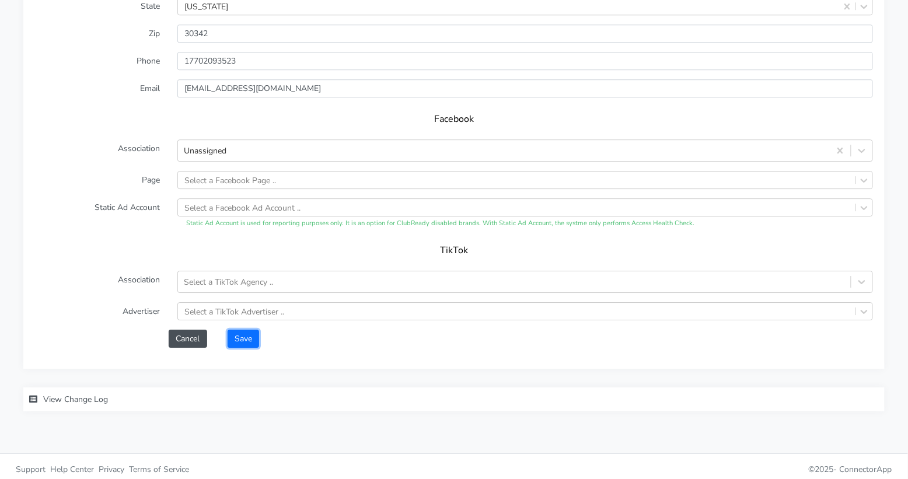
click at [251, 337] on button "Save" at bounding box center [244, 339] width 32 height 18
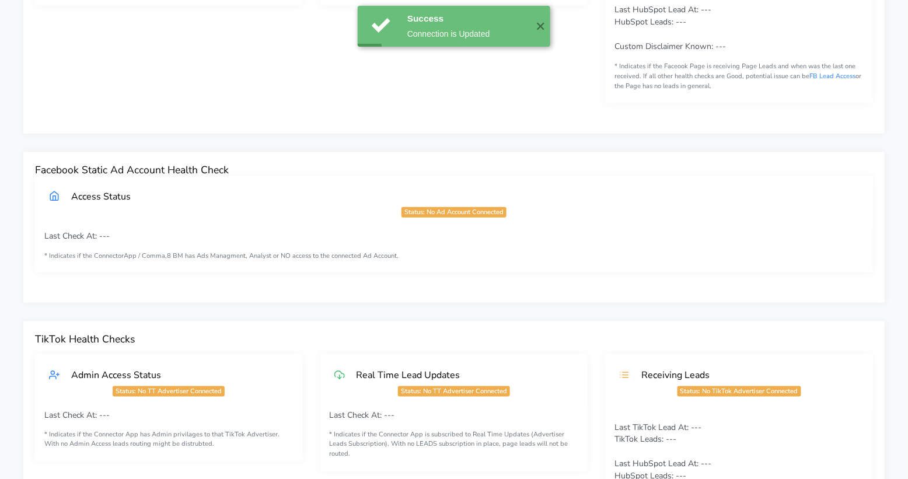
scroll to position [0, 0]
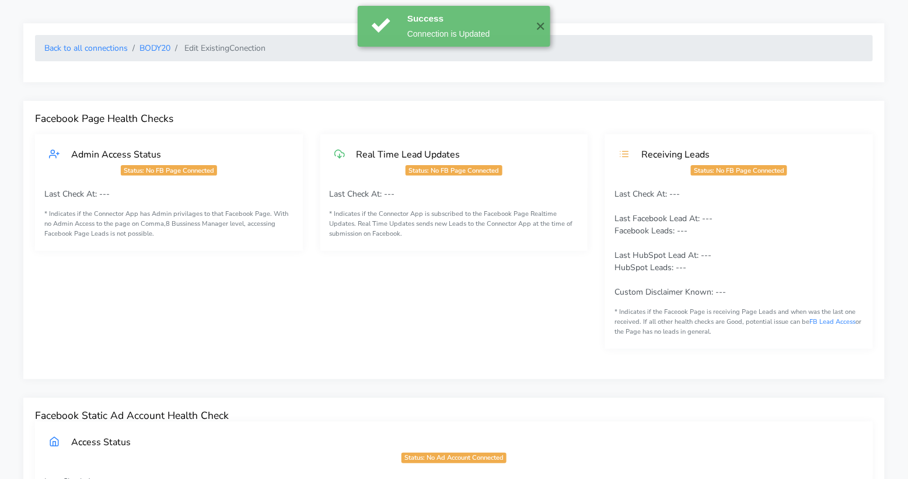
click at [167, 53] on li "BODY20" at bounding box center [149, 48] width 43 height 12
click at [154, 50] on link "BODY20" at bounding box center [154, 48] width 31 height 11
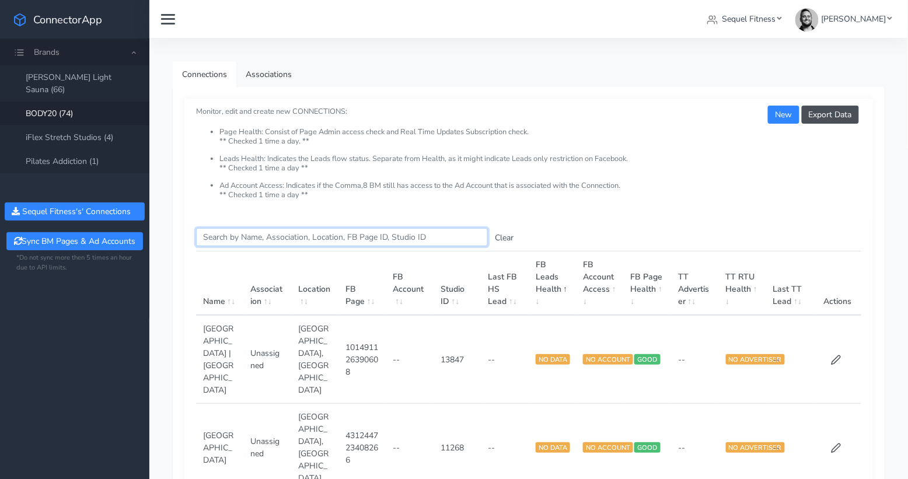
click at [225, 239] on input "Search this table" at bounding box center [342, 237] width 292 height 18
paste input "Decatur"
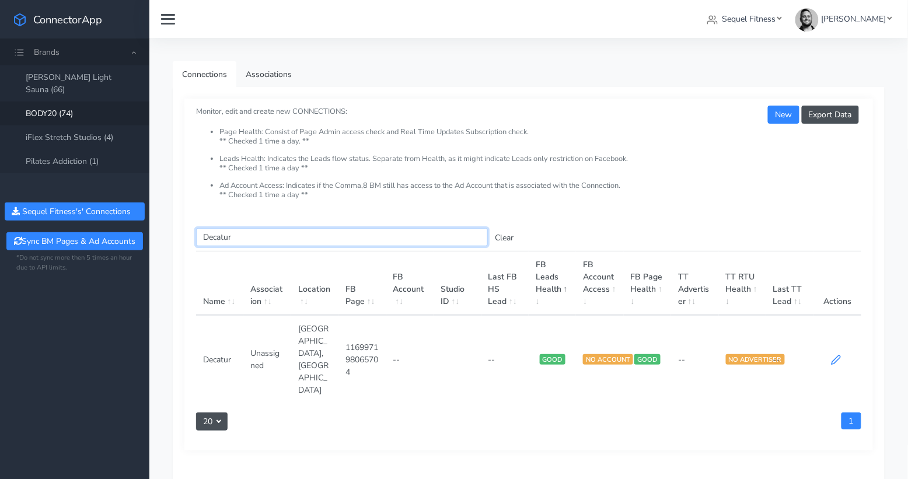
type input "Decatur"
click at [836, 355] on icon at bounding box center [836, 360] width 11 height 11
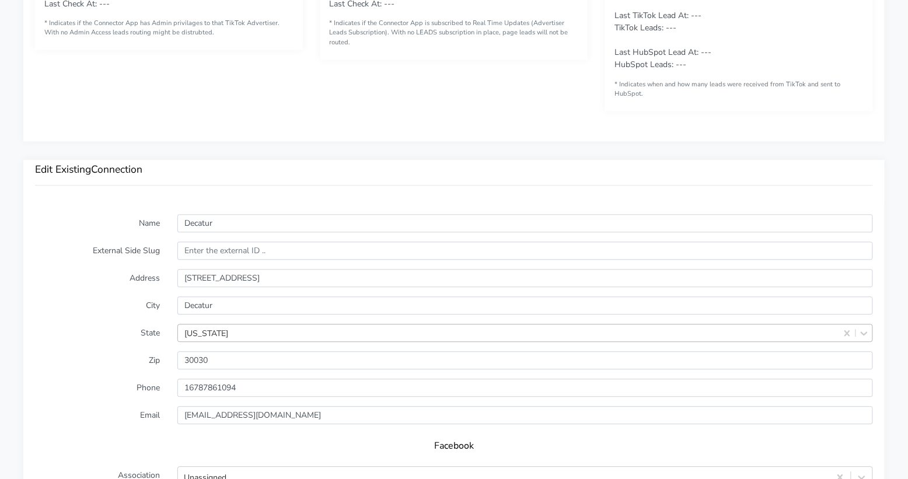
scroll to position [704, 0]
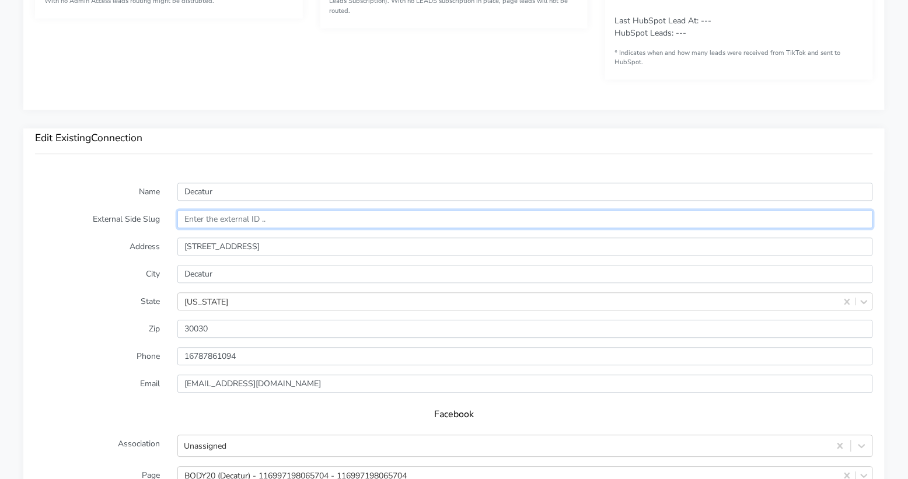
click at [229, 215] on input "text" at bounding box center [525, 219] width 696 height 18
paste input "13507"
type input "13507"
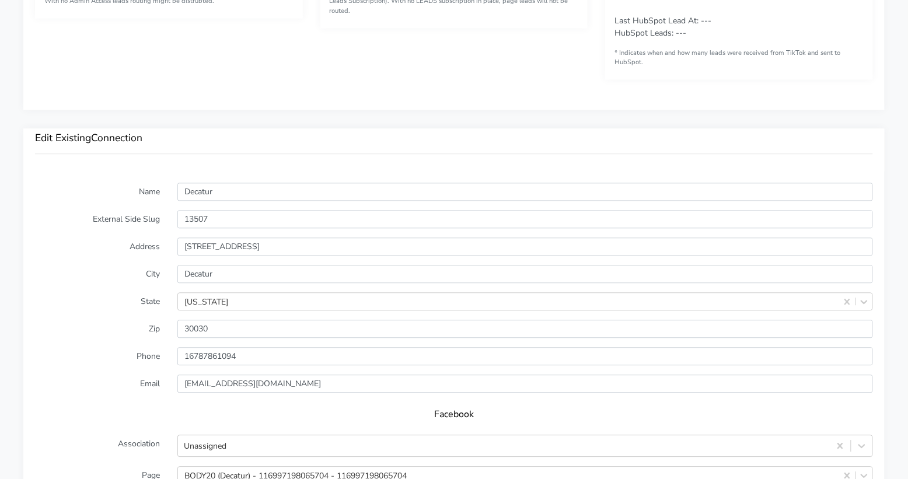
click at [104, 234] on form "Name Decatur External Side Slug 13507 Address 163 Clairemont Avenue Suite 200A …" at bounding box center [454, 413] width 838 height 460
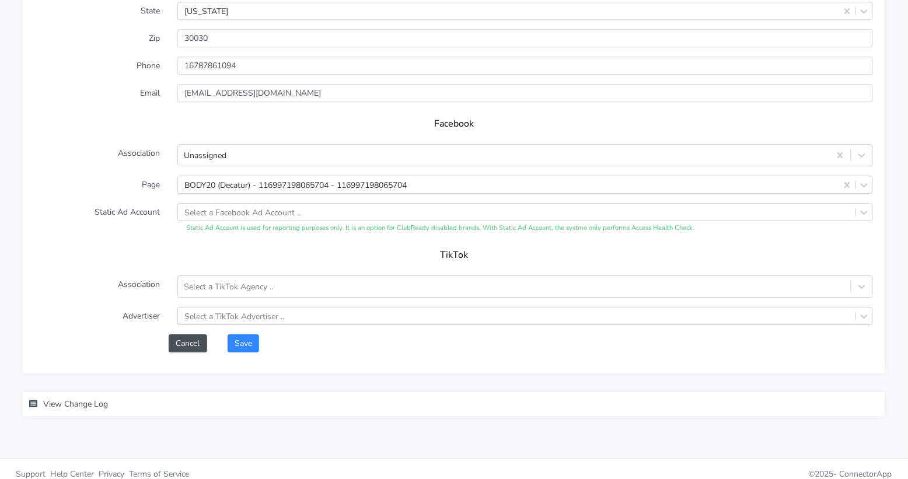
scroll to position [999, 0]
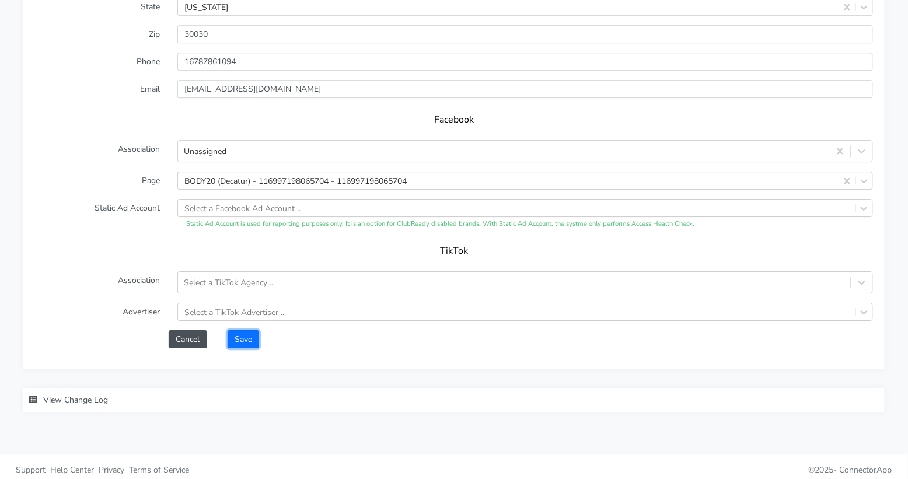
click at [249, 334] on button "Save" at bounding box center [244, 339] width 32 height 18
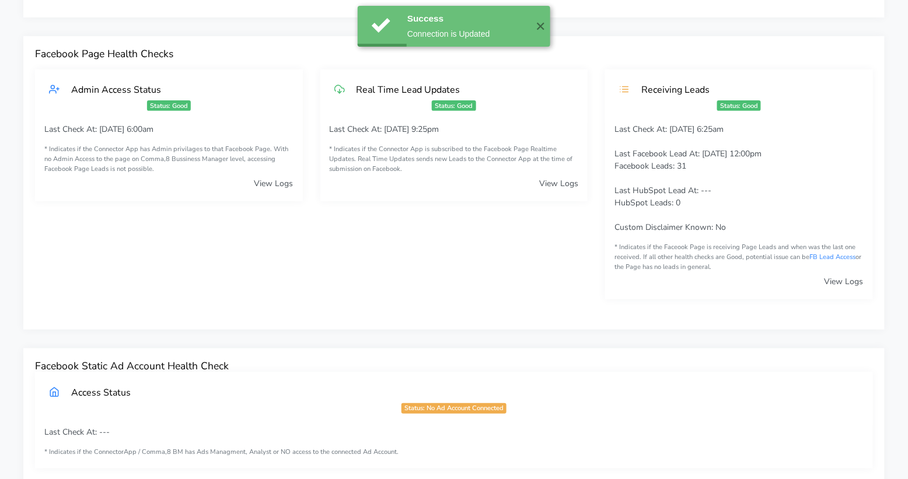
scroll to position [0, 0]
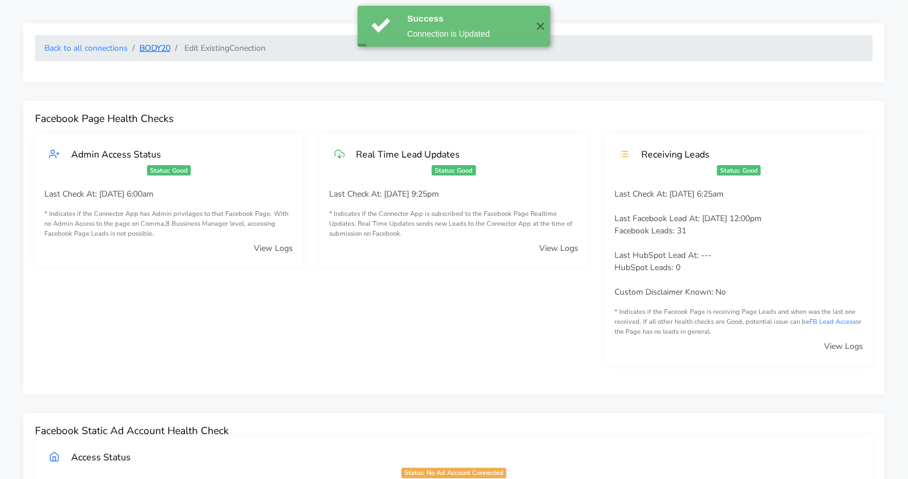
click at [163, 50] on link "BODY20" at bounding box center [154, 48] width 31 height 11
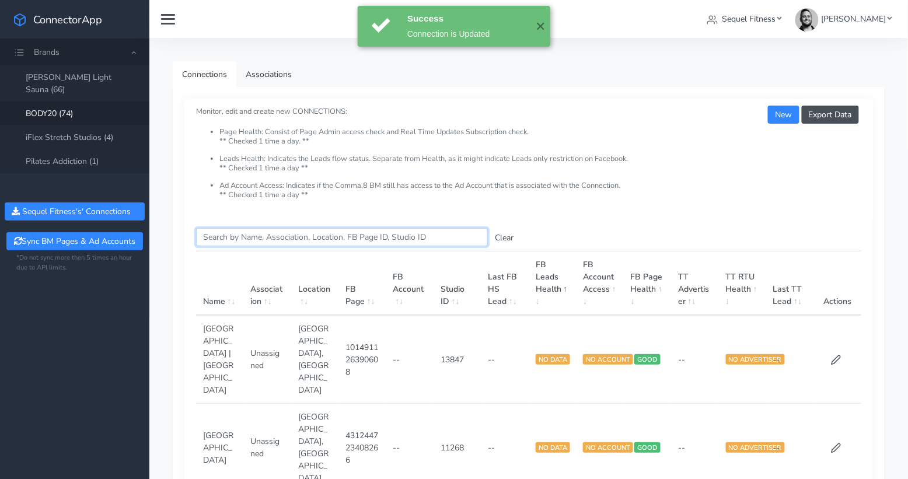
click at [231, 236] on input "Search this table" at bounding box center [342, 237] width 292 height 18
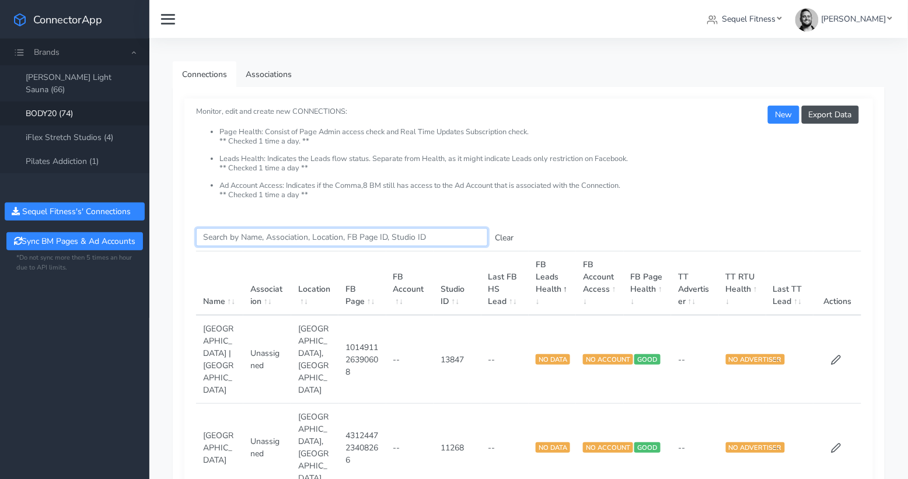
paste input "East Cobb"
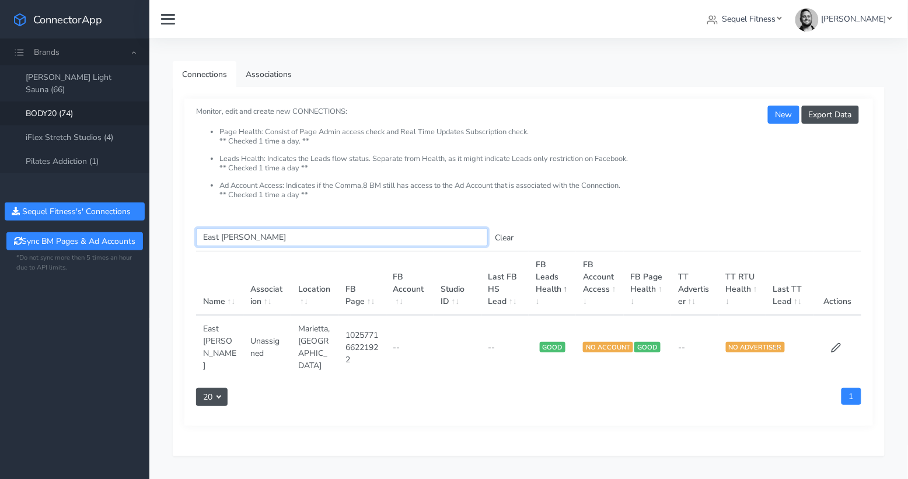
type input "East Cobb"
click at [837, 344] on icon at bounding box center [836, 348] width 9 height 9
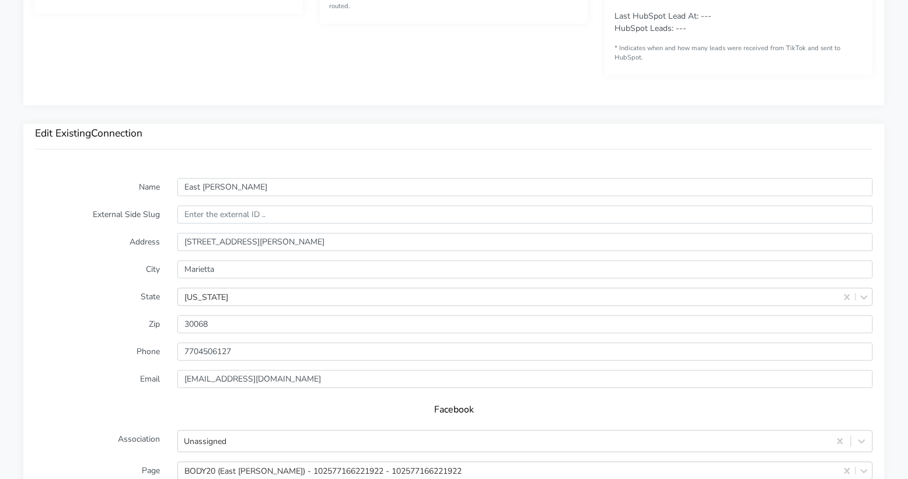
scroll to position [794, 0]
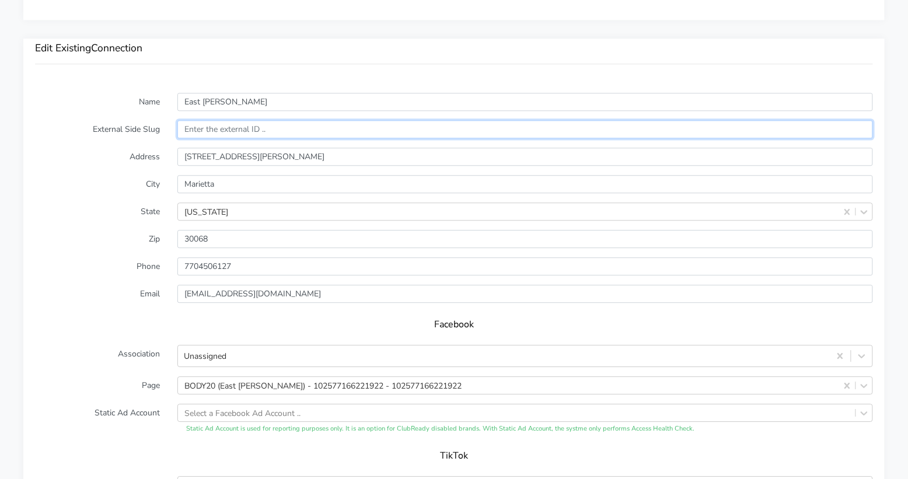
click at [203, 128] on input "text" at bounding box center [525, 129] width 696 height 18
paste input "13604"
type input "13604"
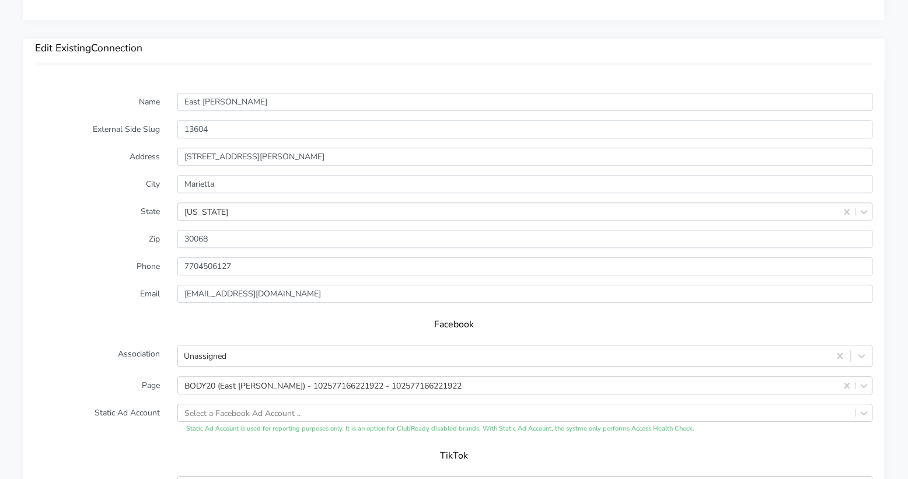
click at [102, 156] on label "Address" at bounding box center [97, 157] width 142 height 18
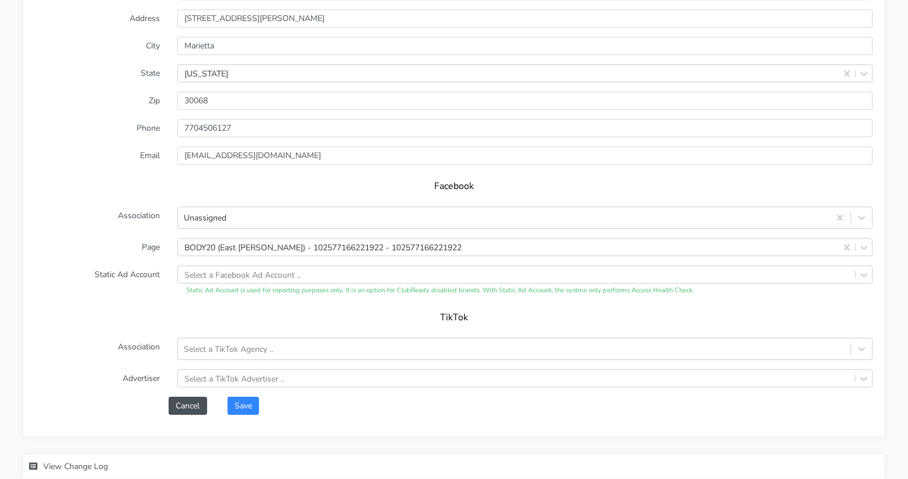
scroll to position [1002, 0]
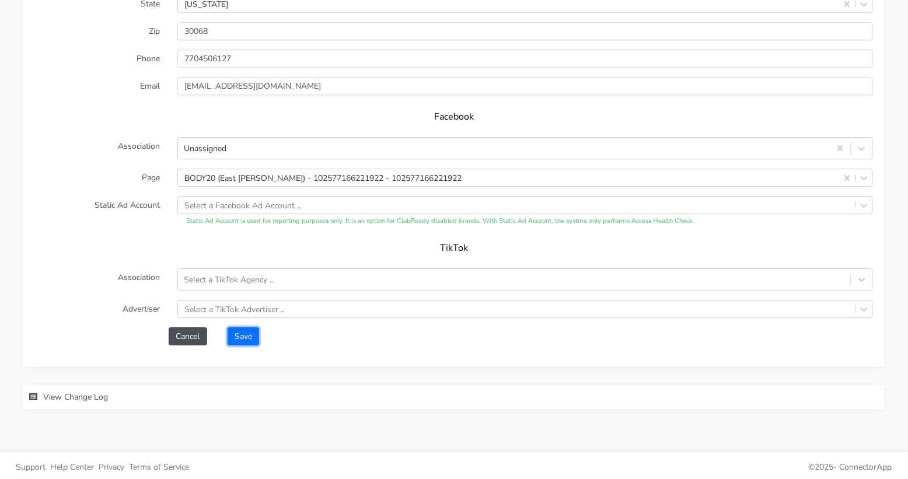
click at [247, 338] on button "Save" at bounding box center [244, 336] width 32 height 18
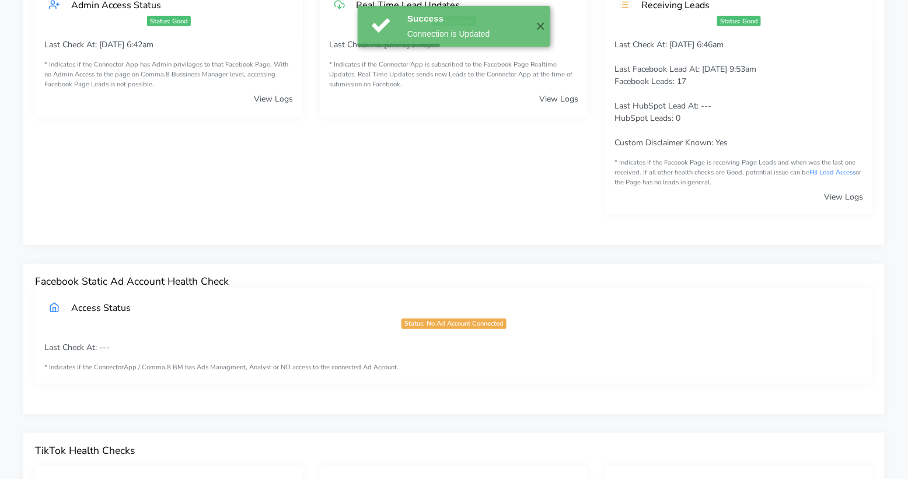
scroll to position [0, 0]
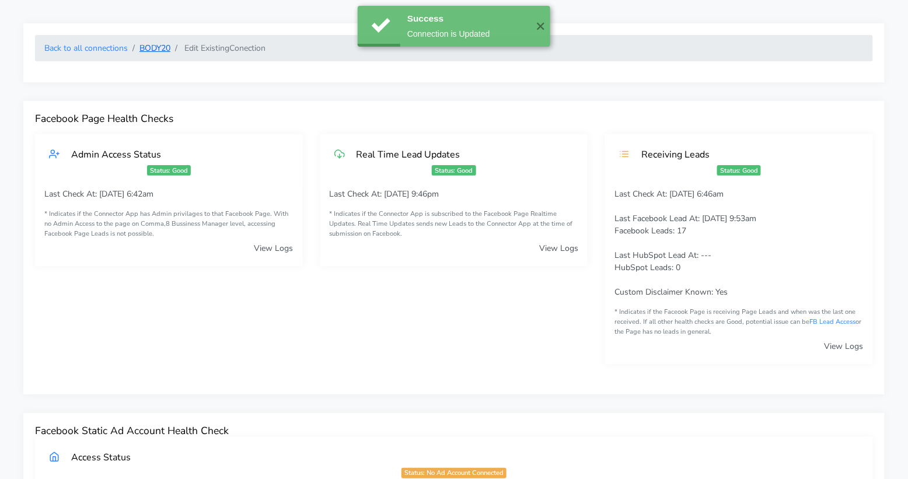
click at [156, 52] on link "BODY20" at bounding box center [154, 48] width 31 height 11
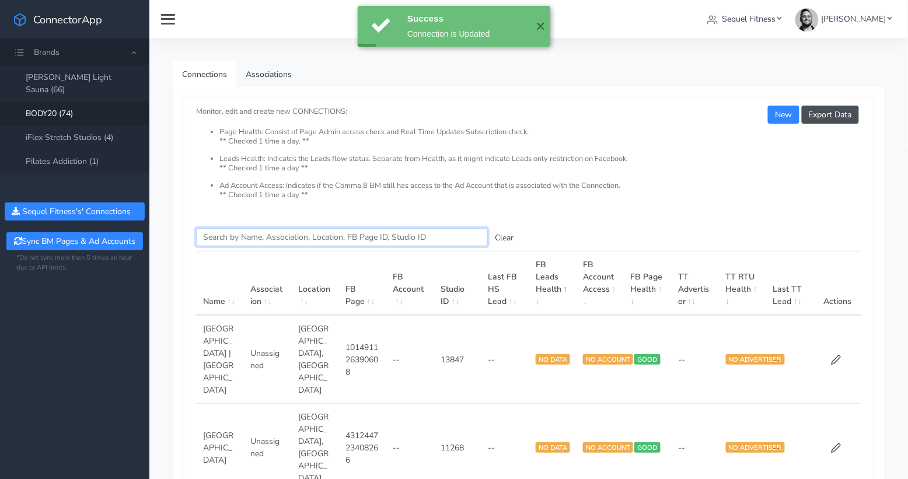
click at [230, 238] on input "Search this table" at bounding box center [342, 237] width 292 height 18
paste input "Roswell"
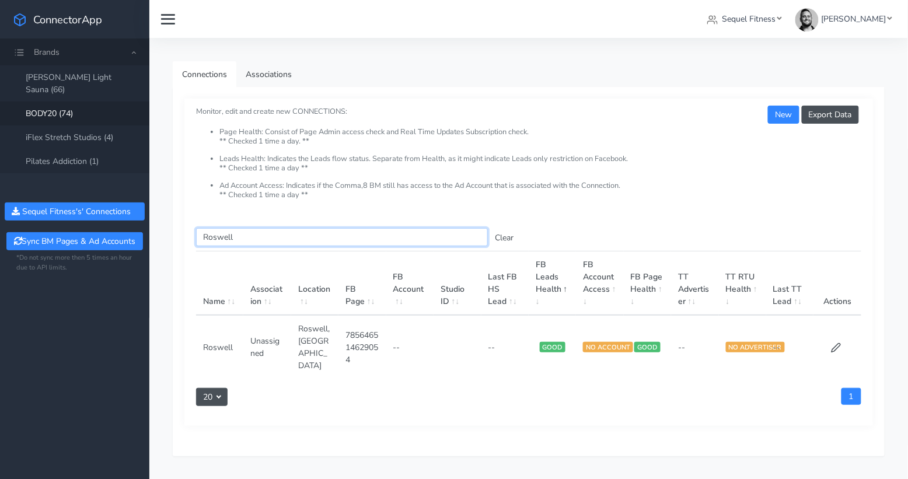
type input "Roswell"
click at [832, 343] on icon at bounding box center [836, 348] width 11 height 11
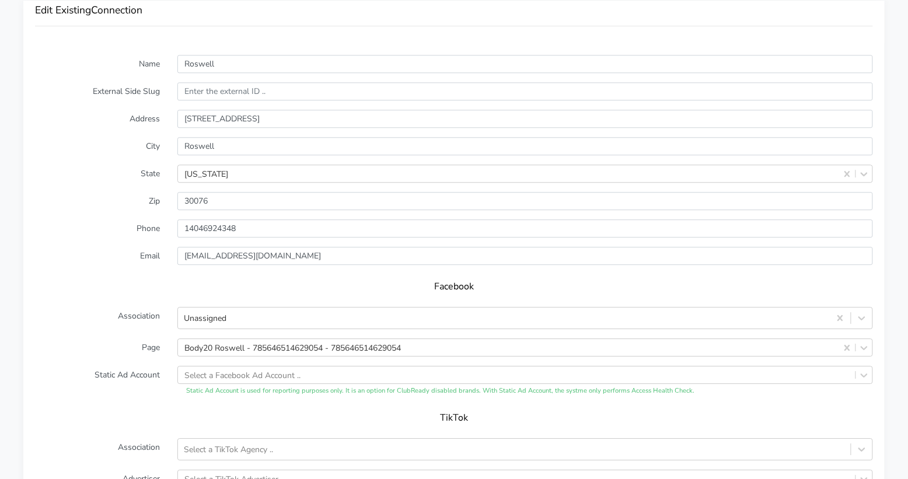
scroll to position [824, 0]
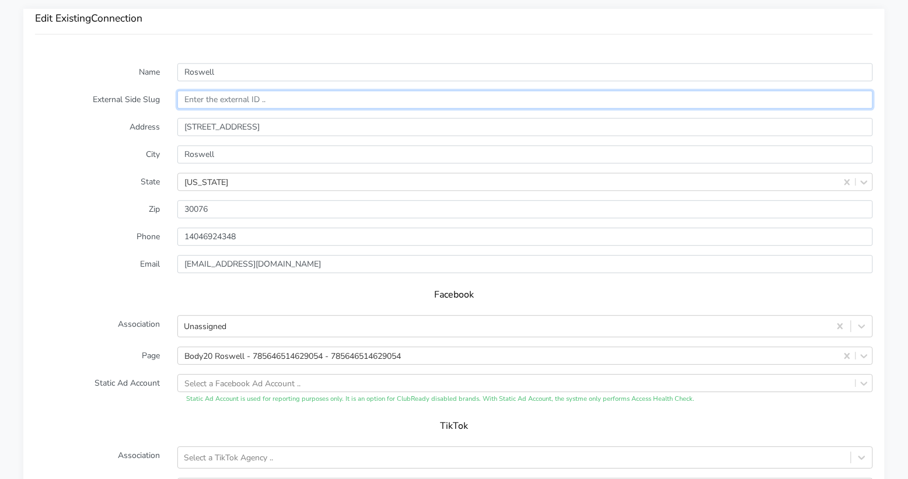
click at [208, 99] on input "text" at bounding box center [525, 99] width 696 height 18
paste input "15122"
type input "15122"
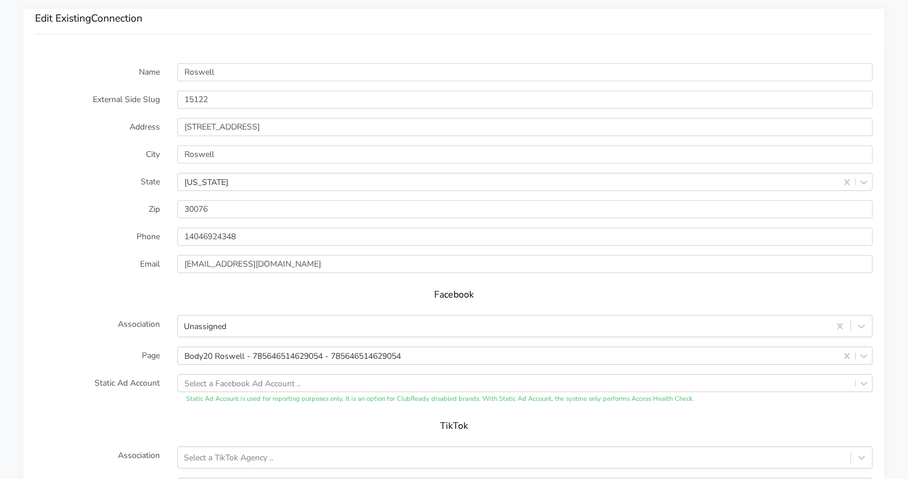
click at [132, 125] on label "Address" at bounding box center [97, 127] width 142 height 18
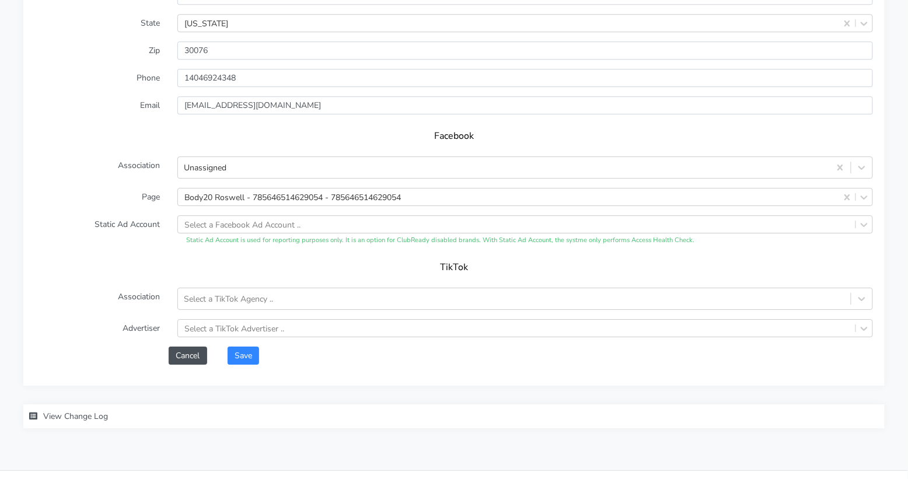
scroll to position [1002, 0]
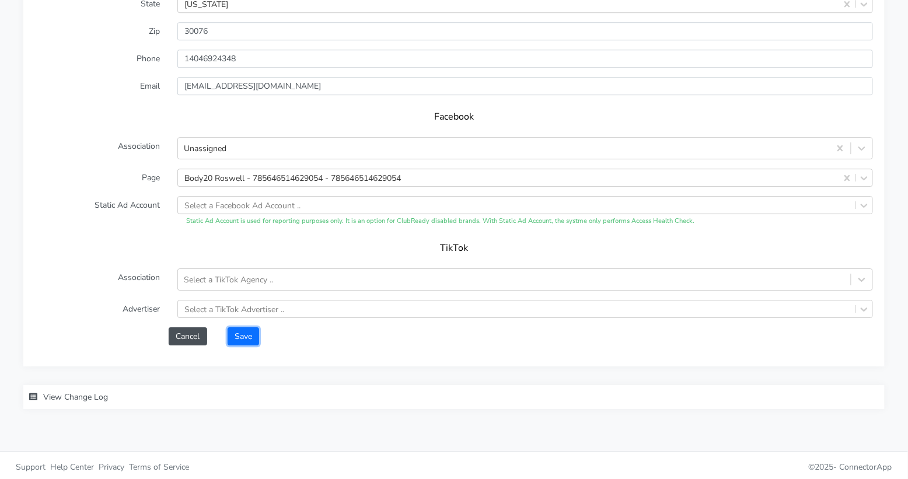
click at [243, 330] on button "Save" at bounding box center [244, 336] width 32 height 18
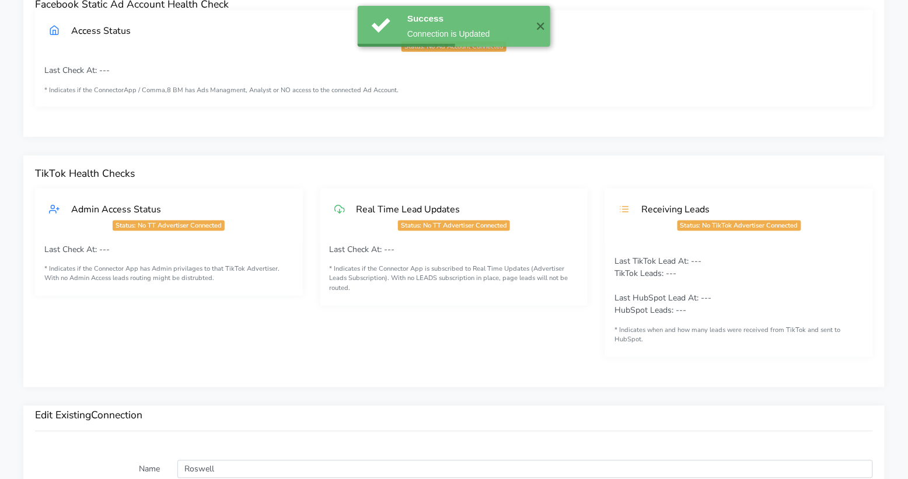
scroll to position [0, 0]
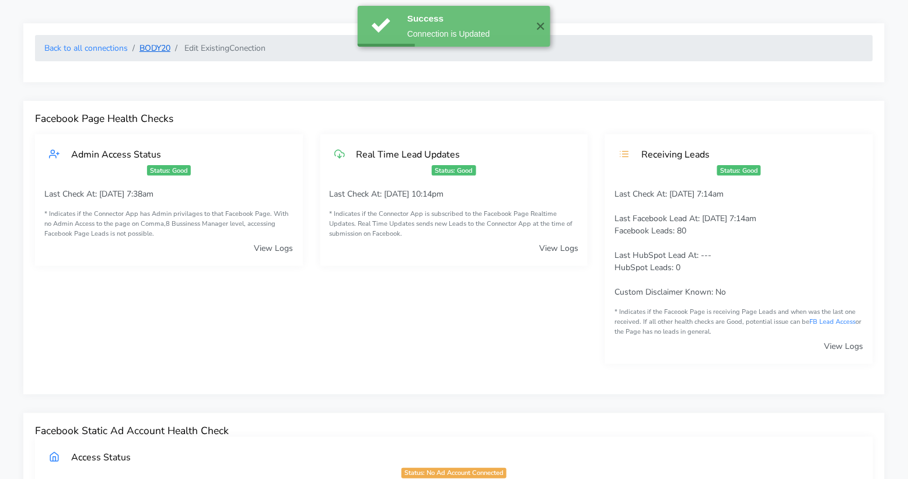
click at [153, 50] on link "BODY20" at bounding box center [154, 48] width 31 height 11
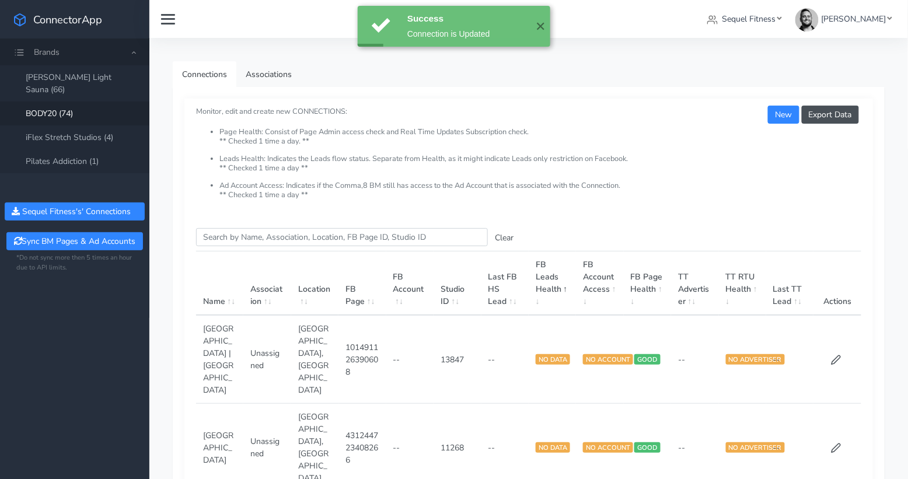
click at [257, 242] on input "Search this table" at bounding box center [342, 237] width 292 height 18
paste input "[GEOGRAPHIC_DATA]"
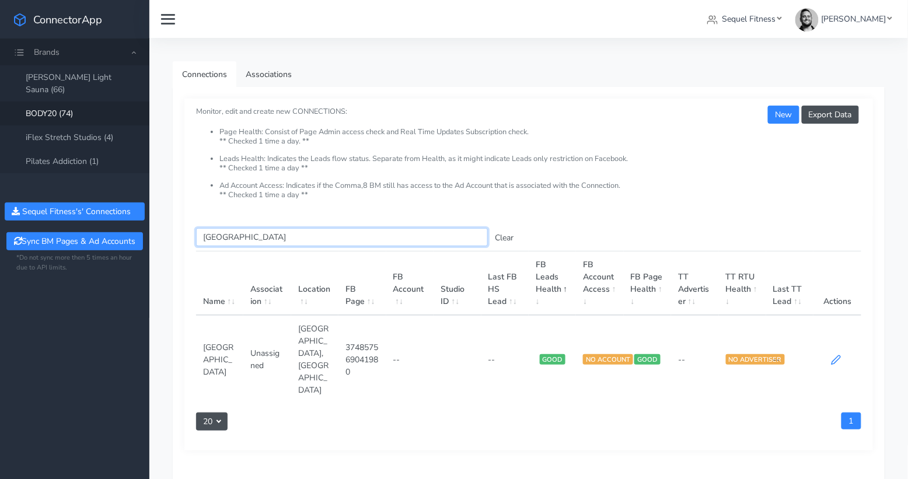
type input "[GEOGRAPHIC_DATA]"
click at [837, 356] on icon at bounding box center [836, 360] width 9 height 9
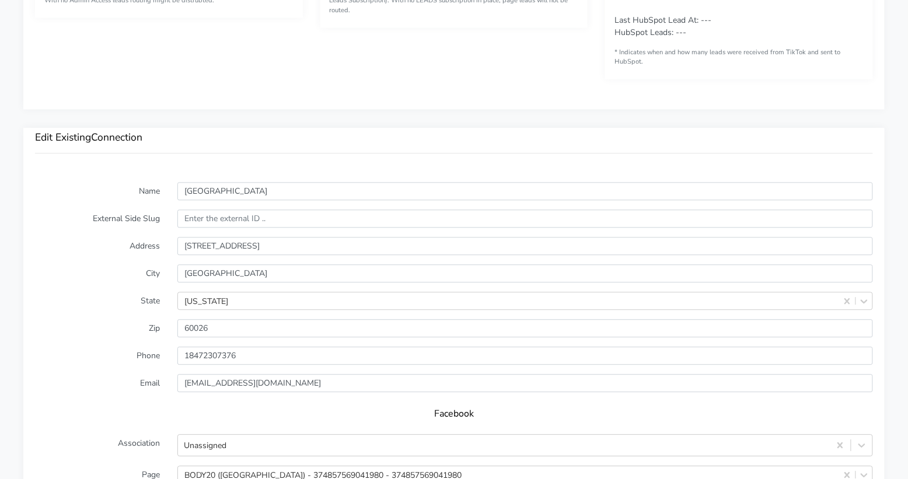
scroll to position [727, 0]
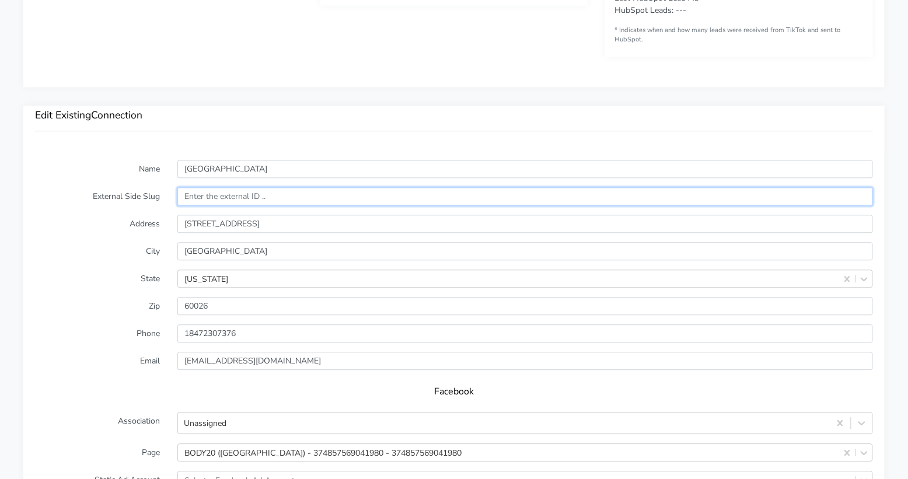
click at [204, 193] on input "text" at bounding box center [525, 196] width 696 height 18
paste input "14482"
type input "14482"
drag, startPoint x: 47, startPoint y: 230, endPoint x: 105, endPoint y: 251, distance: 62.0
click at [53, 232] on form "Name Glenview External Side Slug 14482 Address 1350 Patriot Blvd City Glenview …" at bounding box center [454, 390] width 838 height 460
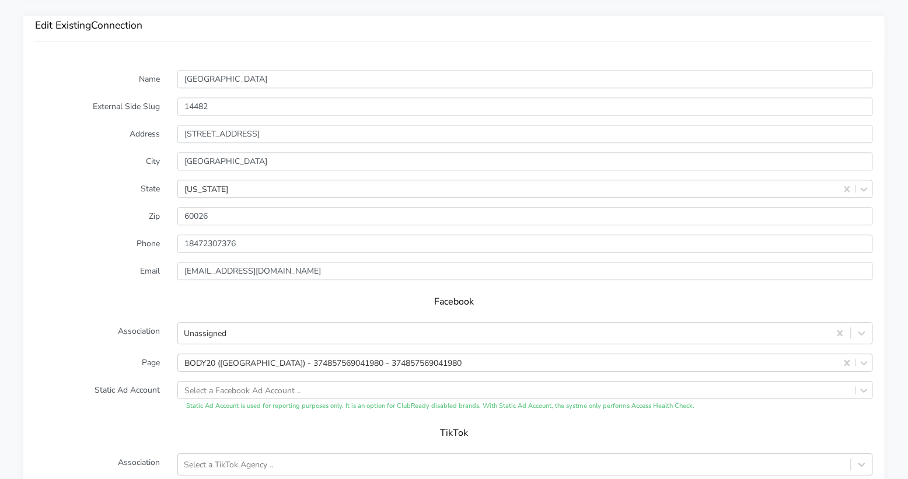
click at [102, 252] on form "Name Glenview External Side Slug 14482 Address 1350 Patriot Blvd City Glenview …" at bounding box center [454, 300] width 838 height 460
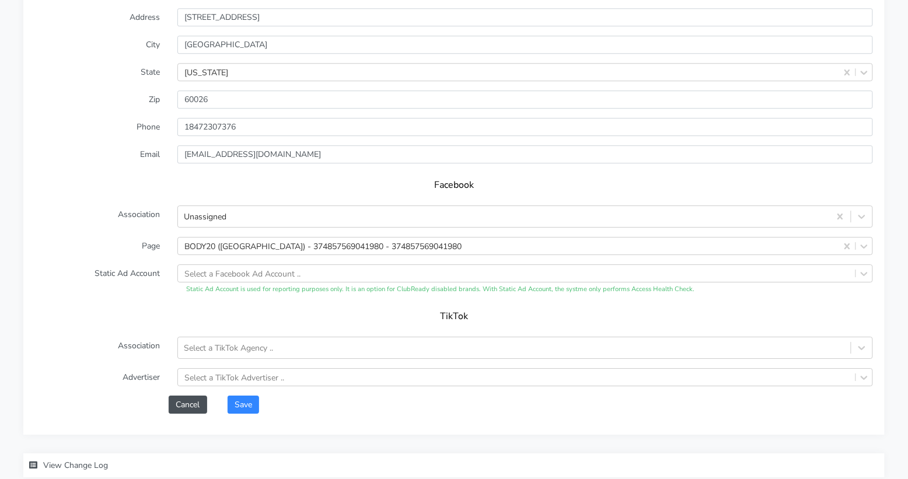
scroll to position [1002, 0]
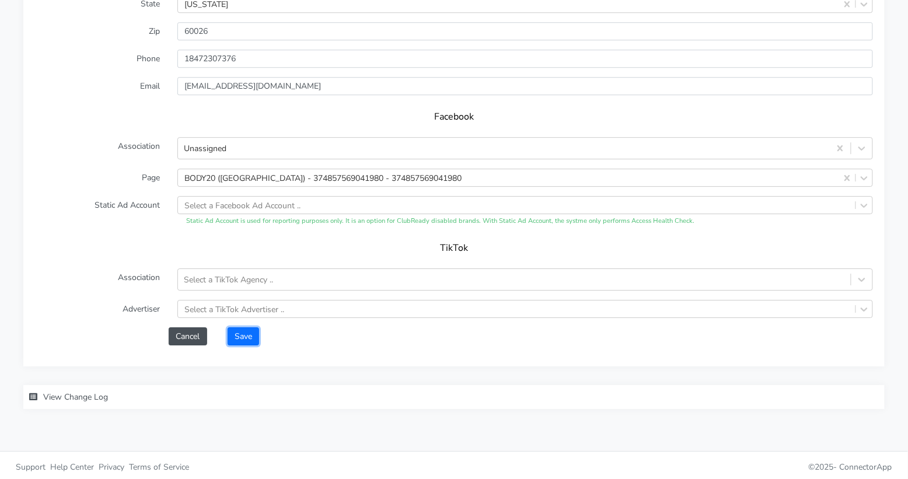
click at [240, 332] on button "Save" at bounding box center [244, 336] width 32 height 18
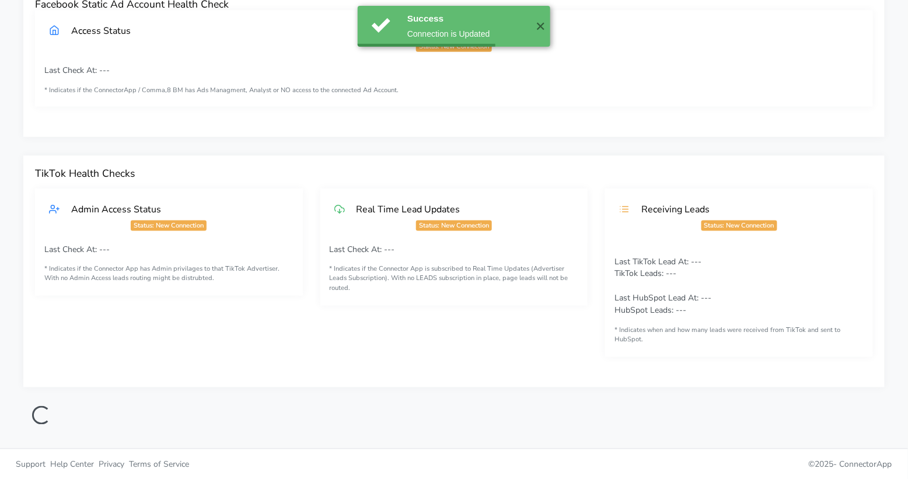
scroll to position [427, 0]
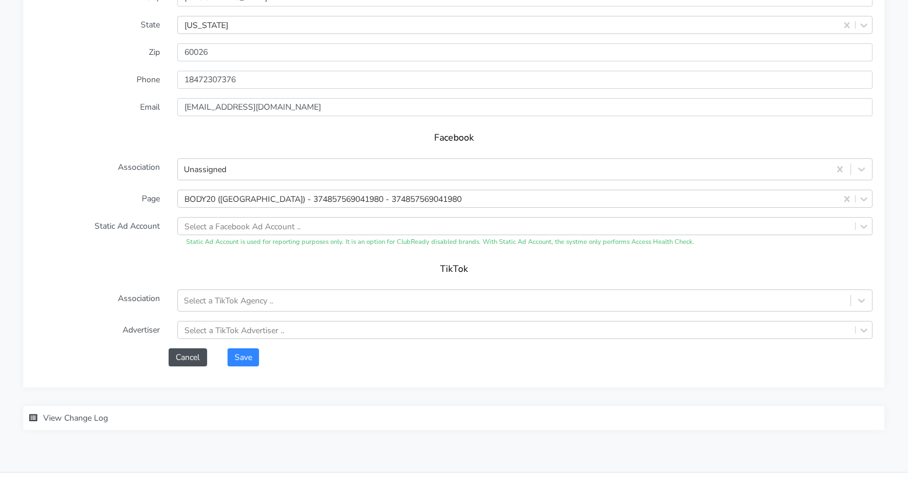
scroll to position [987, 0]
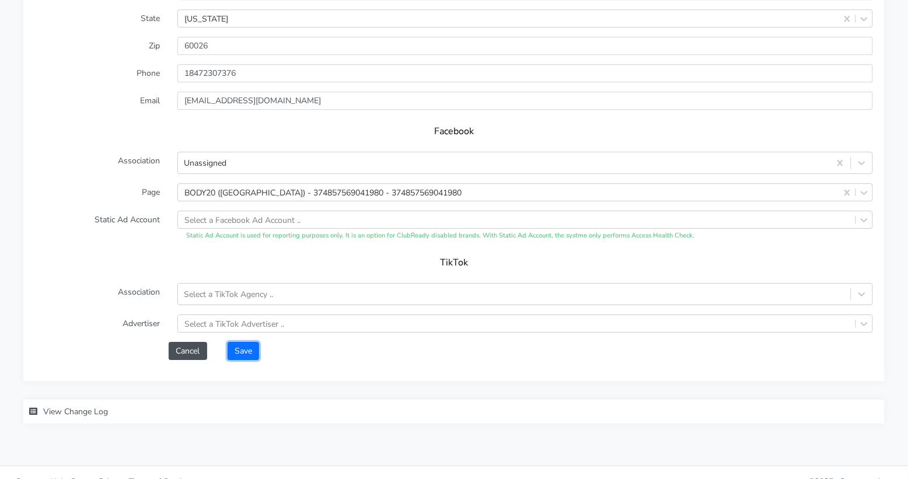
click at [250, 353] on button "Save" at bounding box center [244, 351] width 32 height 18
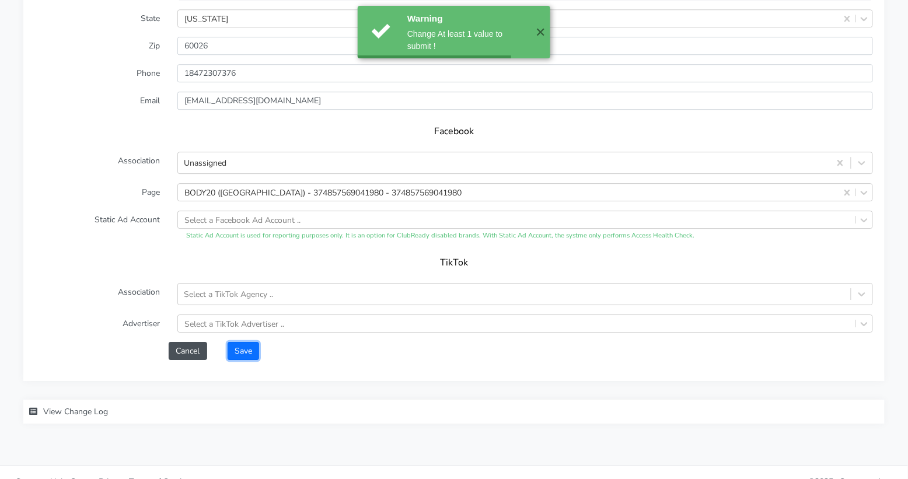
click at [241, 348] on button "Save" at bounding box center [244, 351] width 32 height 18
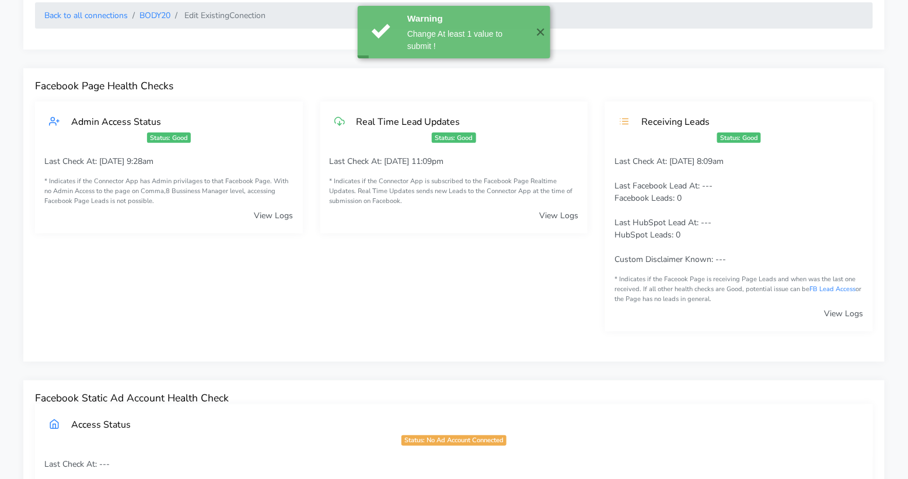
scroll to position [0, 0]
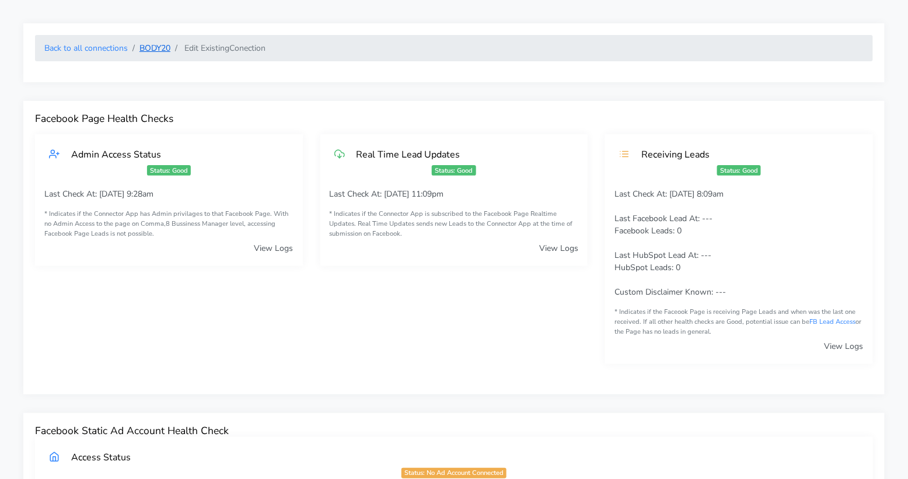
click at [155, 45] on link "BODY20" at bounding box center [154, 48] width 31 height 11
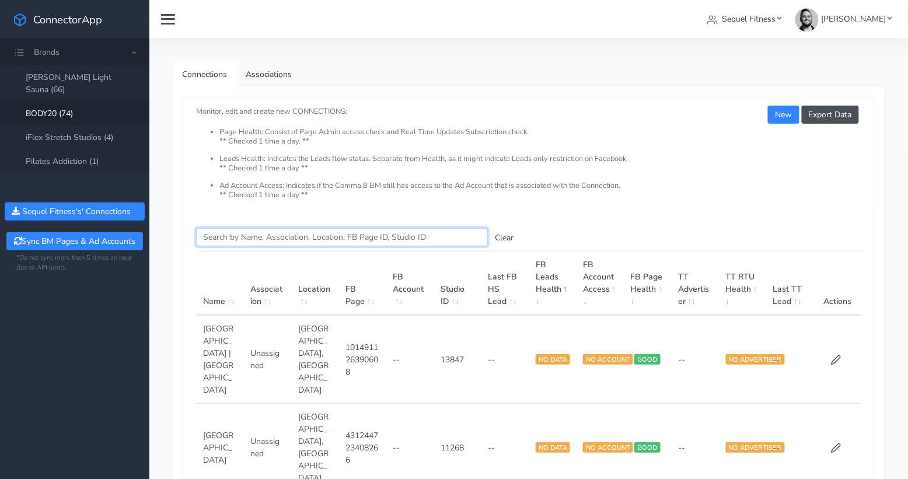
click at [264, 238] on input "Search this table" at bounding box center [342, 237] width 292 height 18
paste input "Hinsdale"
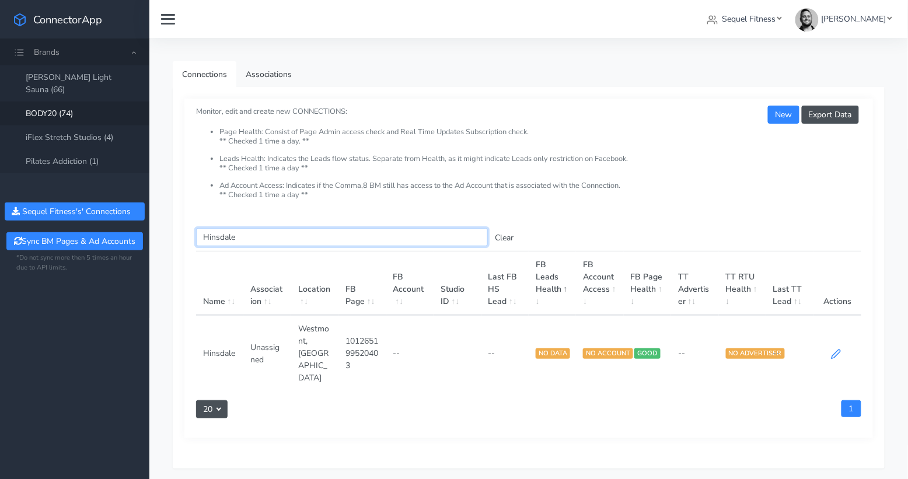
type input "Hinsdale"
click at [835, 350] on icon at bounding box center [836, 354] width 9 height 9
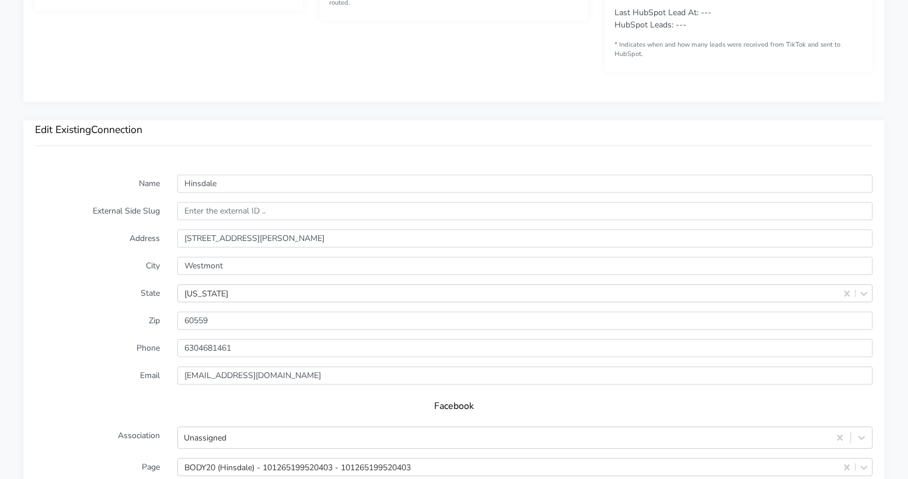
scroll to position [734, 0]
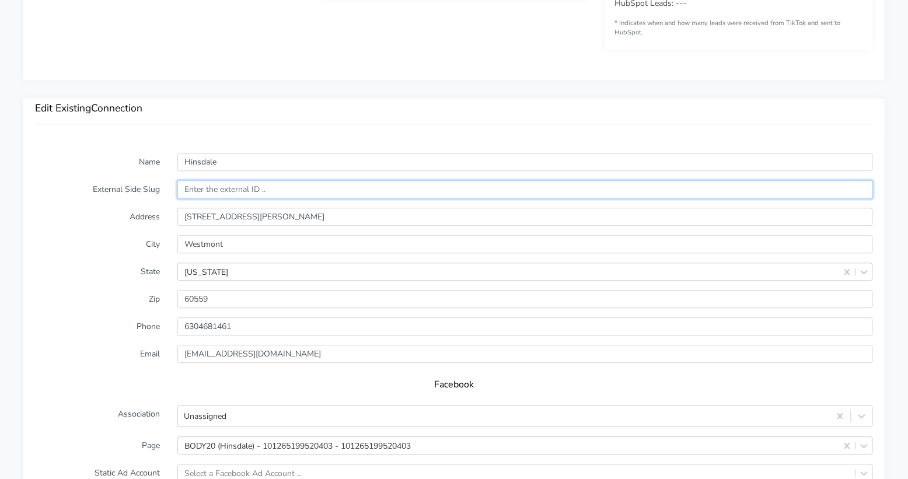
click at [193, 194] on input "text" at bounding box center [525, 189] width 696 height 18
paste input "13183"
type input "13183"
click at [77, 215] on label "Address" at bounding box center [97, 217] width 142 height 18
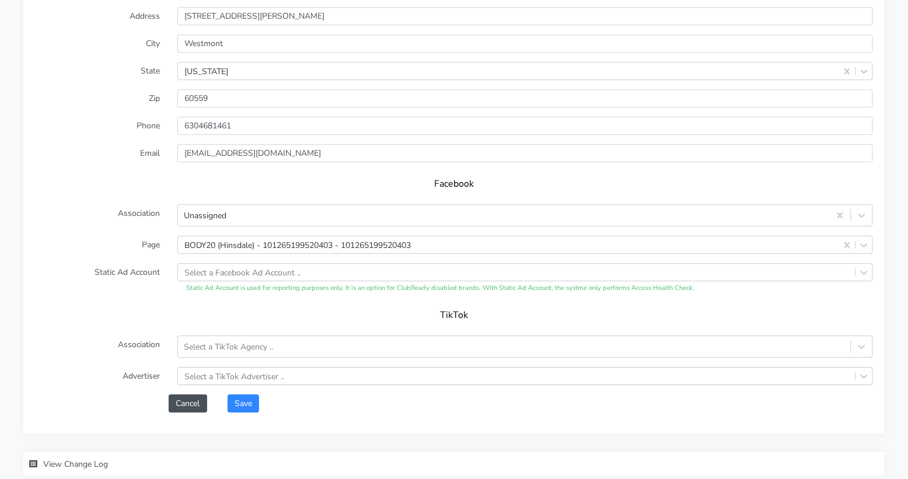
scroll to position [1002, 0]
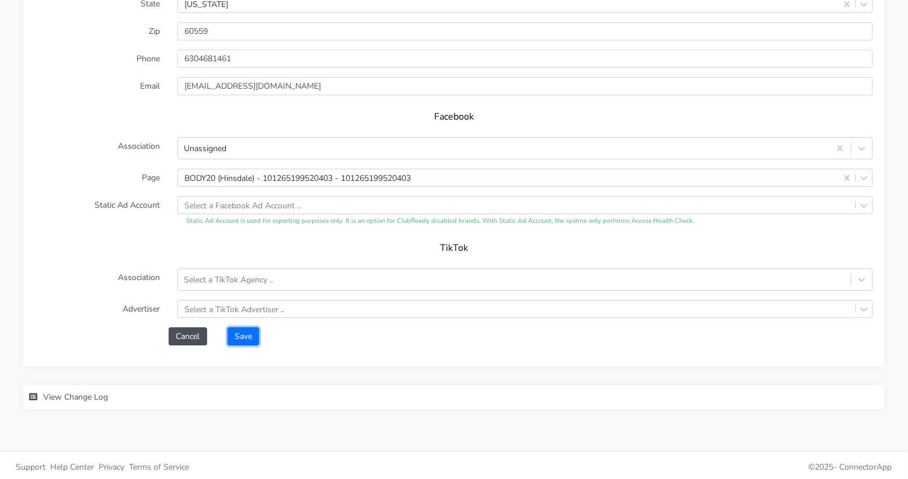
click at [247, 331] on button "Save" at bounding box center [244, 336] width 32 height 18
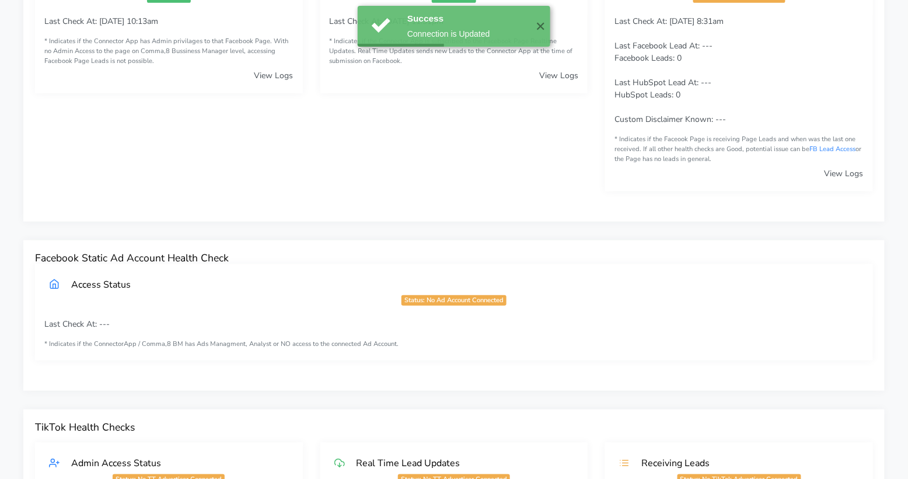
scroll to position [0, 0]
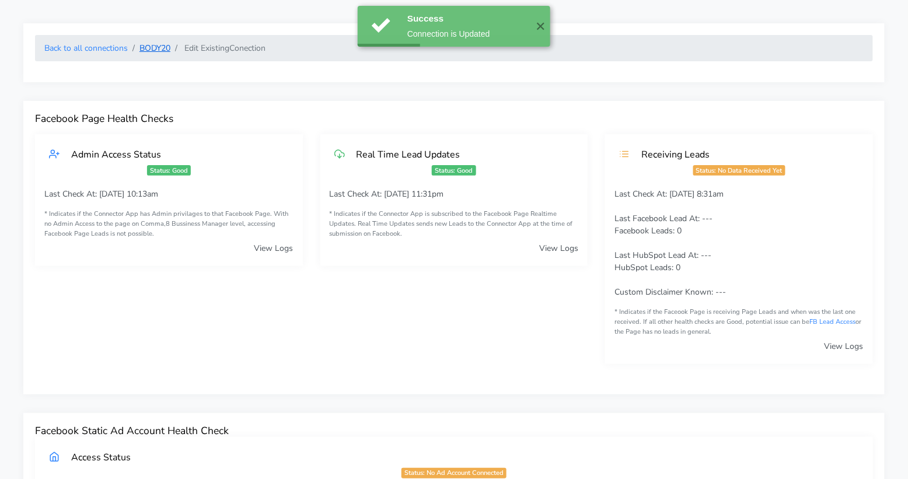
click at [153, 50] on link "BODY20" at bounding box center [154, 48] width 31 height 11
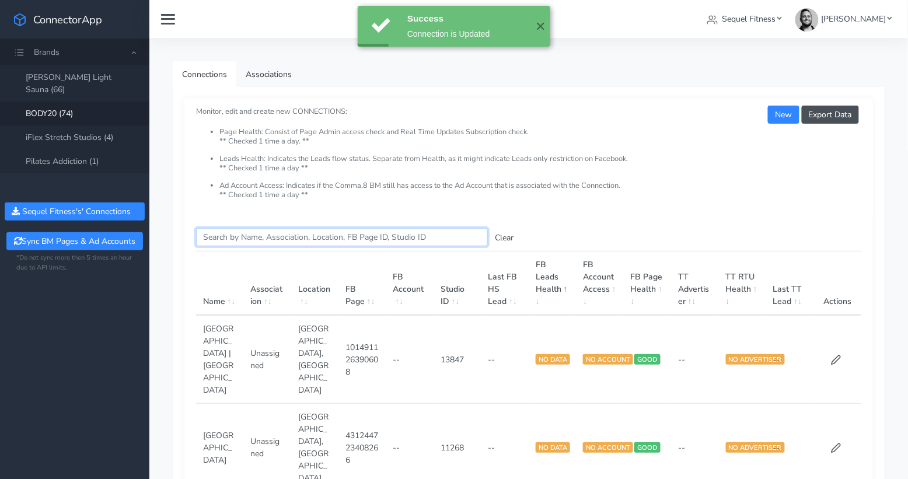
click at [221, 232] on input "Search this table" at bounding box center [342, 237] width 292 height 18
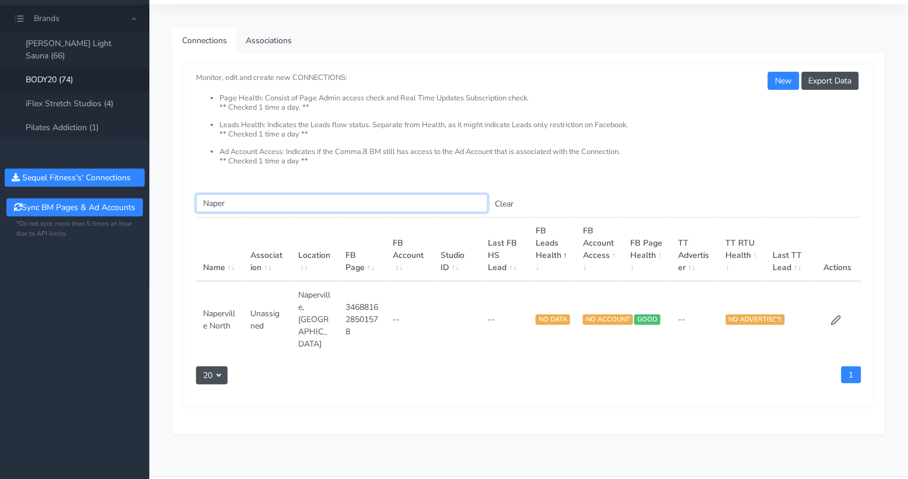
scroll to position [37, 0]
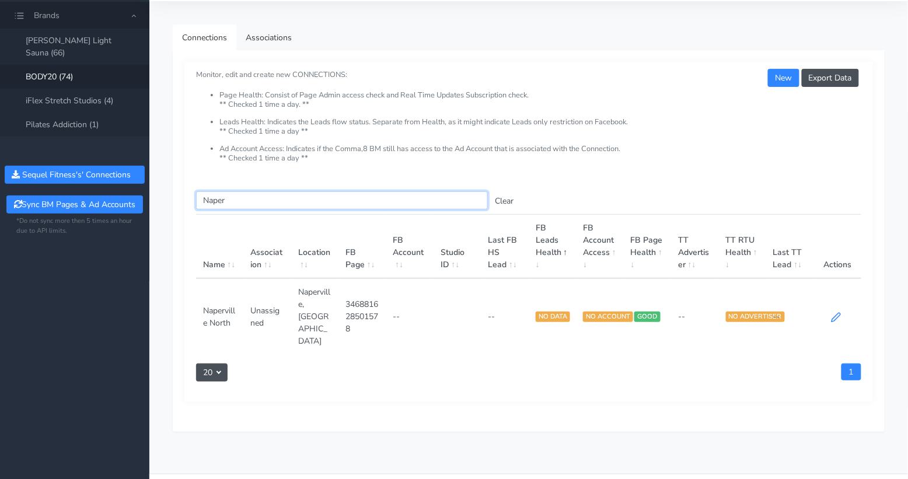
type input "Naper"
click at [834, 312] on icon at bounding box center [836, 317] width 11 height 11
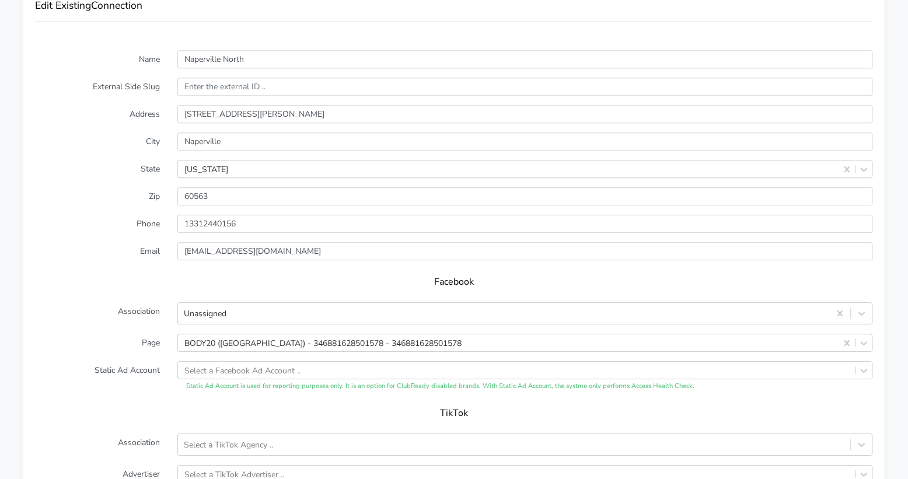
scroll to position [828, 0]
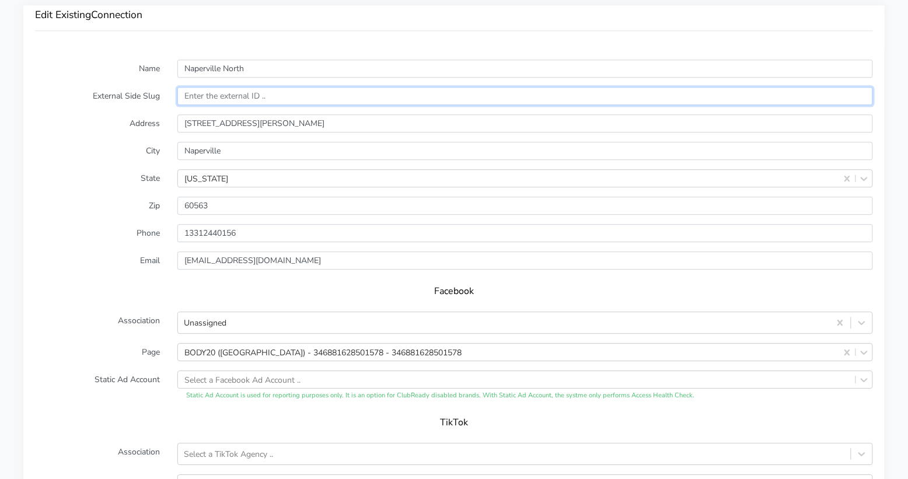
click at [210, 93] on input "text" at bounding box center [525, 96] width 696 height 18
paste input "14419"
type input "14419"
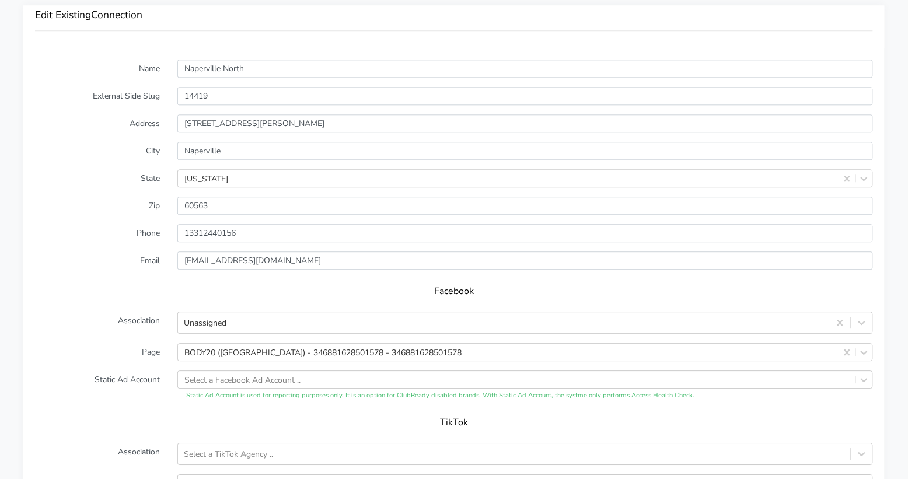
click at [120, 129] on label "Address" at bounding box center [97, 123] width 142 height 18
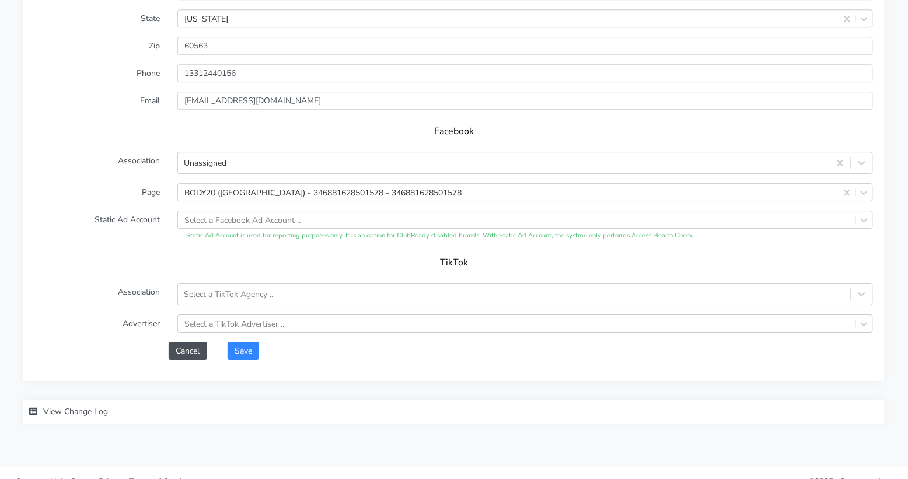
scroll to position [1002, 0]
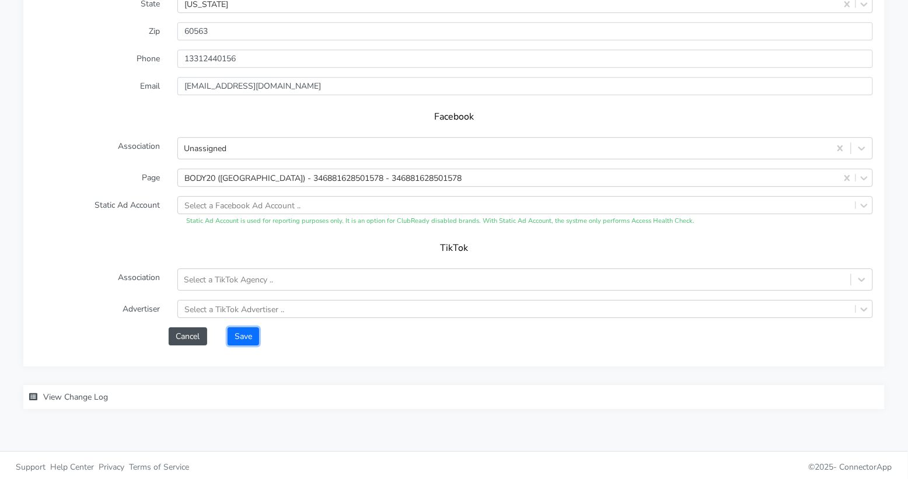
click at [252, 333] on button "Save" at bounding box center [244, 336] width 32 height 18
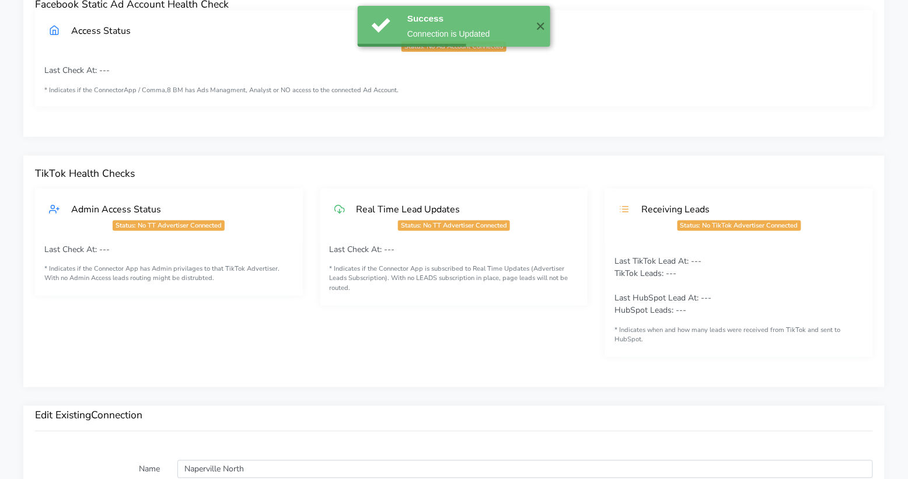
scroll to position [0, 0]
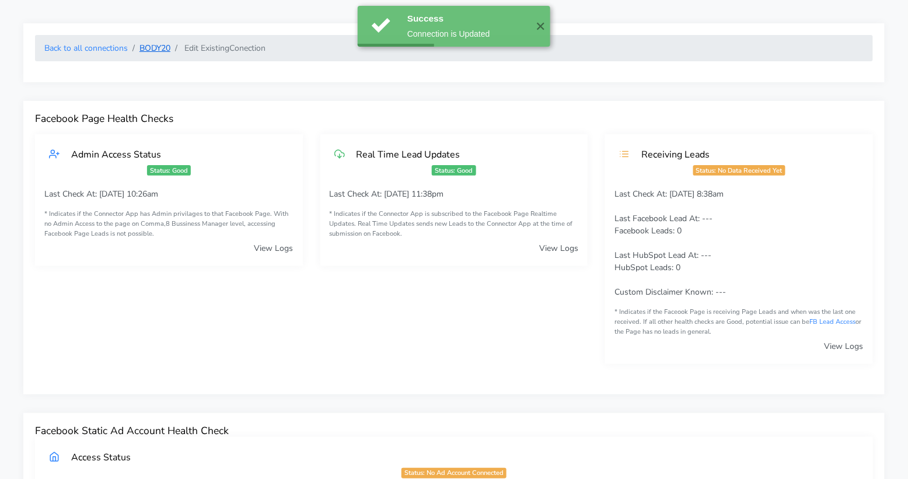
click at [155, 48] on link "BODY20" at bounding box center [154, 48] width 31 height 11
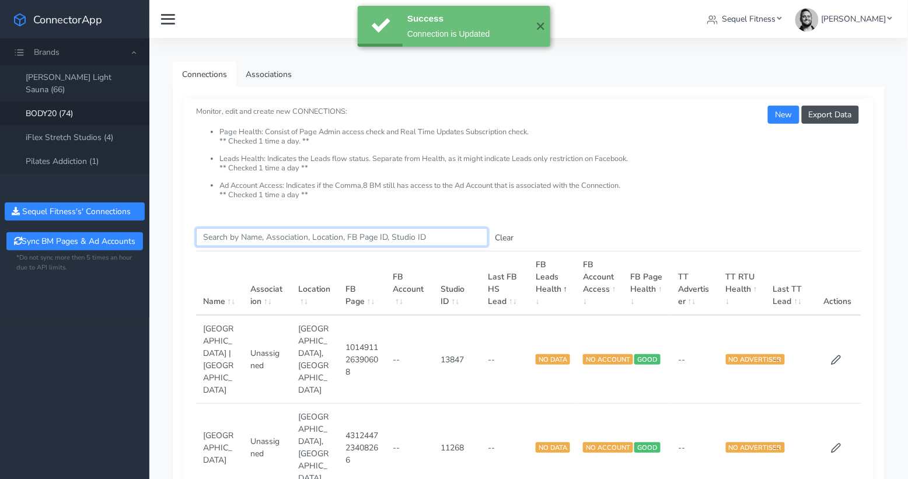
click at [255, 239] on input "Search this table" at bounding box center [342, 237] width 292 height 18
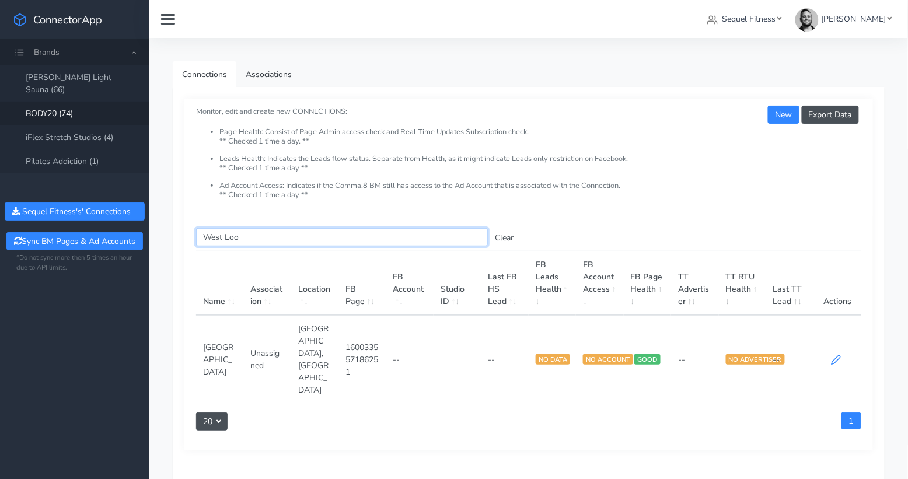
type input "West Loo"
click at [836, 356] on icon at bounding box center [836, 360] width 9 height 9
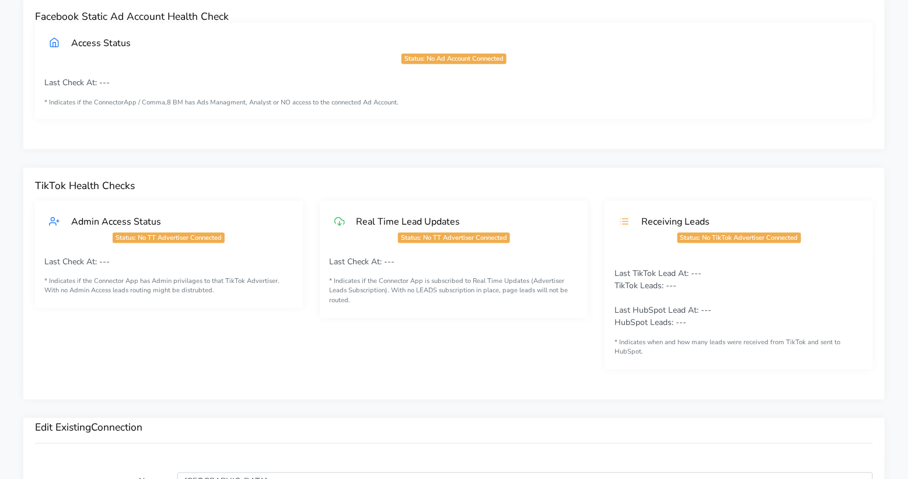
scroll to position [602, 0]
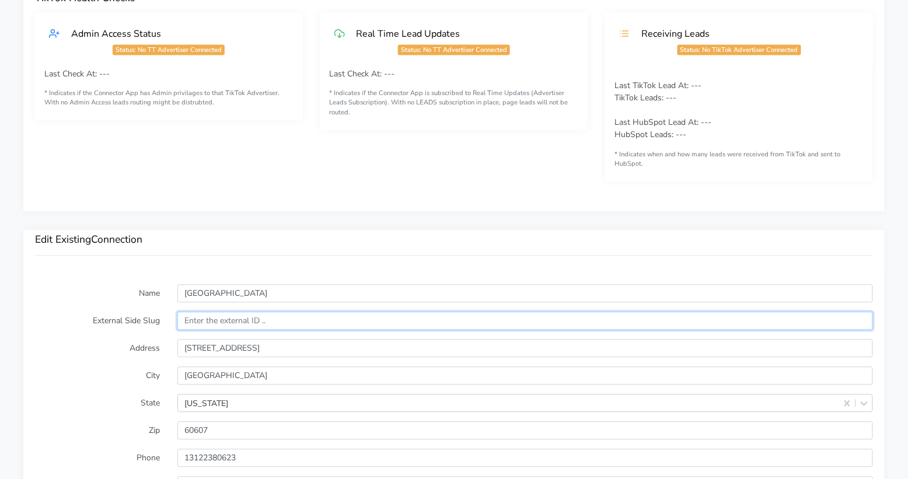
click at [233, 322] on input "text" at bounding box center [525, 321] width 696 height 18
paste input "13893"
type input "13893"
click at [118, 312] on label "External Side Slug" at bounding box center [97, 321] width 142 height 18
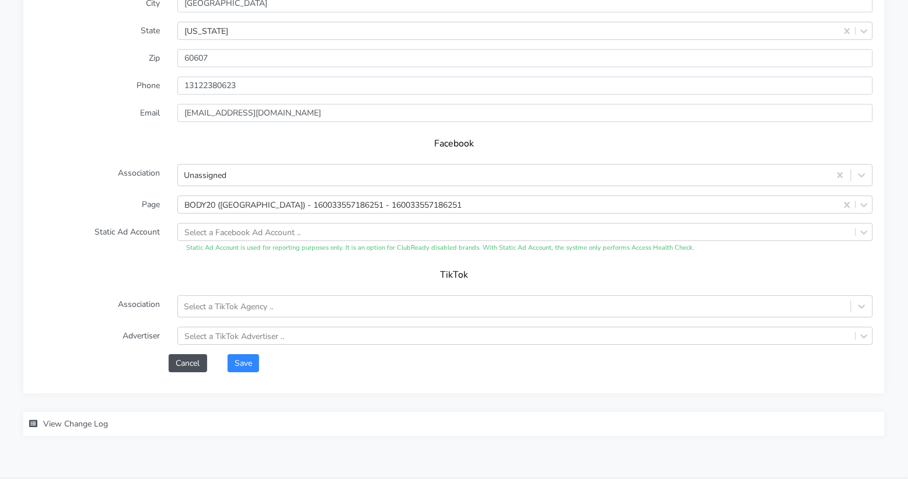
scroll to position [1002, 0]
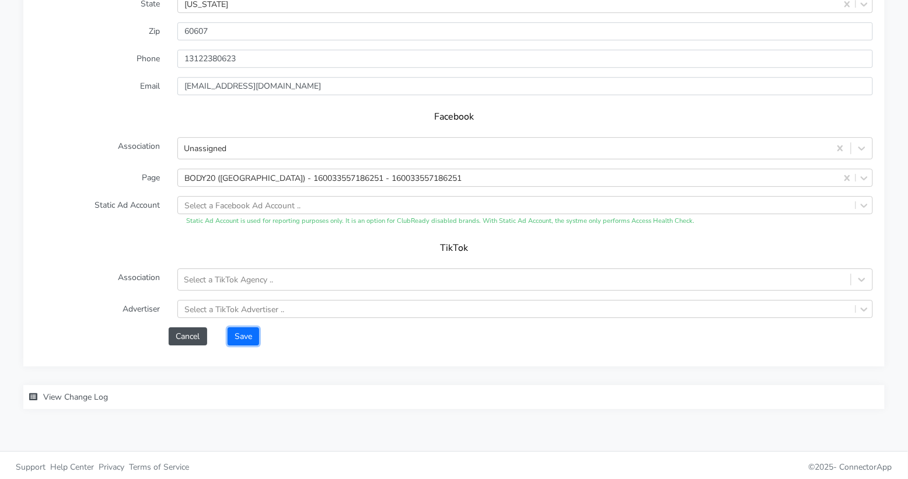
click at [250, 338] on button "Save" at bounding box center [244, 336] width 32 height 18
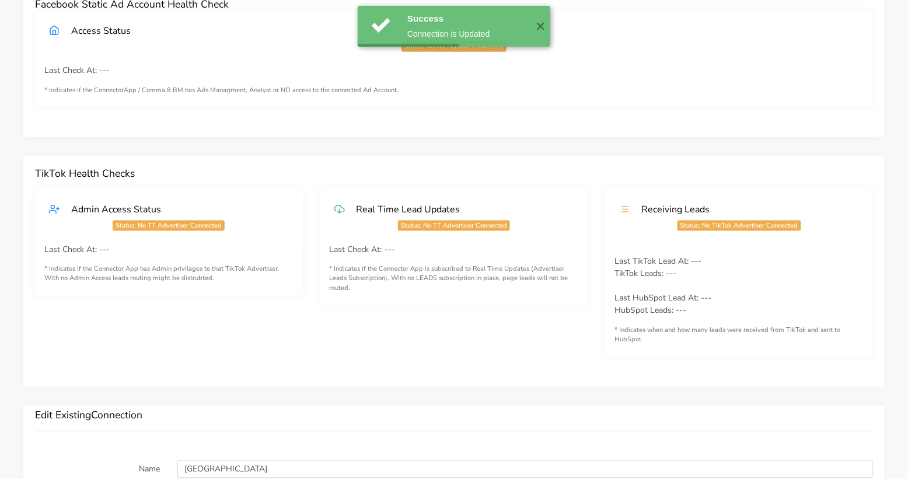
scroll to position [0, 0]
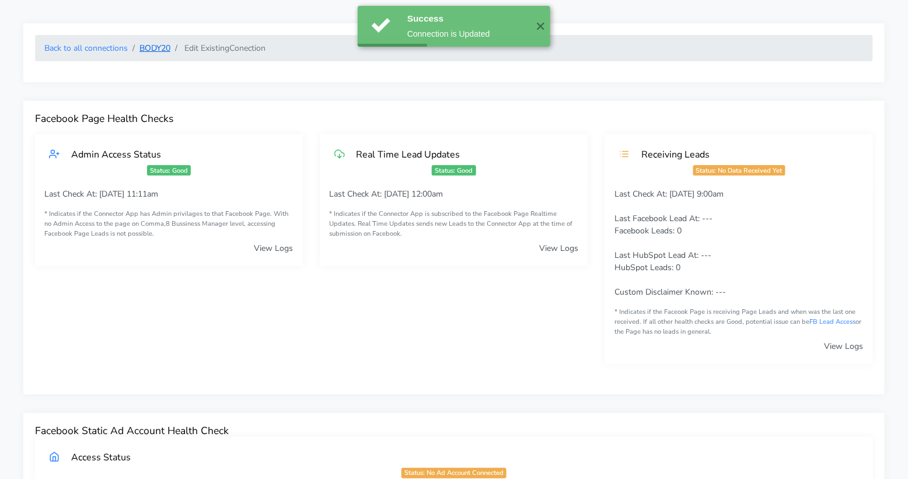
click at [154, 50] on link "BODY20" at bounding box center [154, 48] width 31 height 11
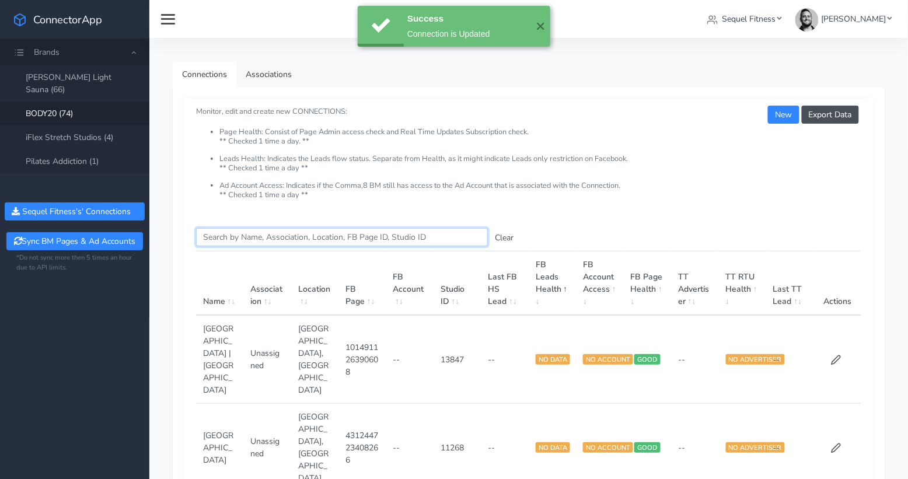
click at [248, 237] on input "Search this table" at bounding box center [342, 237] width 292 height 18
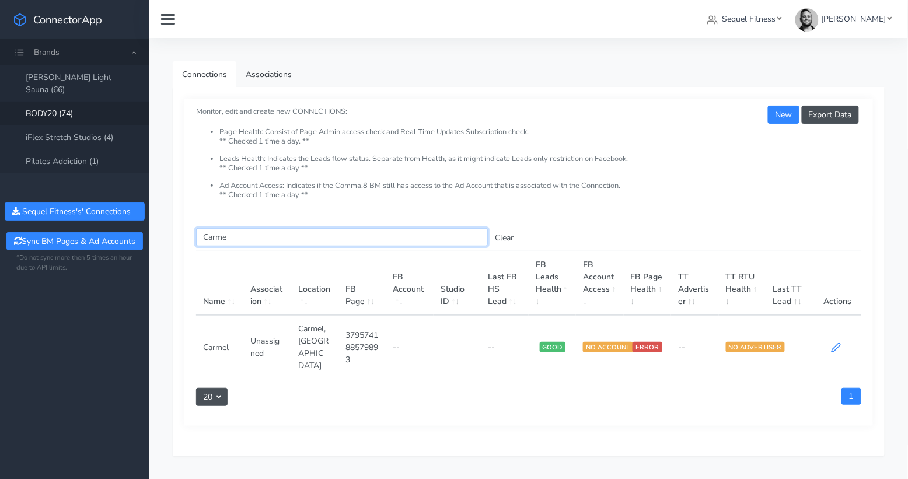
type input "Carme"
click at [836, 343] on icon at bounding box center [836, 348] width 11 height 11
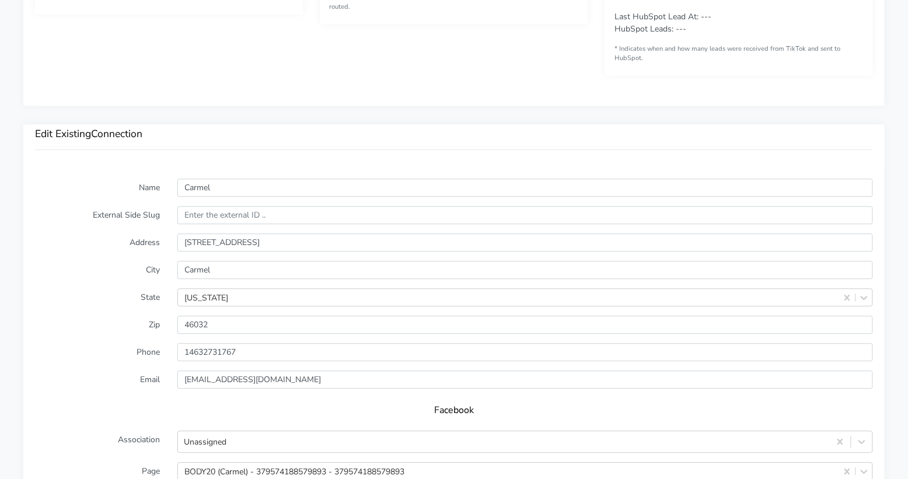
scroll to position [708, 0]
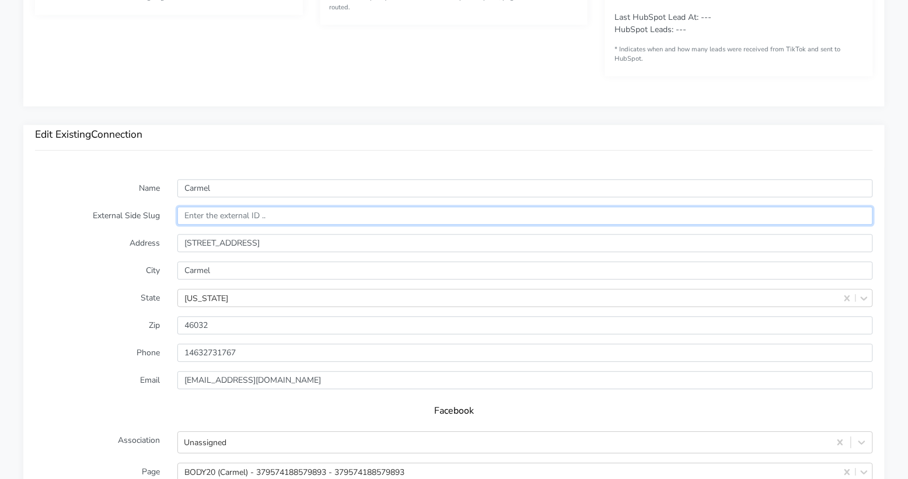
click at [247, 219] on input "text" at bounding box center [525, 216] width 696 height 18
paste input "12378"
type input "12378"
click at [109, 242] on label "Address" at bounding box center [97, 243] width 142 height 18
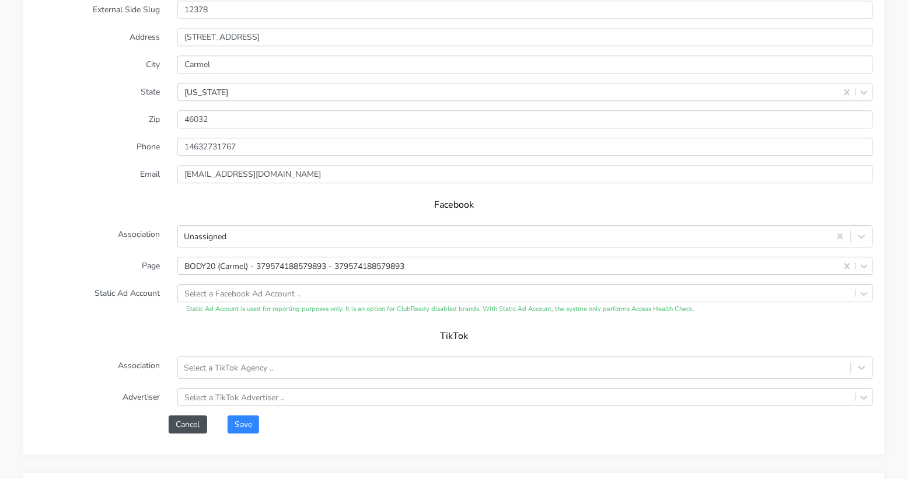
scroll to position [944, 0]
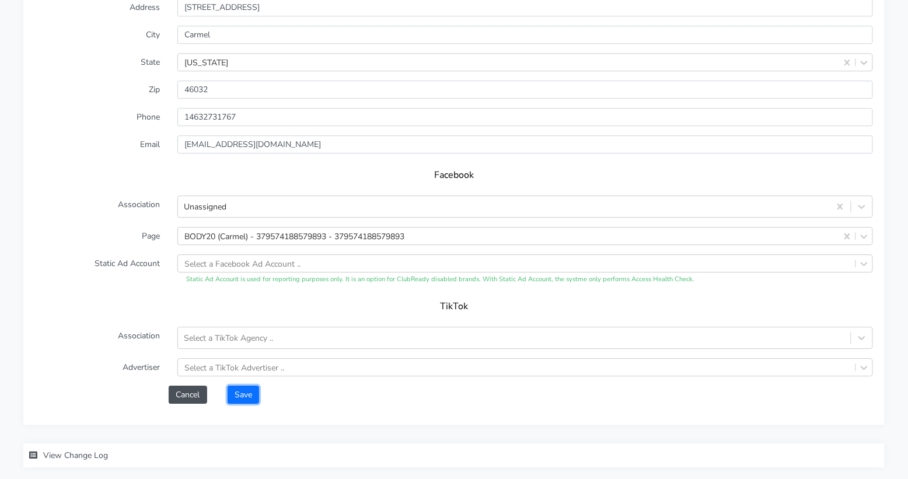
click at [240, 391] on button "Save" at bounding box center [244, 395] width 32 height 18
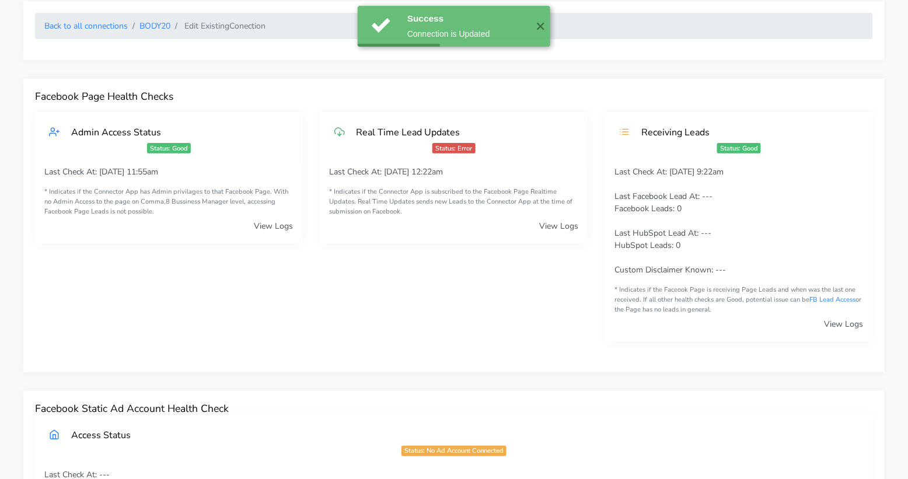
scroll to position [0, 0]
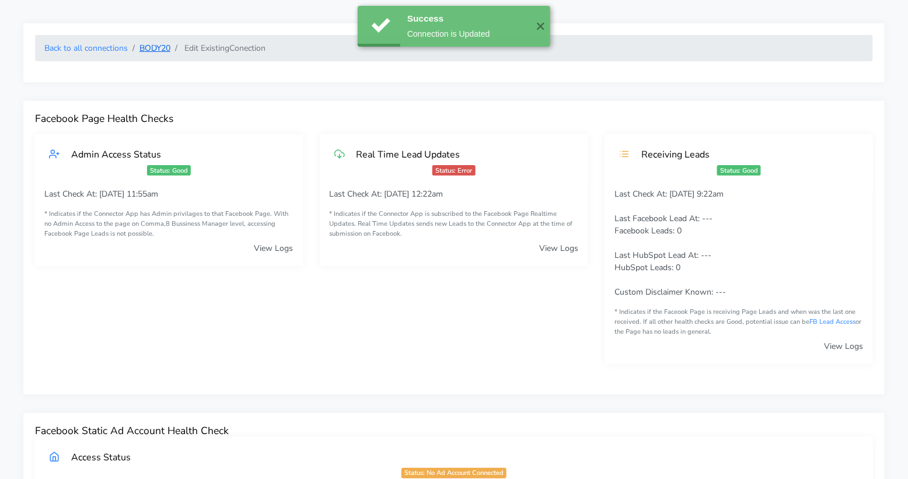
click at [159, 50] on link "BODY20" at bounding box center [154, 48] width 31 height 11
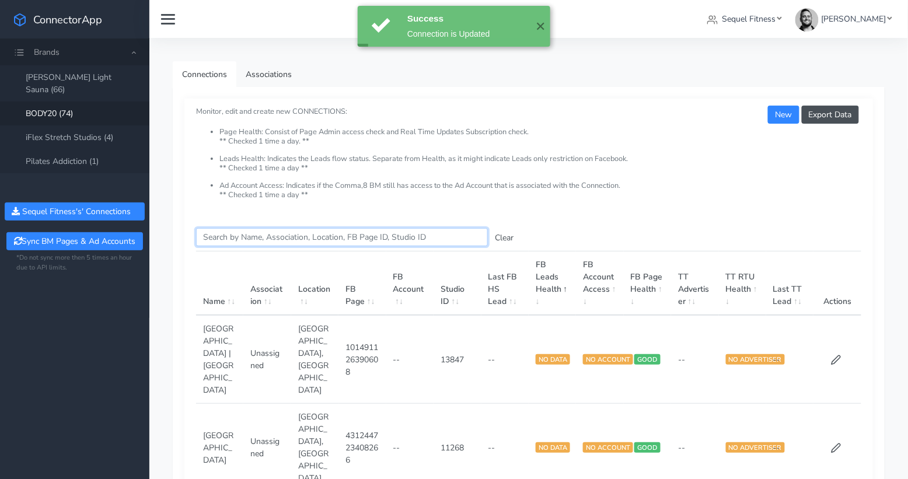
click at [253, 238] on input "Search this table" at bounding box center [342, 237] width 292 height 18
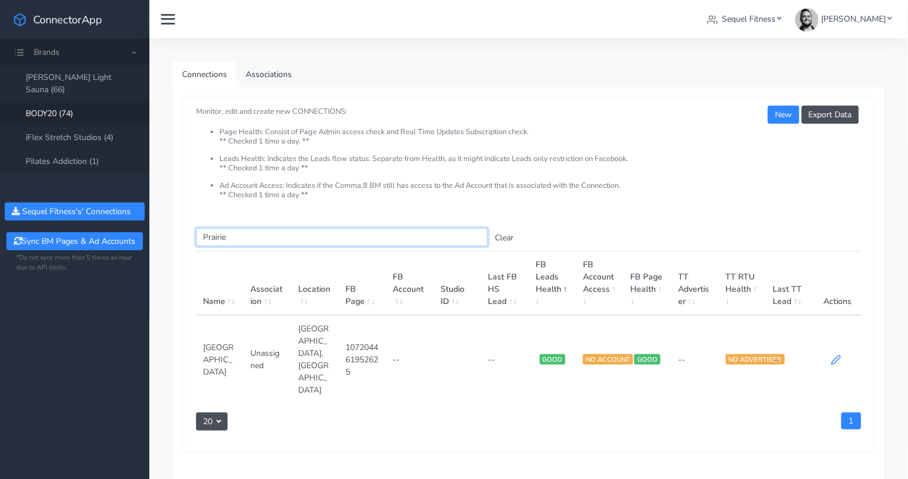
type input "Prairie"
click at [835, 355] on icon at bounding box center [836, 360] width 11 height 11
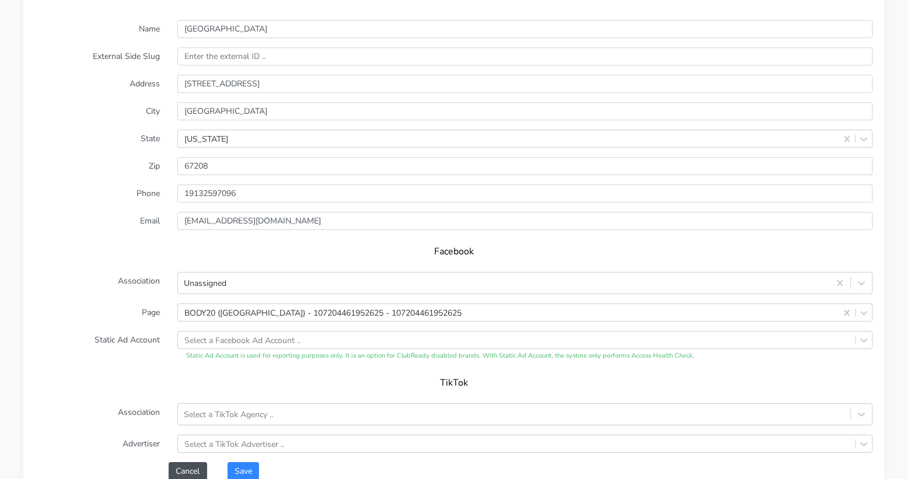
scroll to position [866, 0]
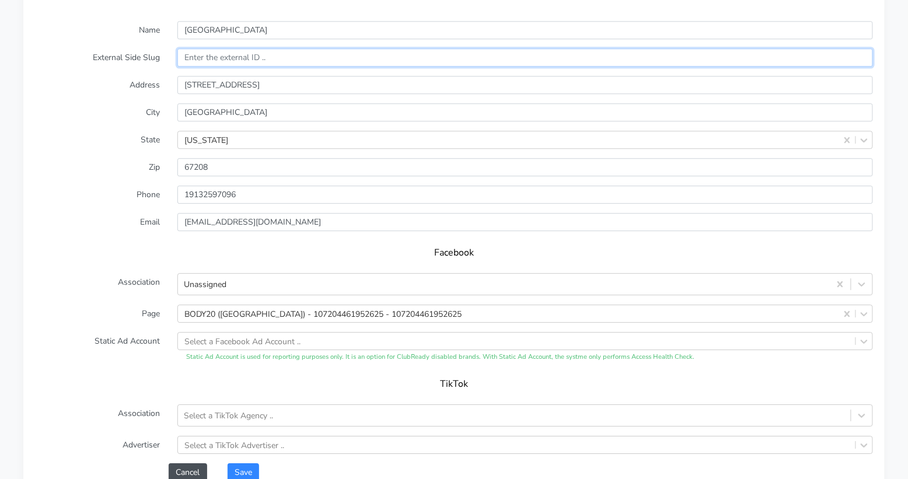
click at [212, 57] on input "text" at bounding box center [525, 57] width 696 height 18
paste input "14531"
type input "14531"
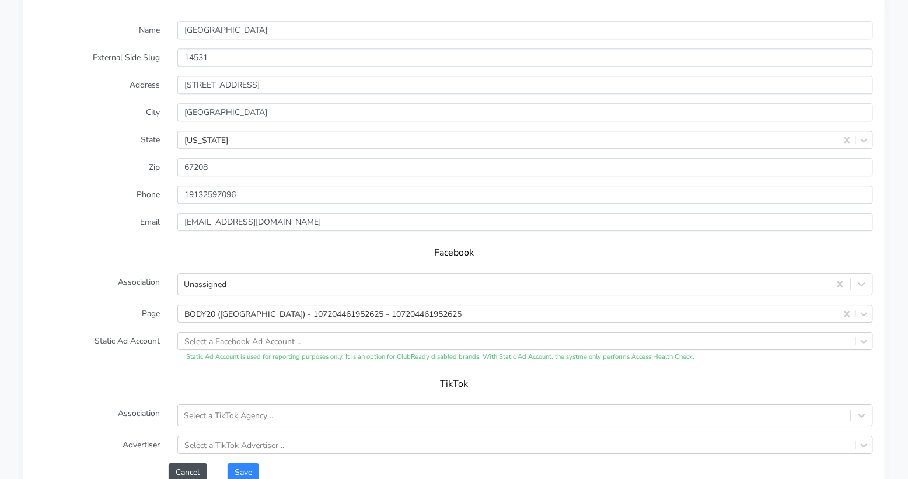
click at [103, 124] on form "Name [GEOGRAPHIC_DATA] External Side Slug 14531 Address [STREET_ADDRESS][US_STA…" at bounding box center [454, 251] width 838 height 460
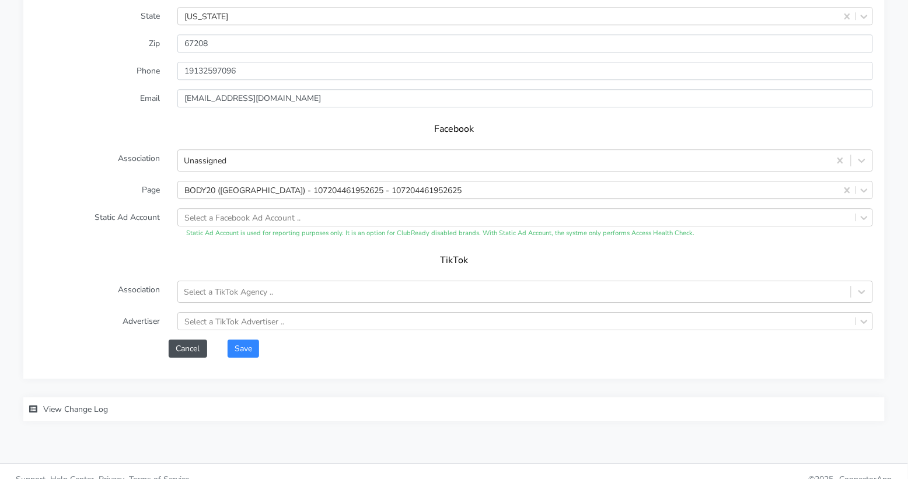
scroll to position [1002, 0]
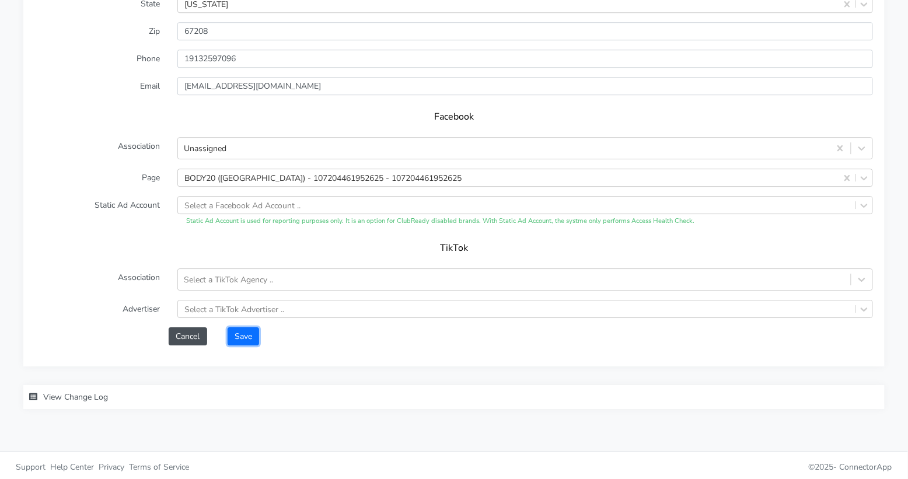
click at [242, 336] on button "Save" at bounding box center [244, 336] width 32 height 18
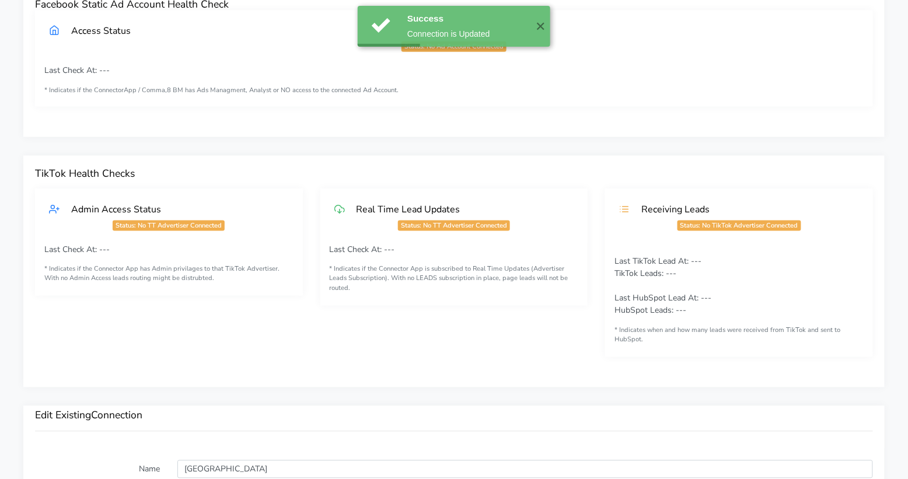
scroll to position [0, 0]
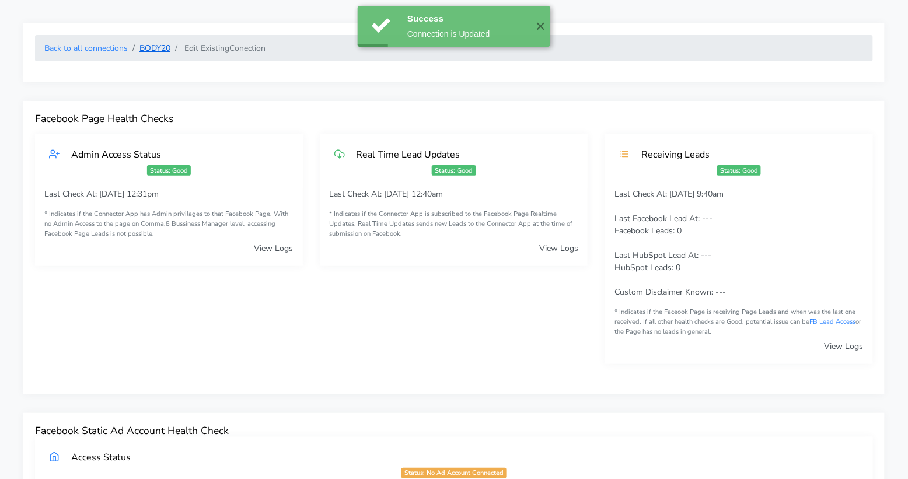
click at [153, 50] on link "BODY20" at bounding box center [154, 48] width 31 height 11
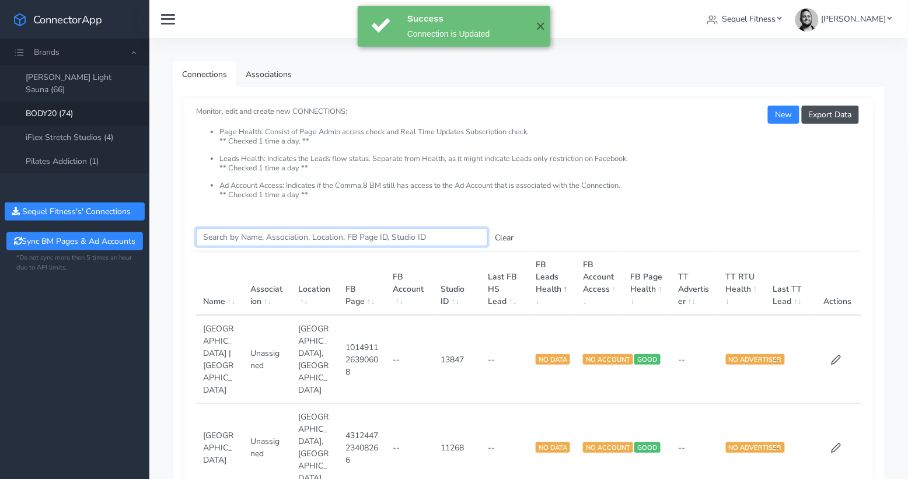
click at [217, 234] on input "Search this table" at bounding box center [342, 237] width 292 height 18
paste input "Cascade"
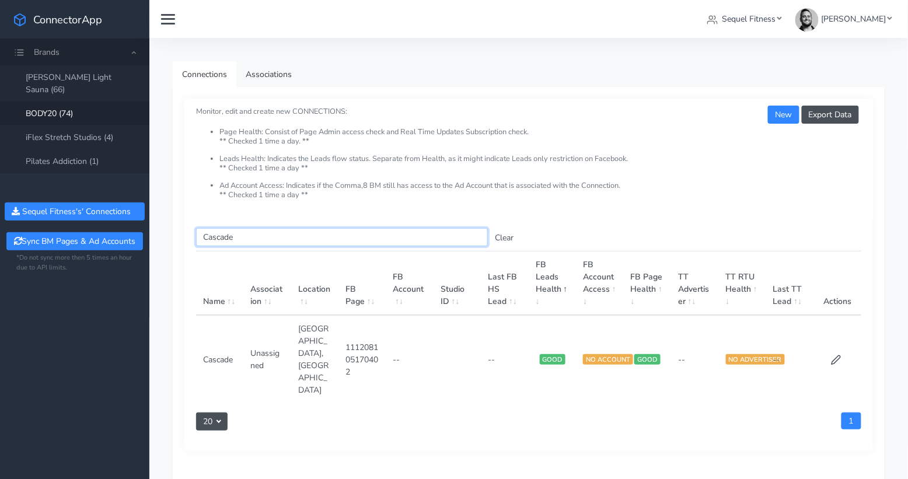
type input "Cascade"
click at [835, 355] on icon at bounding box center [836, 360] width 11 height 11
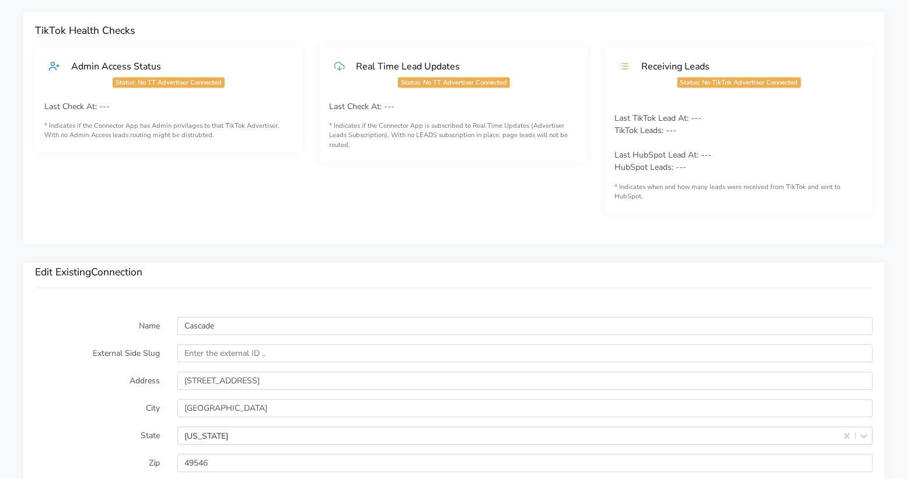
scroll to position [692, 0]
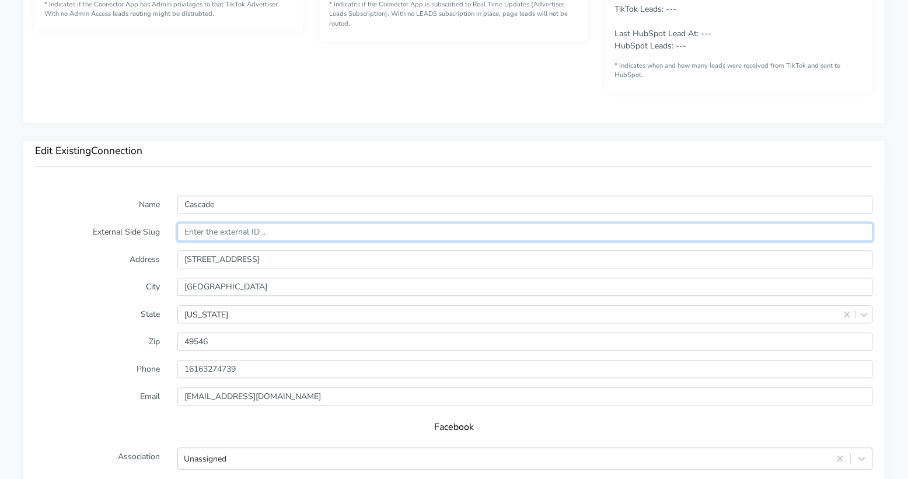
click at [264, 228] on input "text" at bounding box center [525, 232] width 696 height 18
paste input "13100"
type input "13100"
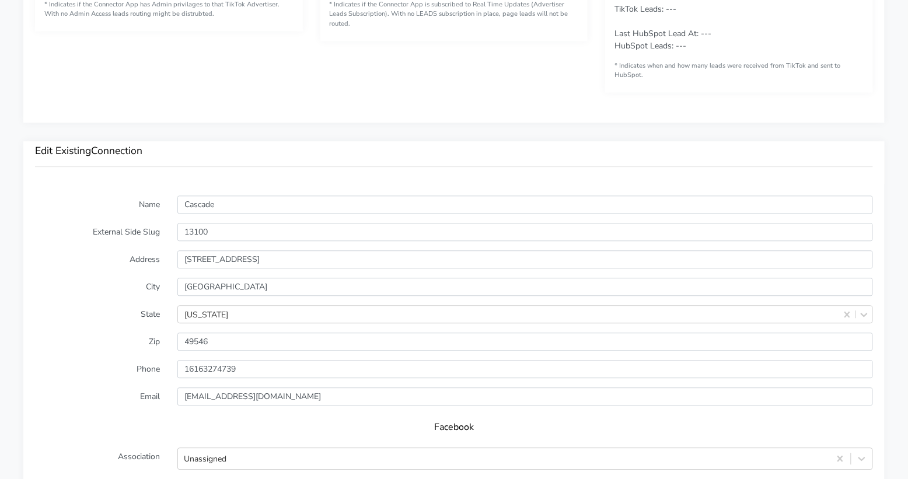
click at [49, 263] on label "Address" at bounding box center [97, 259] width 142 height 18
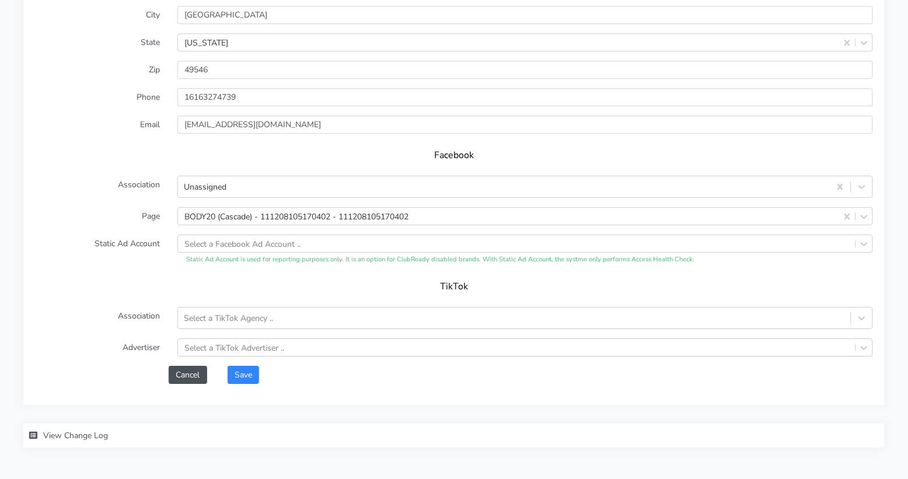
scroll to position [1002, 0]
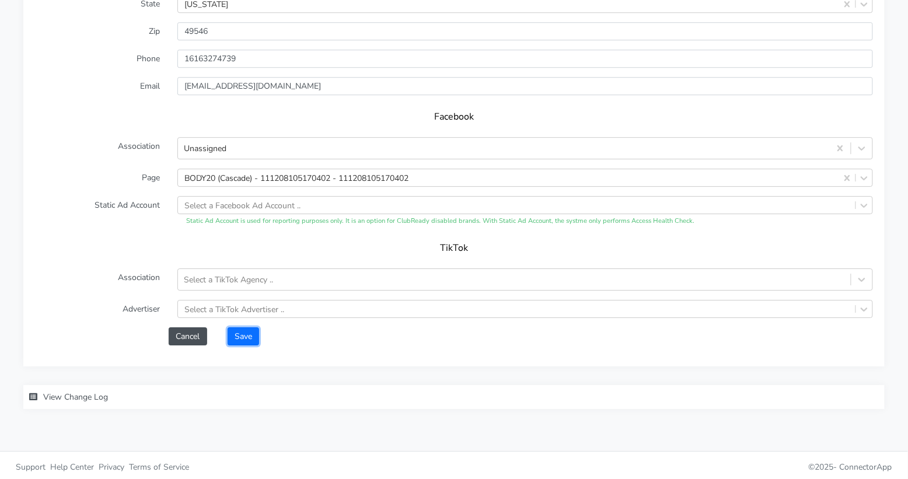
click at [247, 330] on button "Save" at bounding box center [244, 336] width 32 height 18
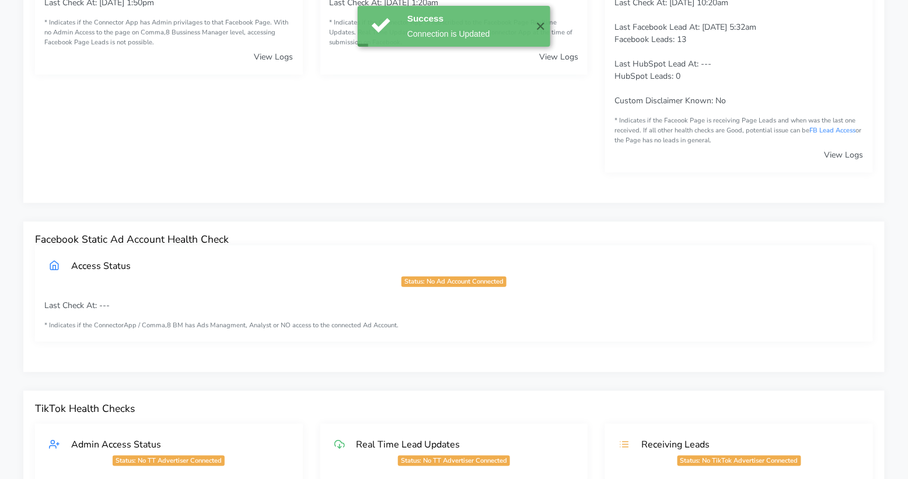
scroll to position [0, 0]
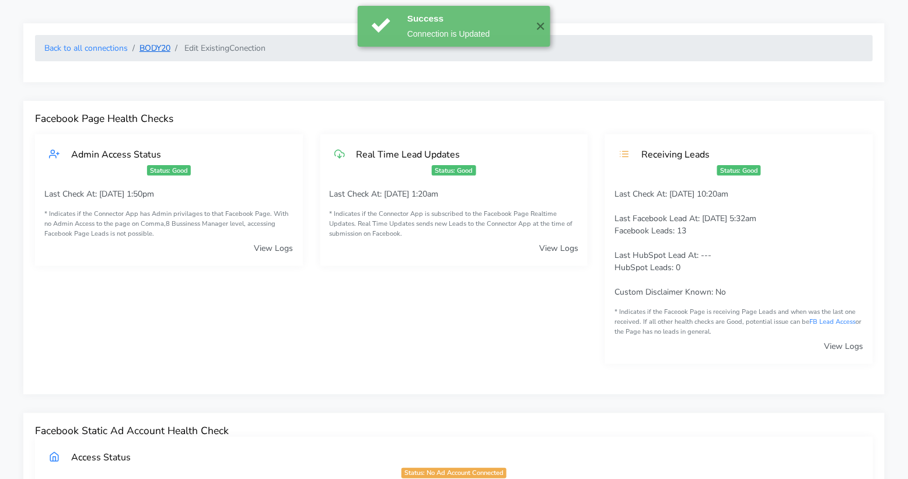
click at [156, 50] on link "BODY20" at bounding box center [154, 48] width 31 height 11
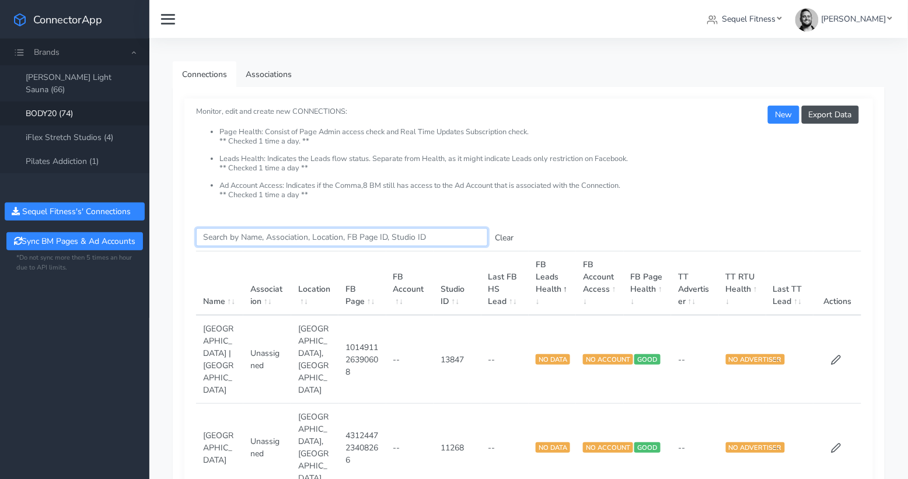
click at [231, 240] on input "Search this table" at bounding box center [342, 237] width 292 height 18
paste input "[GEOGRAPHIC_DATA]"
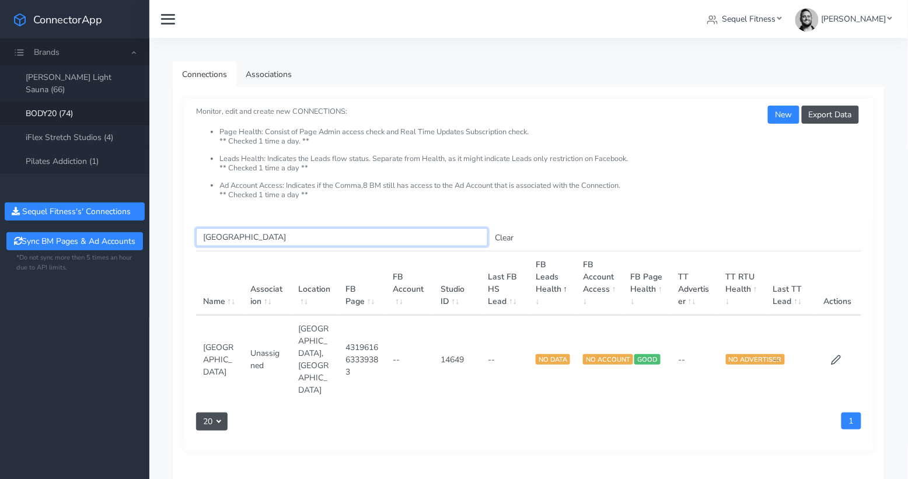
type input "[GEOGRAPHIC_DATA]"
click at [252, 233] on input "[GEOGRAPHIC_DATA]" at bounding box center [342, 237] width 292 height 18
paste input "[GEOGRAPHIC_DATA]"
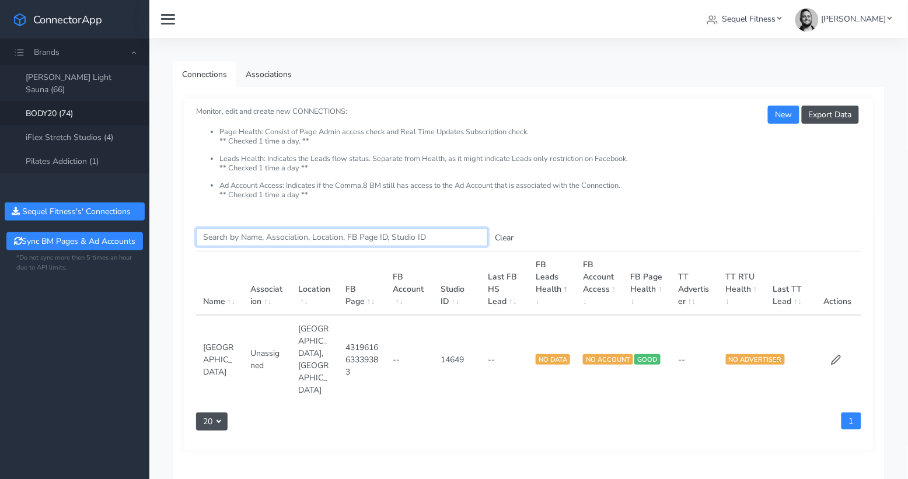
type input "[GEOGRAPHIC_DATA]"
drag, startPoint x: 268, startPoint y: 238, endPoint x: 192, endPoint y: 235, distance: 76.0
click at [192, 235] on div "Search this table Vikings Parkway Clear Name Association Location FB Page FB Ac…" at bounding box center [528, 334] width 689 height 234
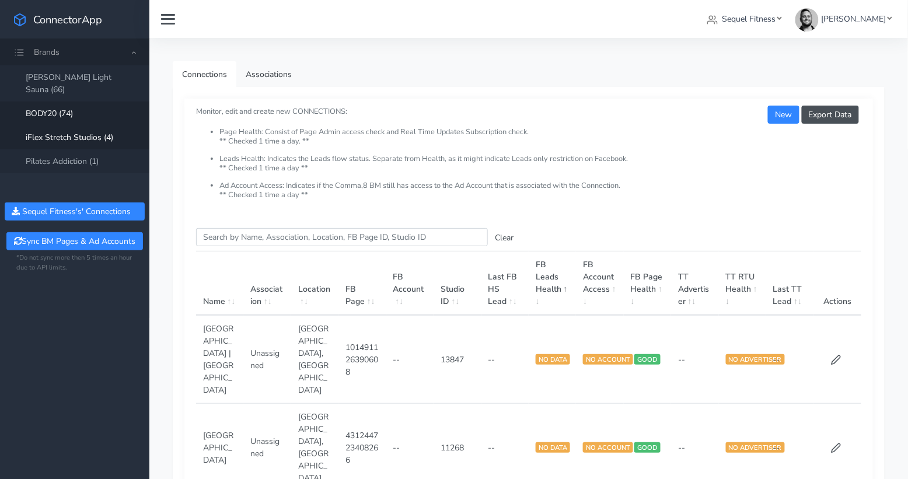
click at [71, 125] on link "iFlex Stretch Studios (4)" at bounding box center [74, 137] width 149 height 24
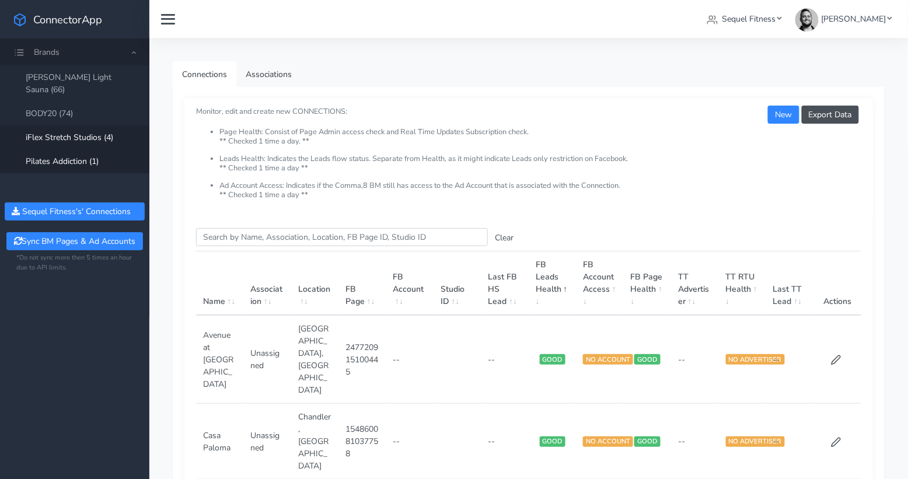
click at [75, 149] on link "Pilates Addiction (1)" at bounding box center [74, 161] width 149 height 24
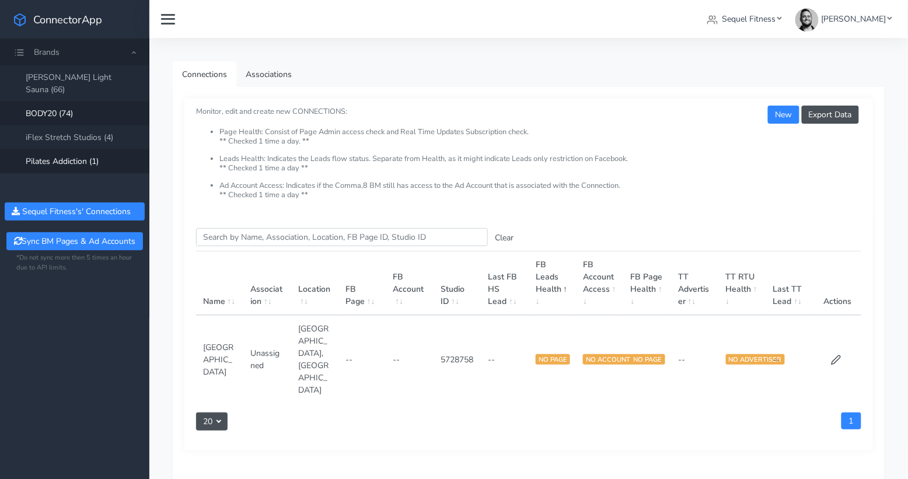
click at [79, 102] on link "BODY20 (74)" at bounding box center [74, 114] width 149 height 24
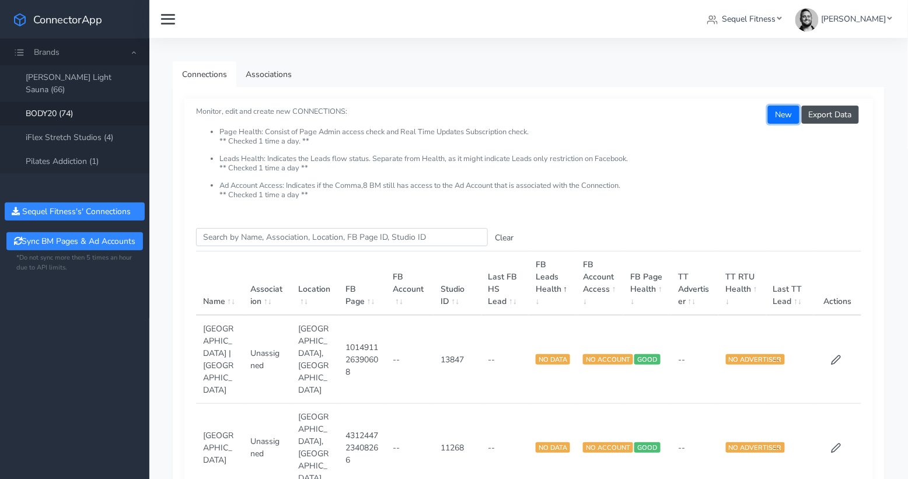
click at [785, 111] on button "New" at bounding box center [783, 115] width 31 height 18
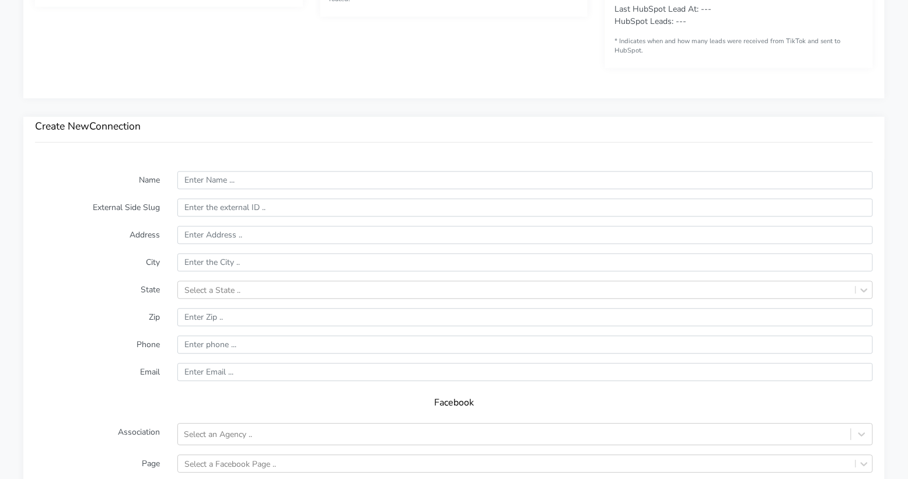
scroll to position [721, 0]
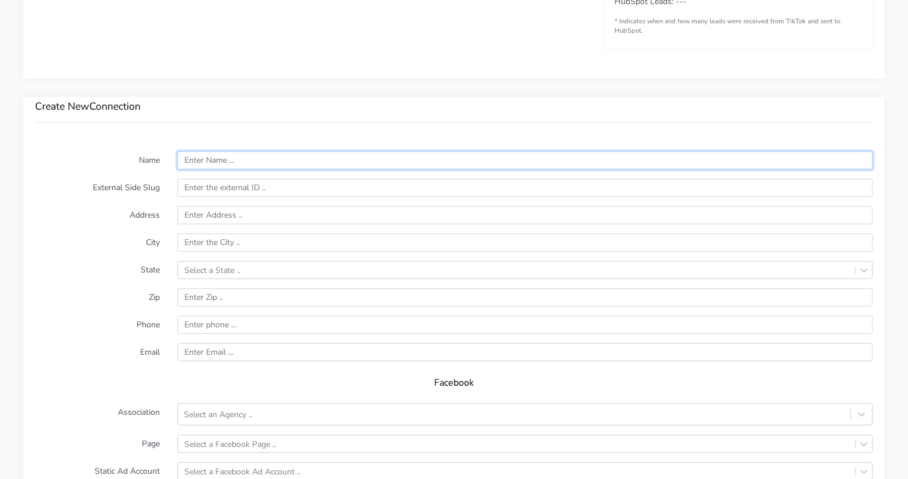
click at [210, 161] on input "text" at bounding box center [525, 160] width 696 height 18
paste input "North Broomfield"
type input "North Broomfield"
click at [126, 179] on label "External Side Slug" at bounding box center [97, 188] width 142 height 18
click at [212, 184] on input "text" at bounding box center [525, 188] width 696 height 18
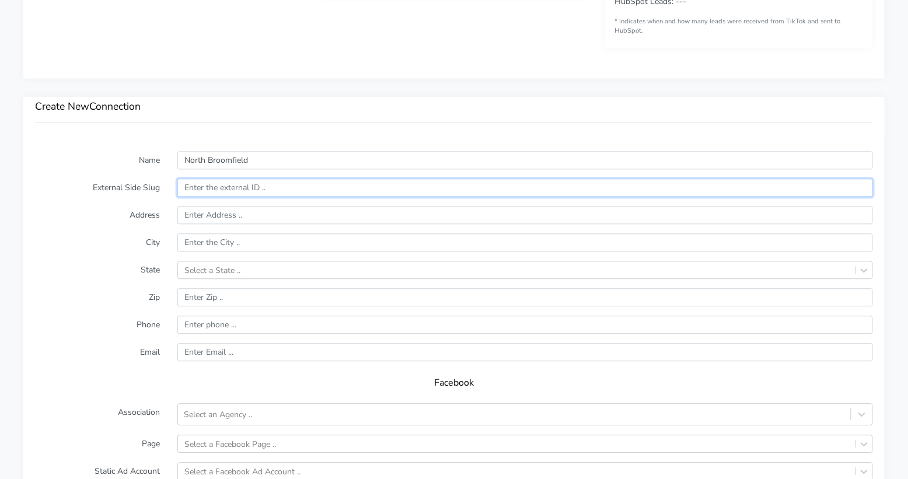
click at [212, 184] on input "text" at bounding box center [525, 188] width 696 height 18
paste input "13240"
type input "13240"
click at [123, 200] on form "Name [GEOGRAPHIC_DATA] External Side Slug 13240 Address City State Select a Sta…" at bounding box center [454, 381] width 838 height 460
click at [210, 213] on input "text" at bounding box center [525, 215] width 696 height 18
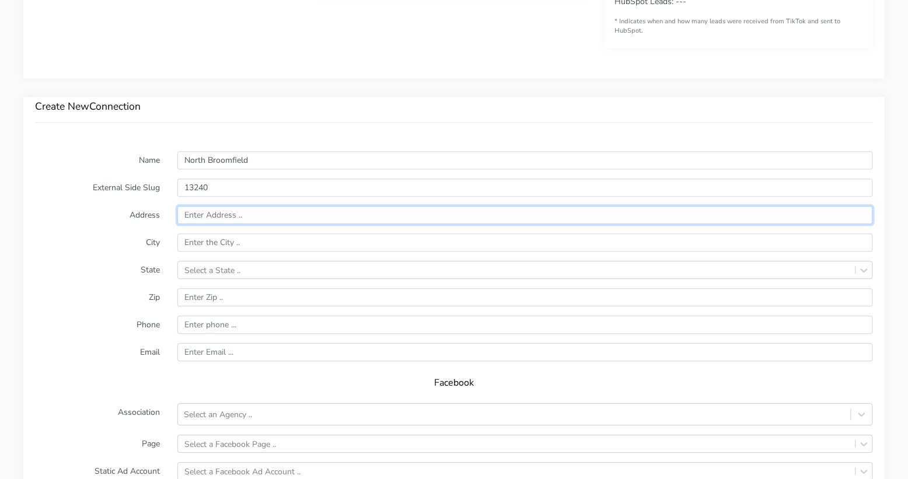
paste input "[STREET_ADDRESS]"
paste input "Suite A 100"
type input "[STREET_ADDRESS]"
click at [234, 240] on input "text" at bounding box center [525, 242] width 696 height 18
paste input "Broomfield"
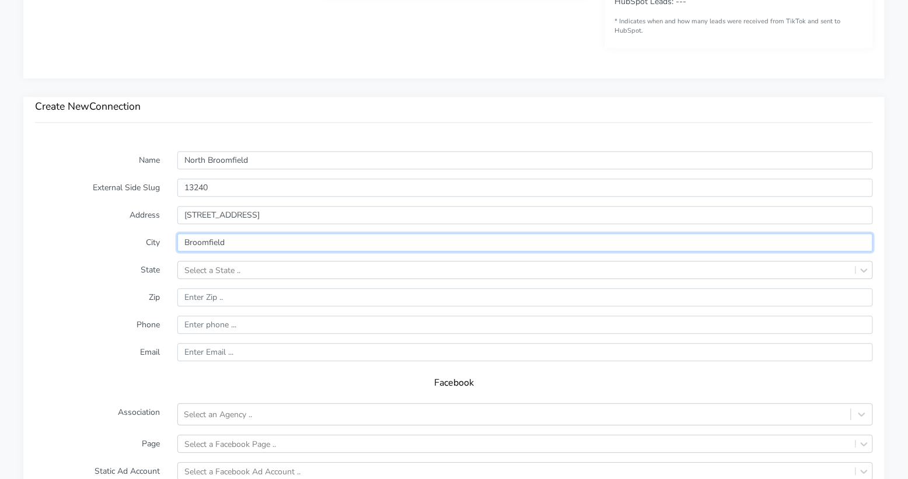
type input "Broomfield"
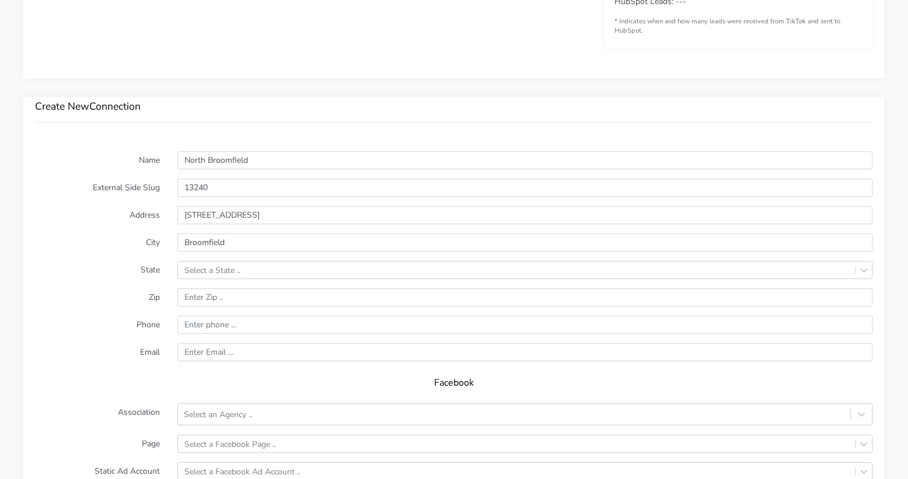
click at [134, 257] on form "Name [GEOGRAPHIC_DATA] External Side Slug 13240 Address [STREET_ADDRESS] Select…" at bounding box center [454, 381] width 838 height 460
click at [217, 272] on div "Select a State .." at bounding box center [213, 270] width 56 height 12
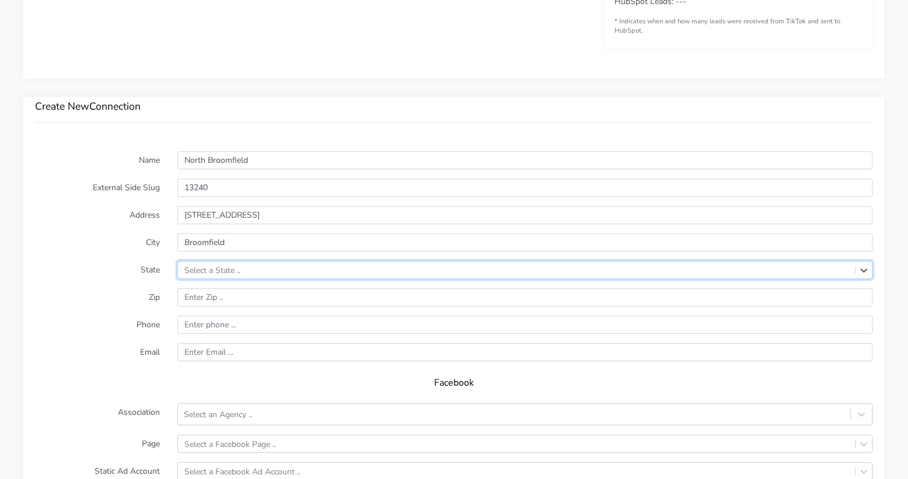
click at [217, 272] on div "Select a State .." at bounding box center [213, 270] width 56 height 12
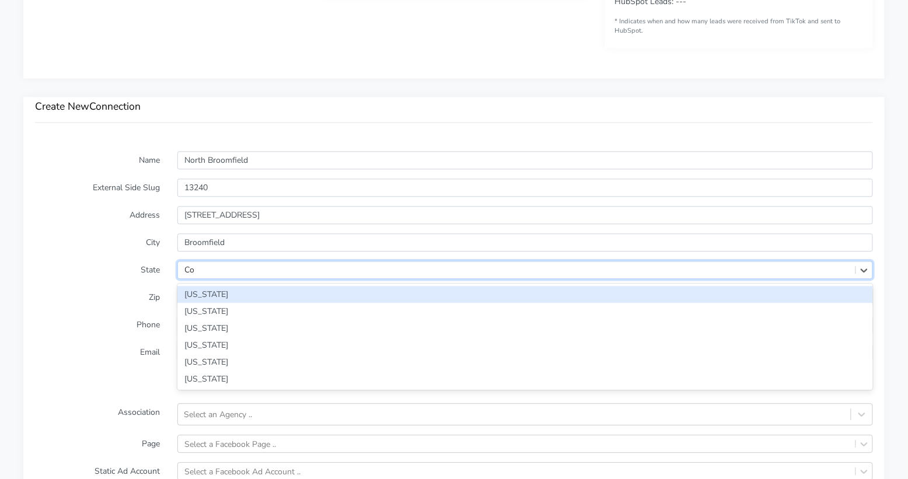
type input "Col"
click at [193, 288] on div "[US_STATE]" at bounding box center [525, 294] width 696 height 17
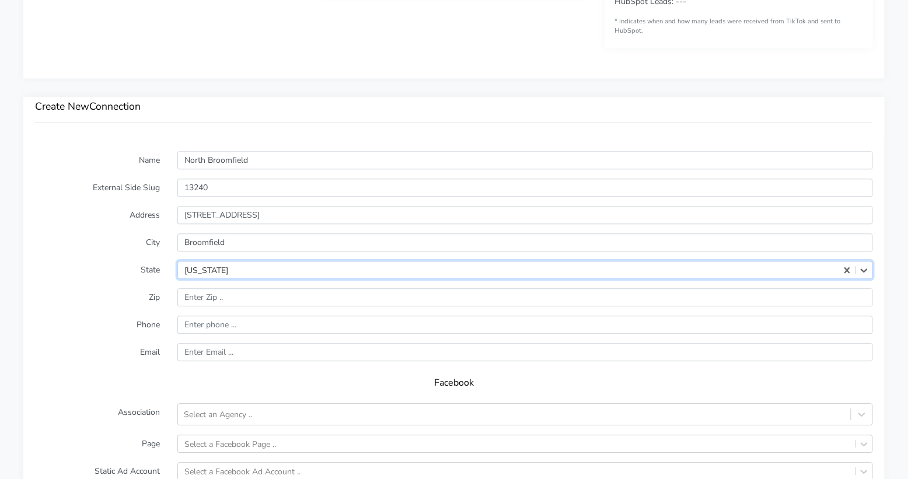
click at [121, 288] on label "Zip" at bounding box center [97, 297] width 142 height 18
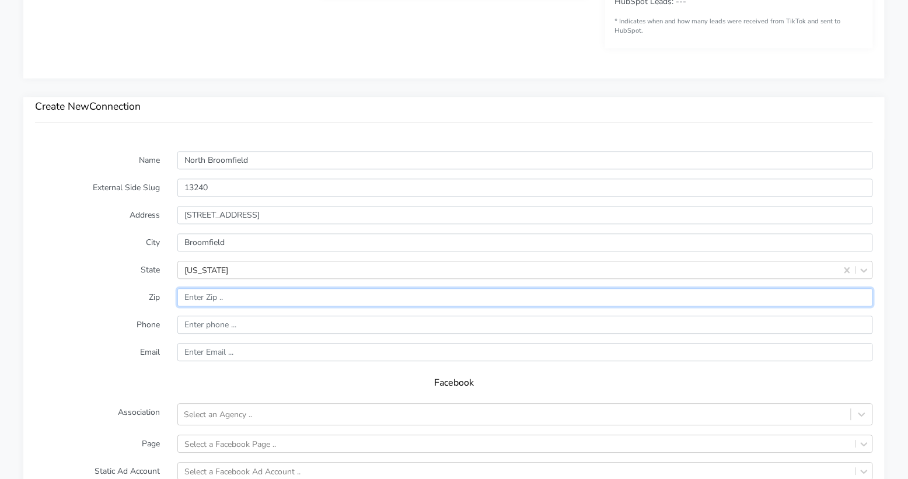
click at [209, 298] on input "input" at bounding box center [525, 297] width 696 height 18
paste input "80023"
type input "80023"
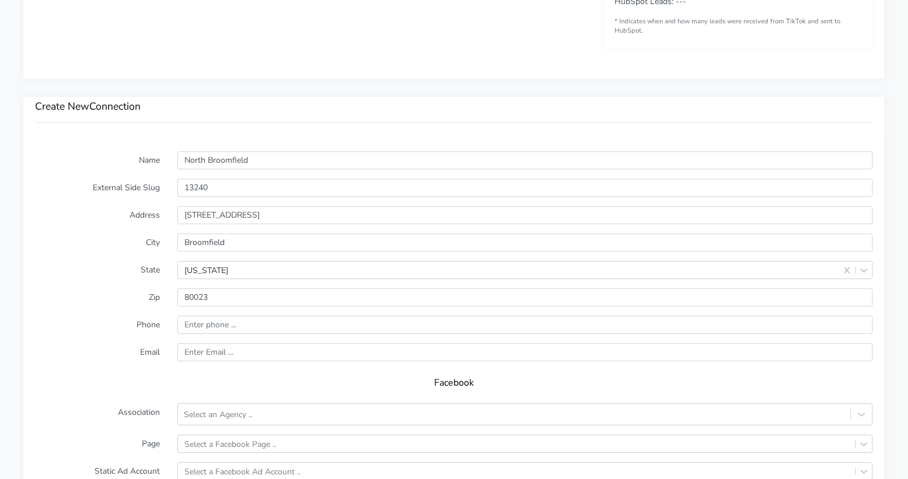
click at [137, 303] on label "Zip" at bounding box center [97, 297] width 142 height 18
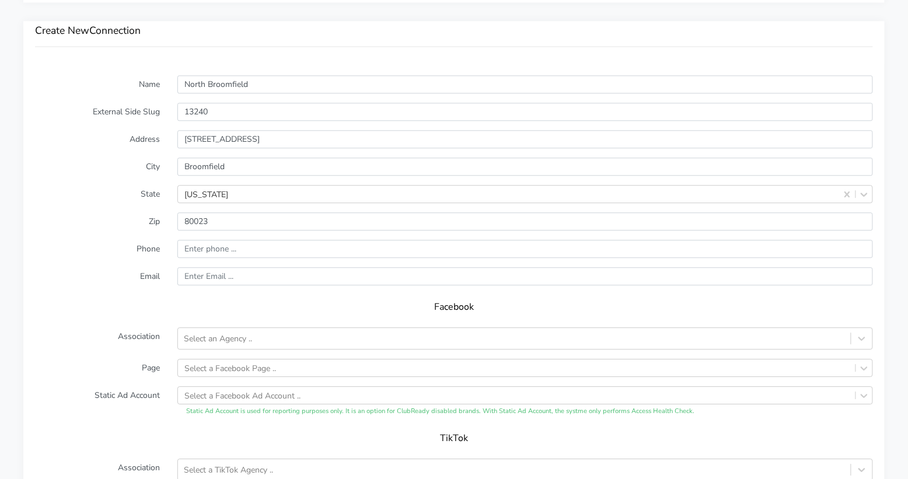
scroll to position [823, 0]
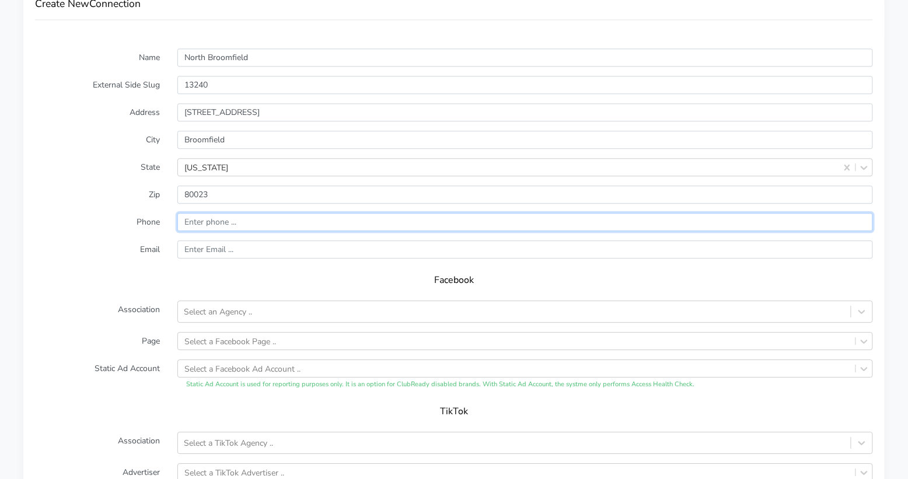
click at [204, 219] on input "input" at bounding box center [525, 222] width 696 height 18
paste input "[PHONE_NUMBER]"
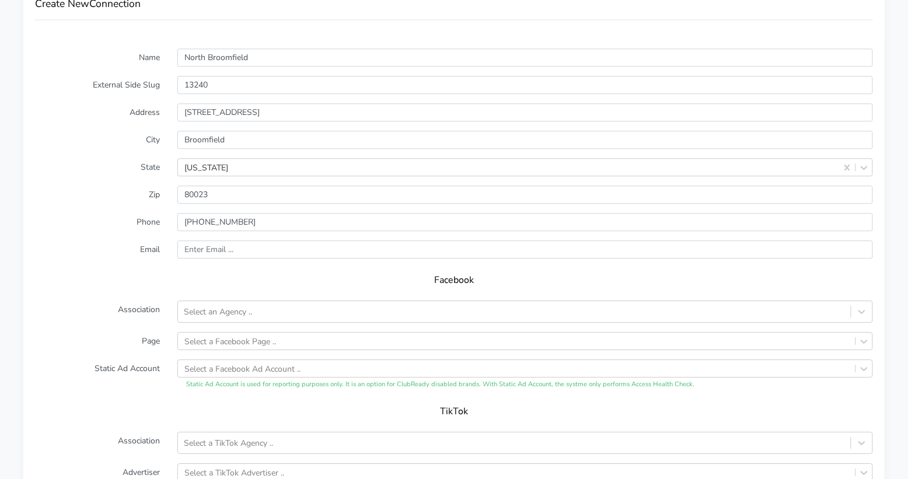
click at [111, 243] on form "Name [GEOGRAPHIC_DATA] External Side Slug 13240 Address [STREET_ADDRESS][US_STA…" at bounding box center [454, 278] width 838 height 460
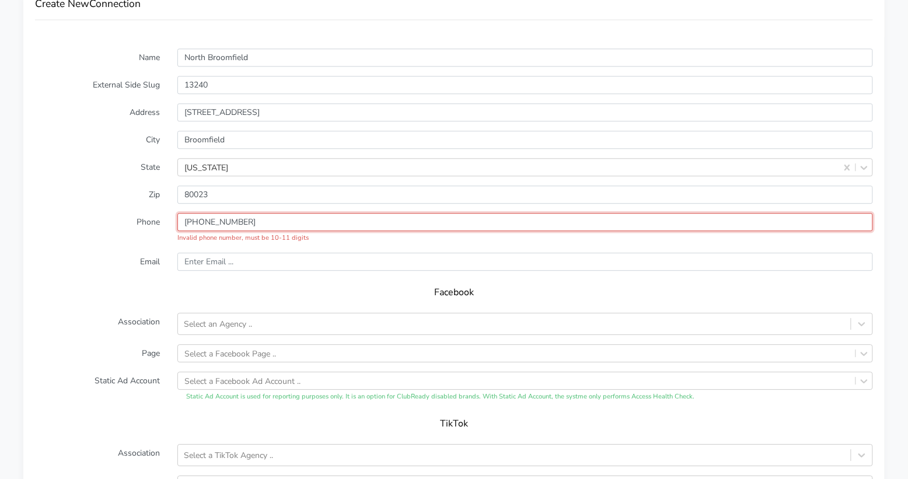
drag, startPoint x: 203, startPoint y: 222, endPoint x: 211, endPoint y: 226, distance: 8.6
click at [203, 222] on input "input" at bounding box center [525, 222] width 696 height 18
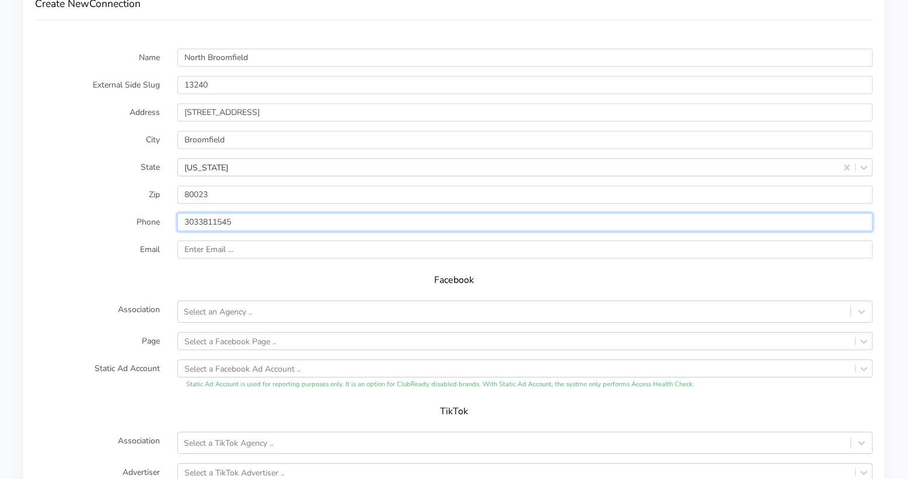
type input "3033811545"
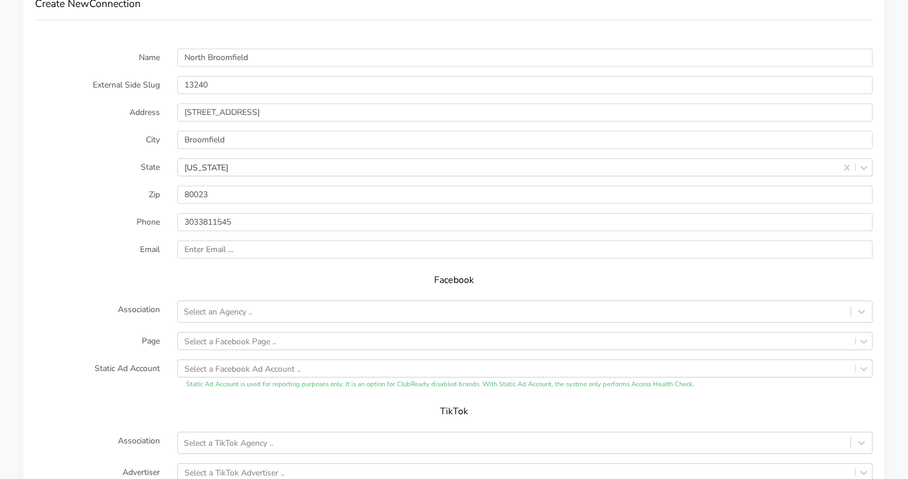
click at [157, 236] on form "Name [GEOGRAPHIC_DATA] External Side Slug 13240 Address [STREET_ADDRESS][US_STA…" at bounding box center [454, 278] width 838 height 460
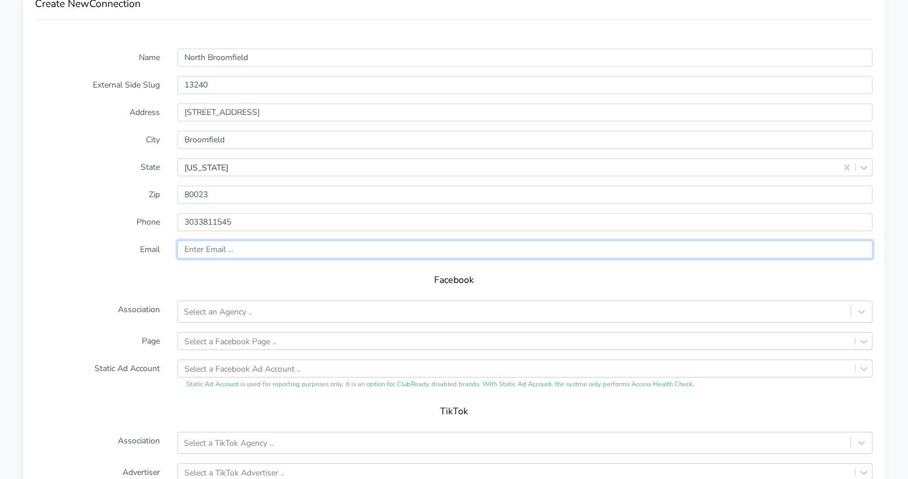
click at [198, 250] on input "text" at bounding box center [525, 249] width 696 height 18
paste input "[EMAIL_ADDRESS][DOMAIN_NAME]"
type input "[EMAIL_ADDRESS][DOMAIN_NAME]"
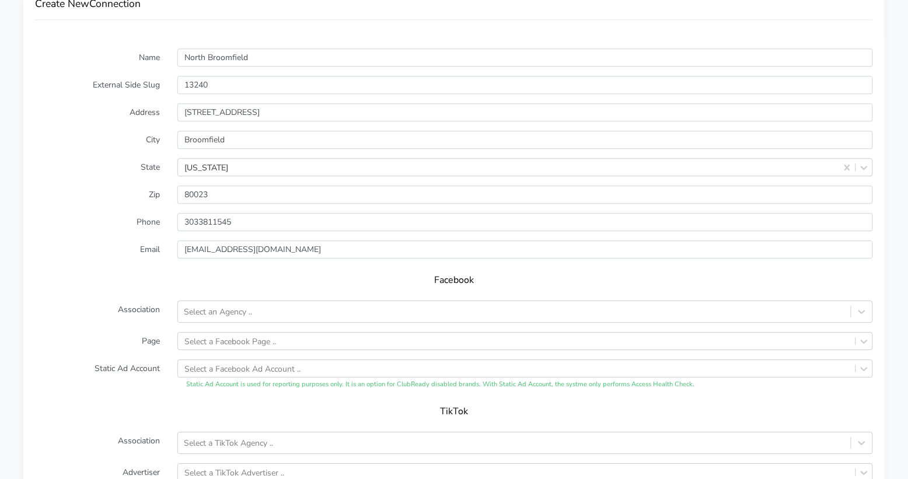
click at [148, 263] on form "Name [GEOGRAPHIC_DATA] External Side Slug 13240 Address [STREET_ADDRESS][US_STA…" at bounding box center [454, 278] width 838 height 460
click at [248, 317] on div "Select an Agency .." at bounding box center [514, 311] width 673 height 19
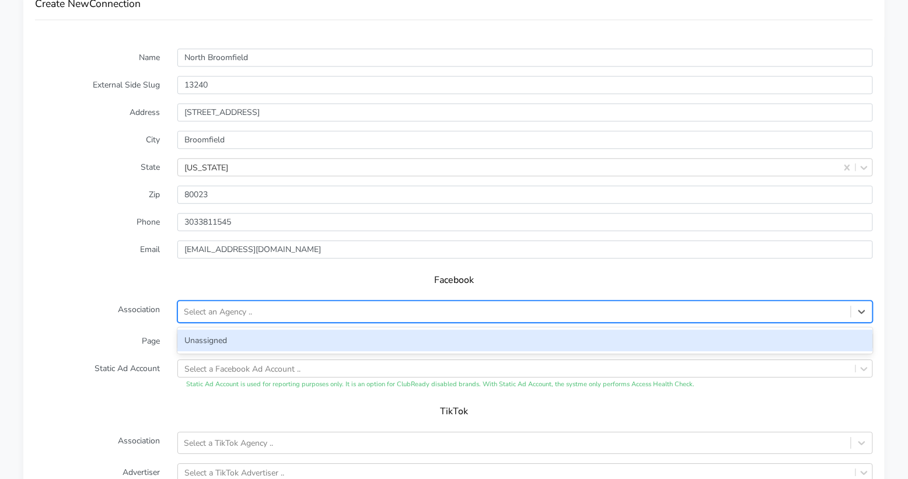
click at [241, 333] on div "Unassigned" at bounding box center [525, 341] width 696 height 22
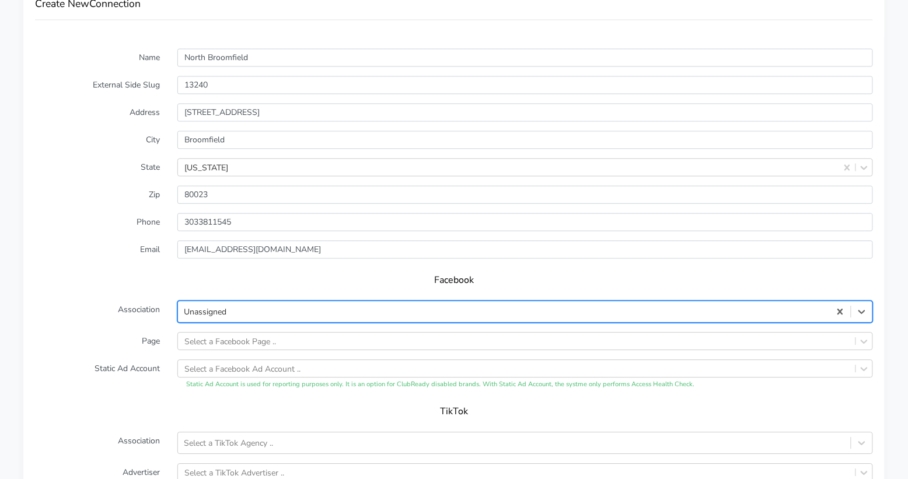
click at [111, 315] on label "Association" at bounding box center [97, 312] width 142 height 22
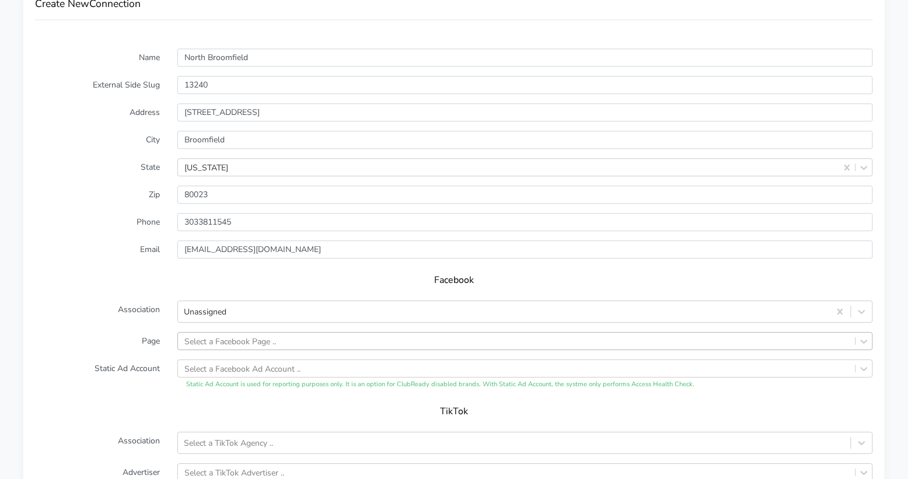
scroll to position [877, 0]
click at [330, 340] on div "Select a Facebook Page .." at bounding box center [525, 341] width 696 height 18
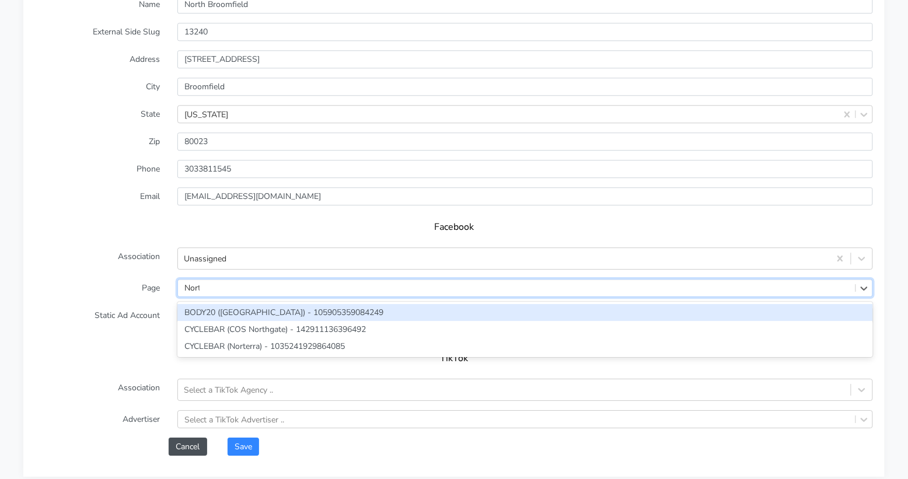
type input "North"
click at [197, 309] on div "BODY20 ([GEOGRAPHIC_DATA]) - 105905359084249" at bounding box center [525, 312] width 696 height 17
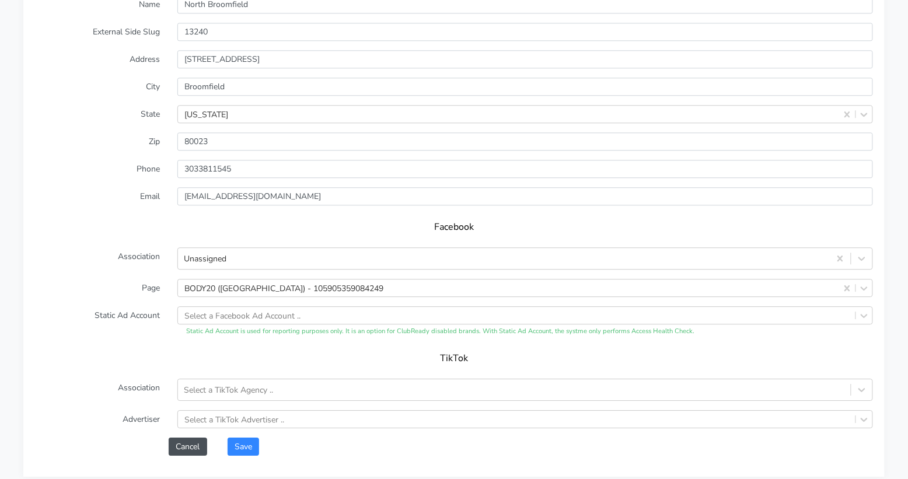
click at [125, 285] on label "Page" at bounding box center [97, 288] width 142 height 18
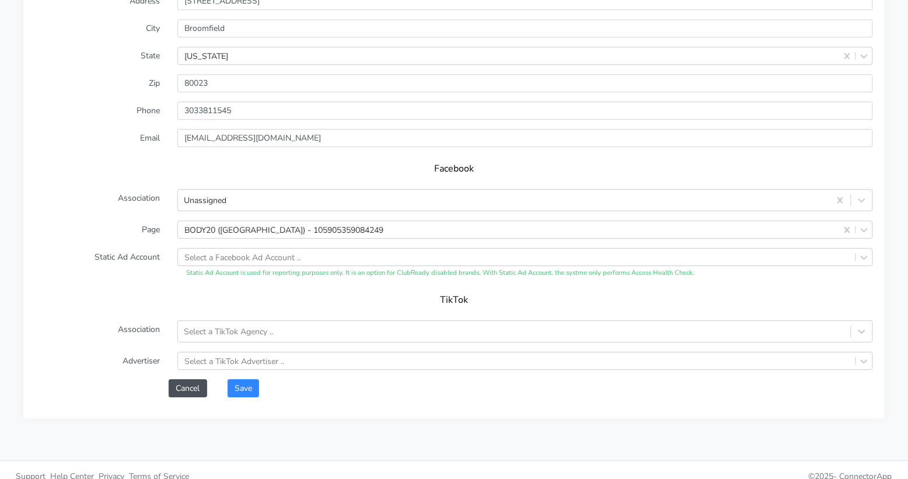
scroll to position [944, 0]
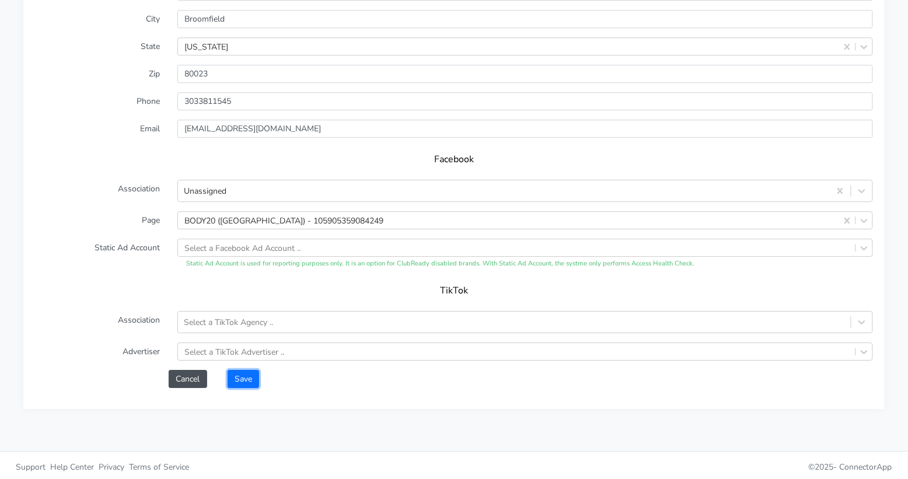
click at [246, 374] on button "Save" at bounding box center [244, 379] width 32 height 18
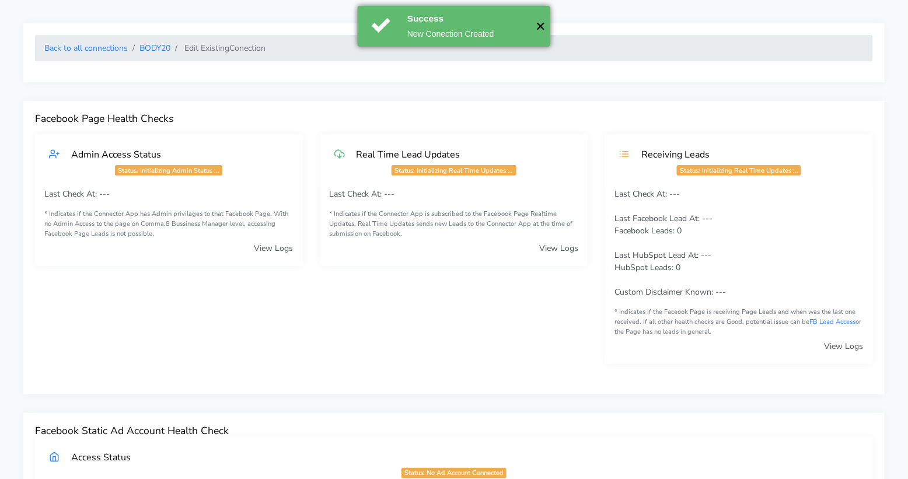
click at [540, 27] on button "✕" at bounding box center [540, 26] width 19 height 41
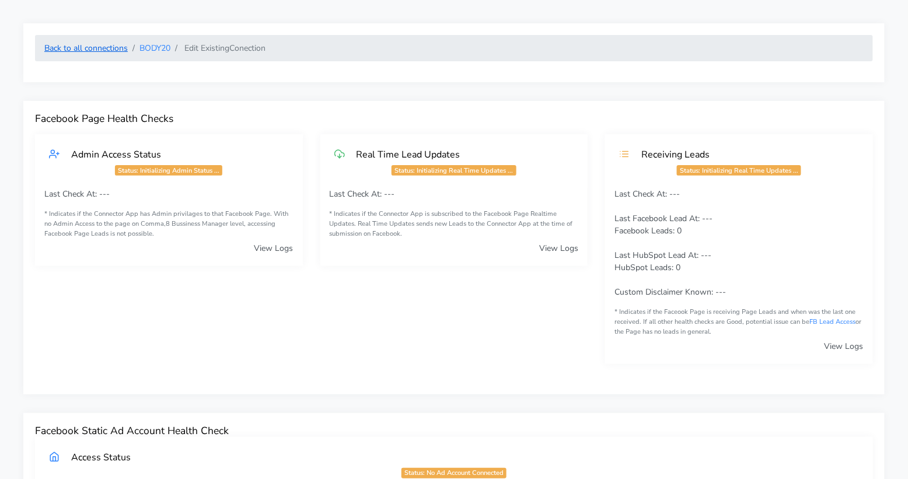
click at [109, 51] on link "Back to all connections" at bounding box center [85, 48] width 83 height 11
